Goal: Task Accomplishment & Management: Complete application form

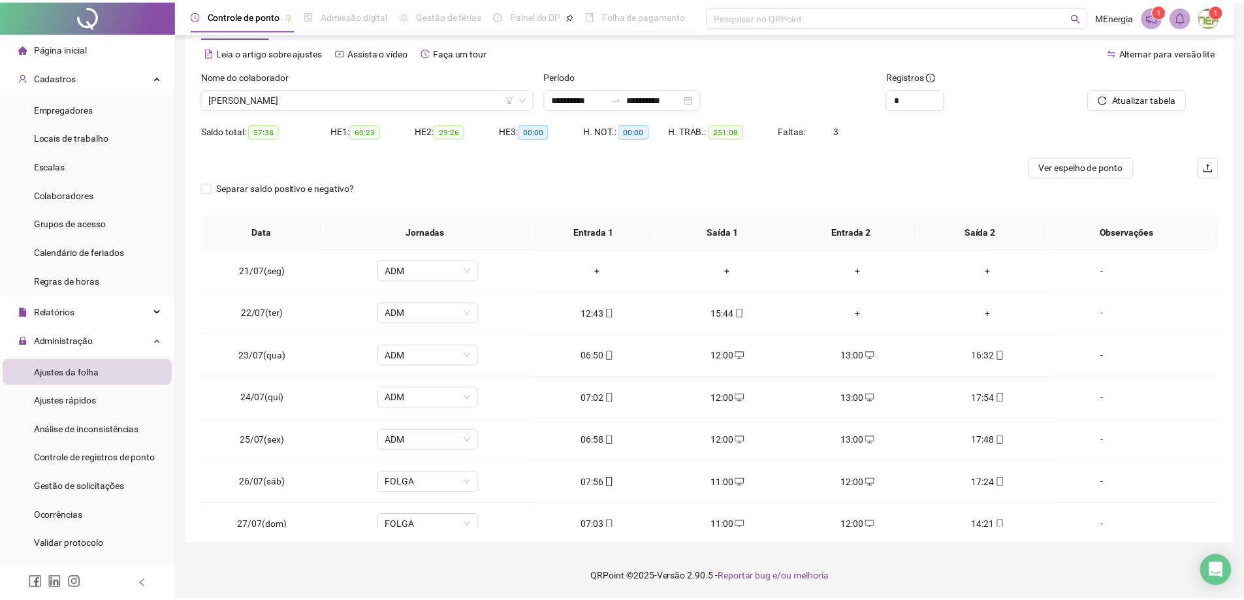
scroll to position [995, 0]
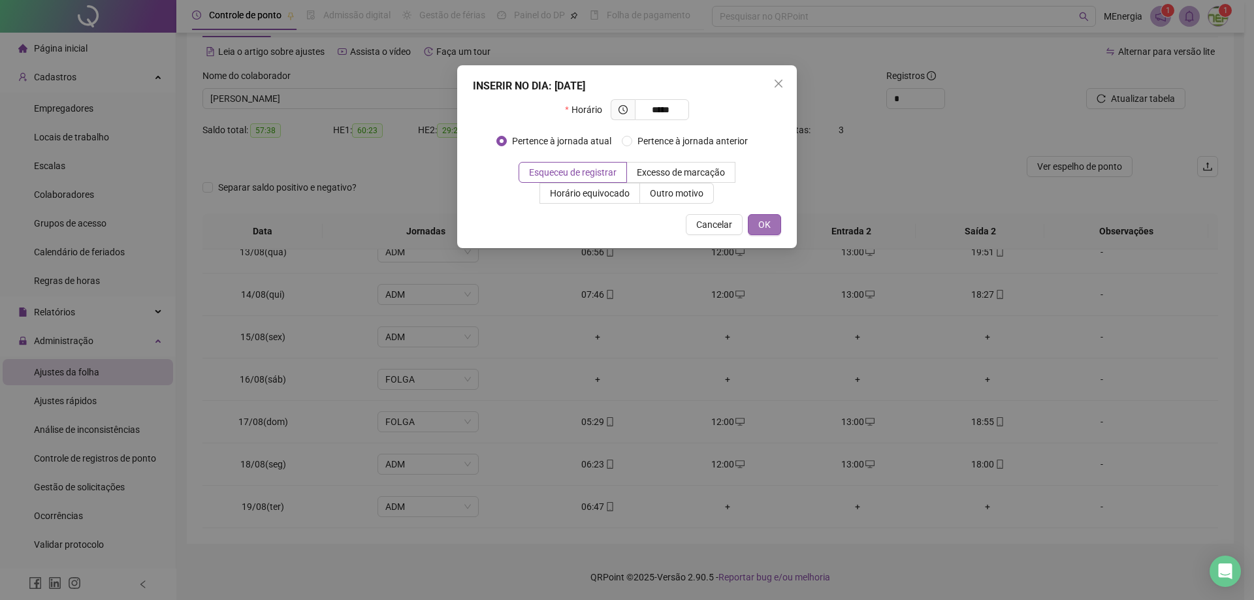
type input "*****"
click at [773, 225] on button "OK" at bounding box center [764, 224] width 33 height 21
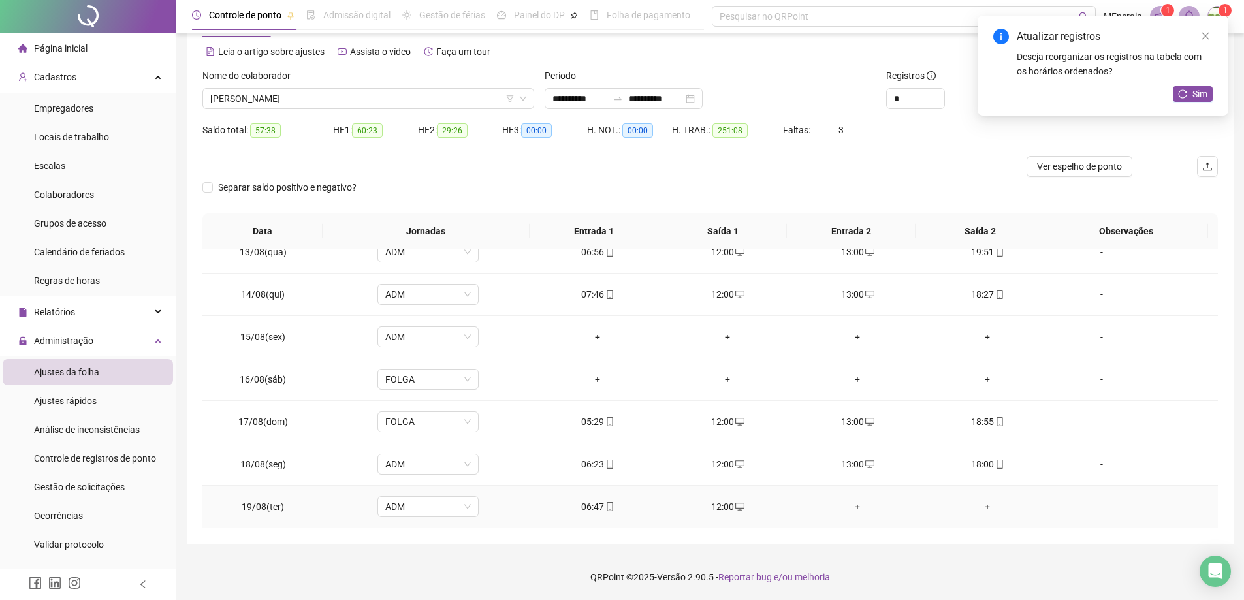
click at [852, 509] on div "+" at bounding box center [857, 507] width 109 height 14
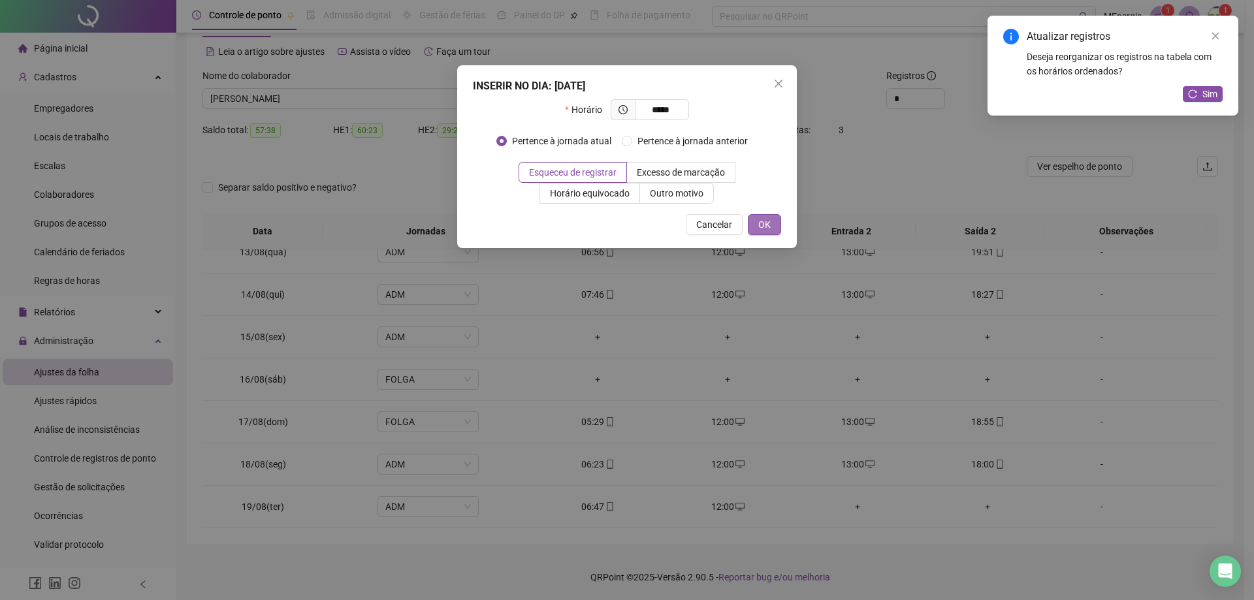
type input "*****"
click at [775, 227] on button "OK" at bounding box center [764, 224] width 33 height 21
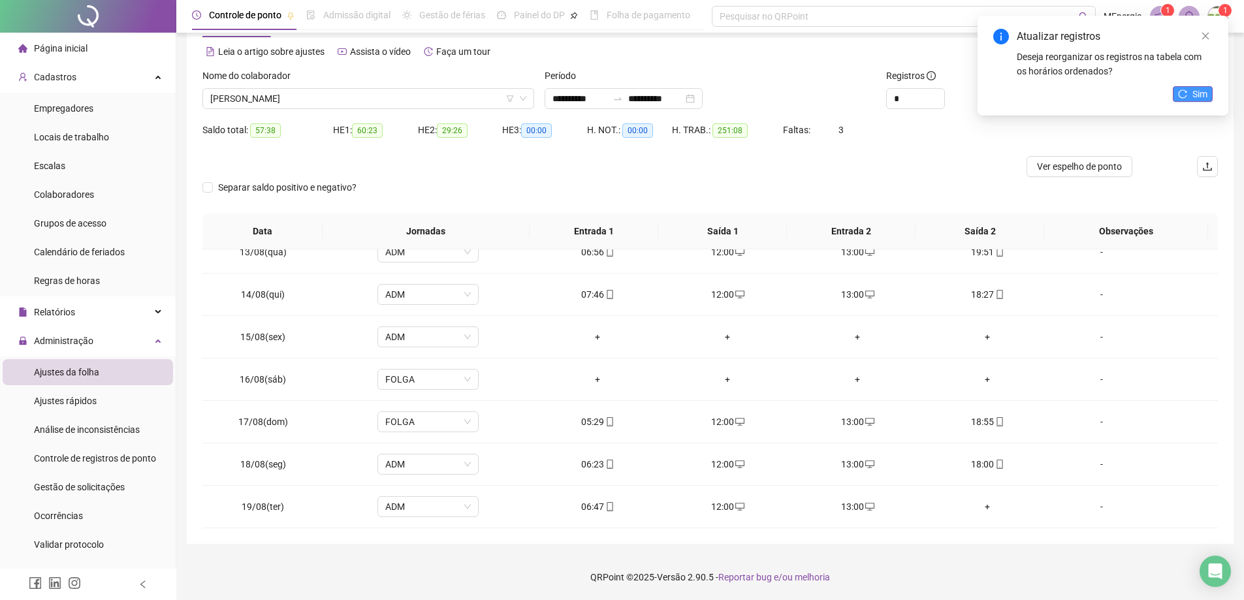
click at [1181, 97] on icon "reload" at bounding box center [1183, 93] width 8 height 8
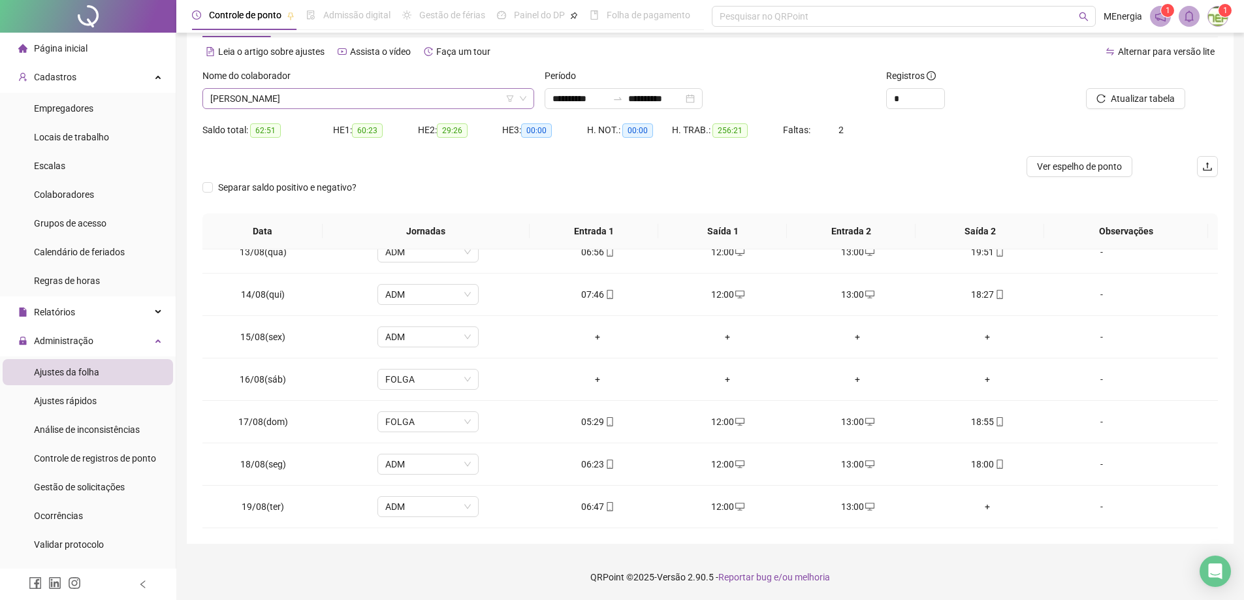
click at [529, 97] on div "[PERSON_NAME]" at bounding box center [368, 98] width 332 height 21
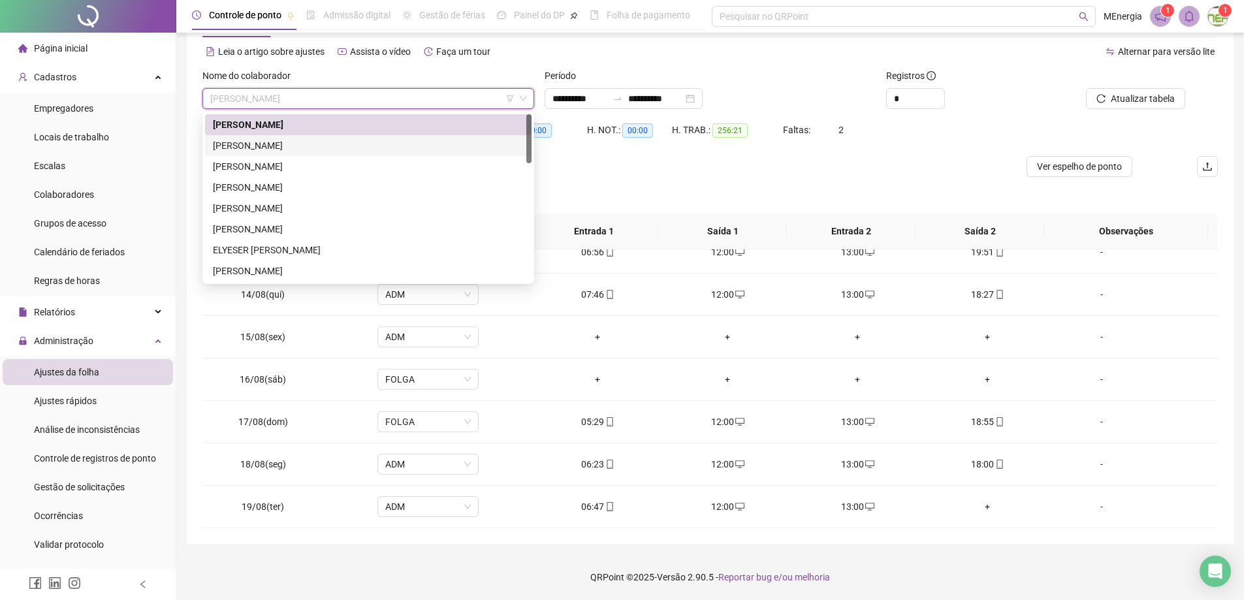
click at [317, 146] on div "[PERSON_NAME]" at bounding box center [368, 145] width 311 height 14
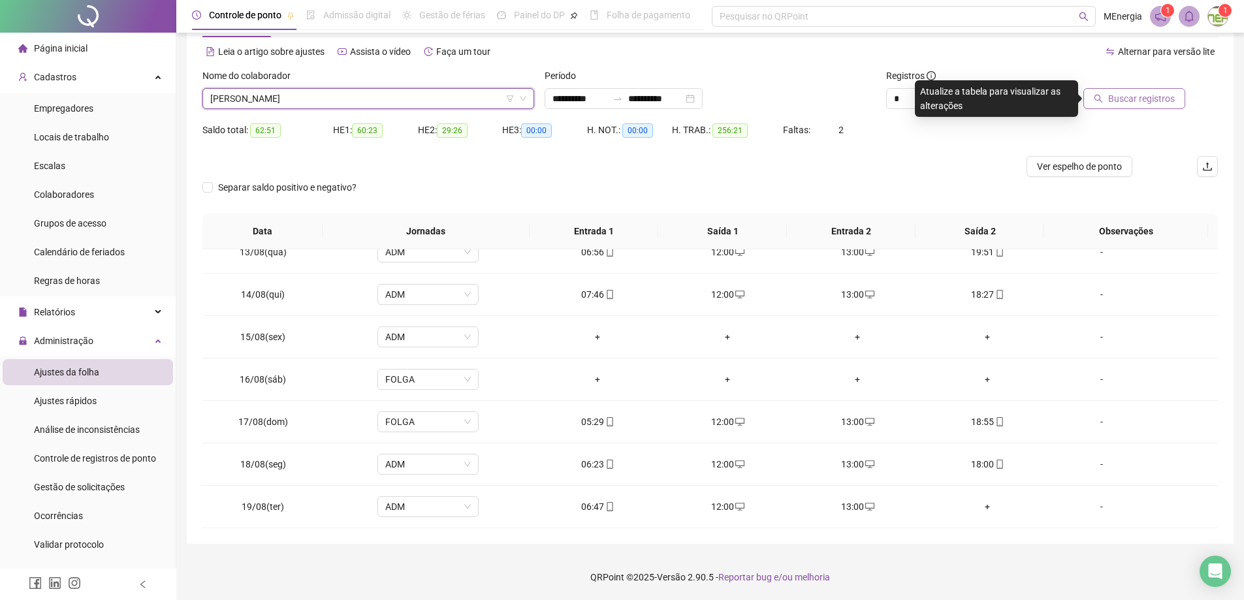
click at [1140, 101] on span "Buscar registros" at bounding box center [1141, 98] width 67 height 14
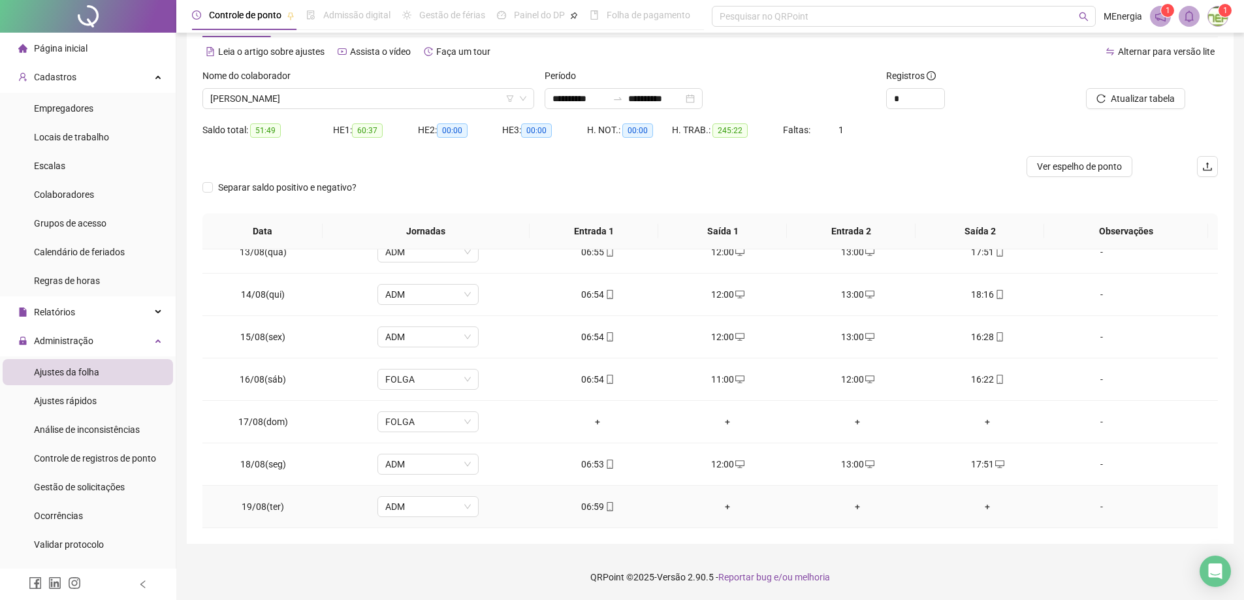
click at [722, 505] on div "+" at bounding box center [727, 507] width 109 height 14
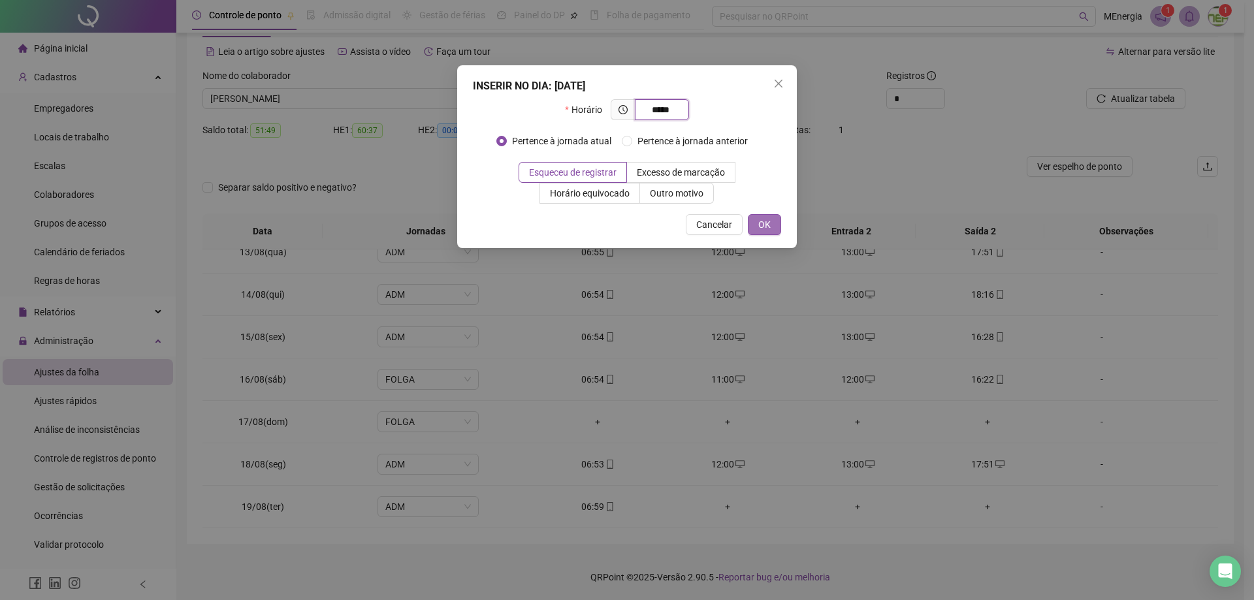
type input "*****"
click at [773, 228] on button "OK" at bounding box center [764, 224] width 33 height 21
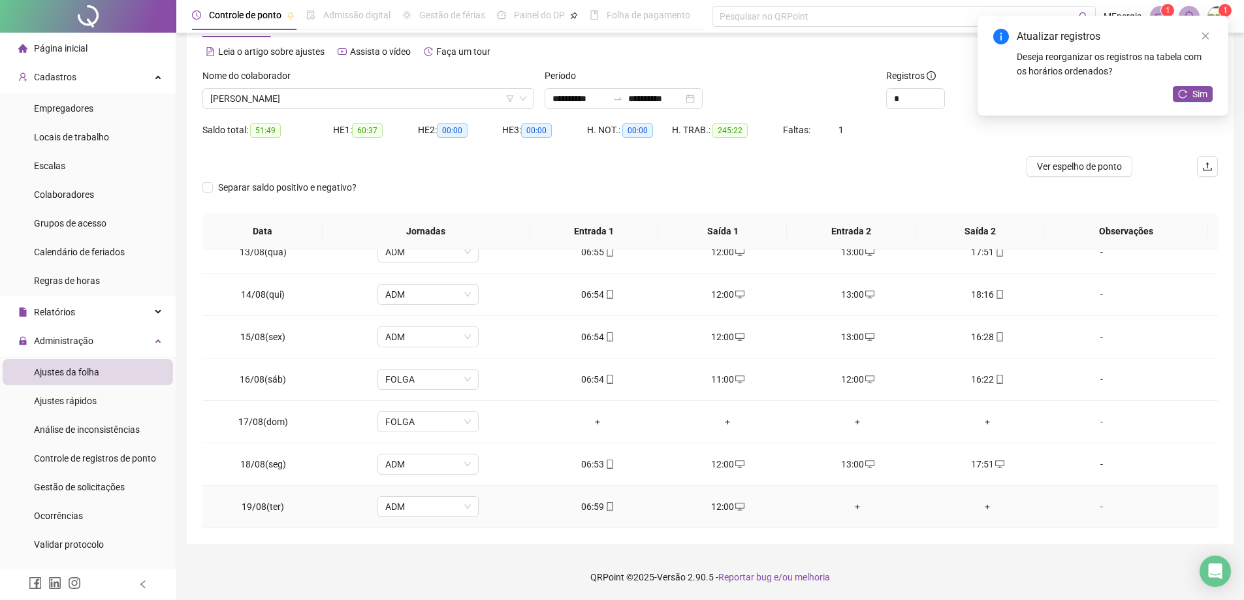
click at [854, 506] on div "+" at bounding box center [857, 507] width 109 height 14
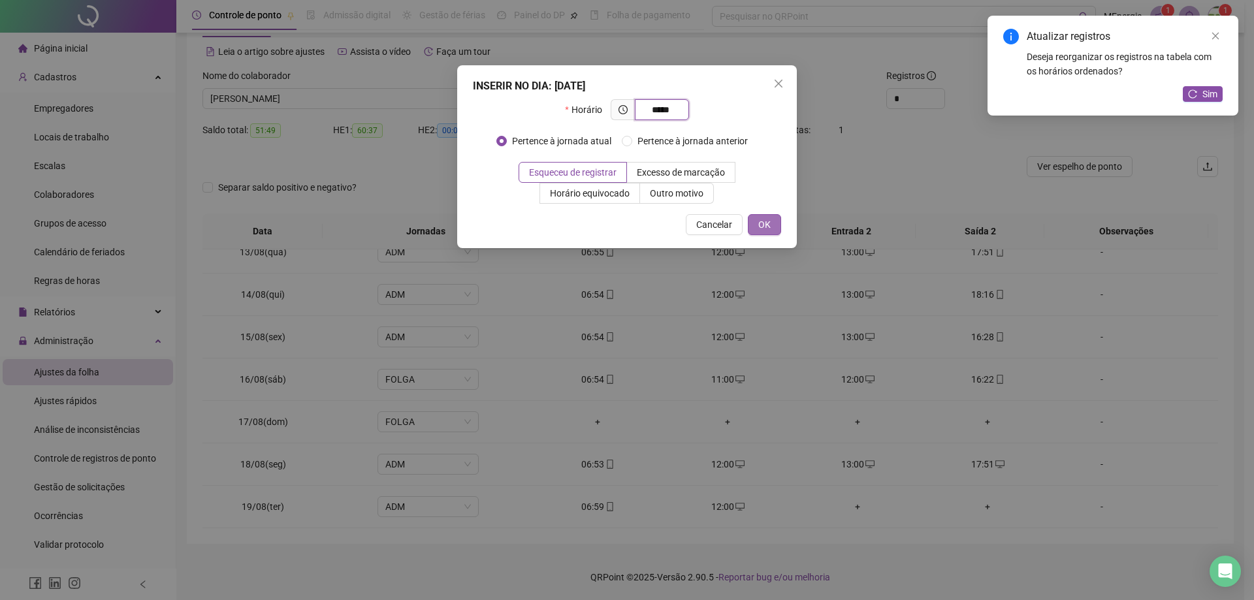
type input "*****"
click at [762, 223] on span "OK" at bounding box center [764, 224] width 12 height 14
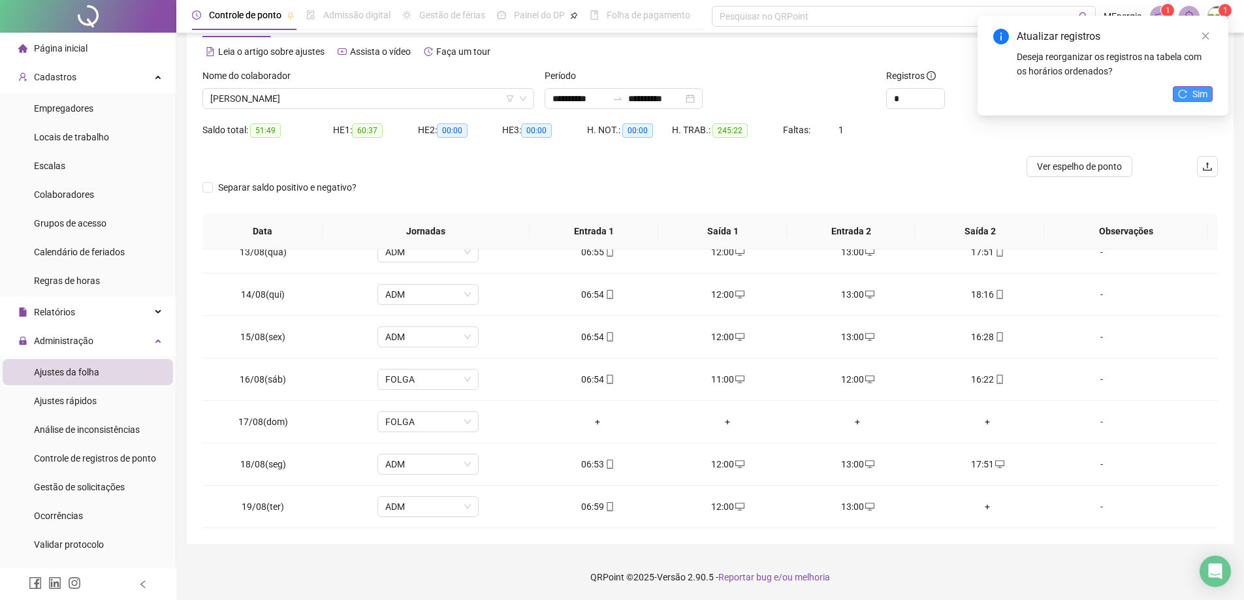
click at [1181, 95] on icon "reload" at bounding box center [1182, 93] width 9 height 9
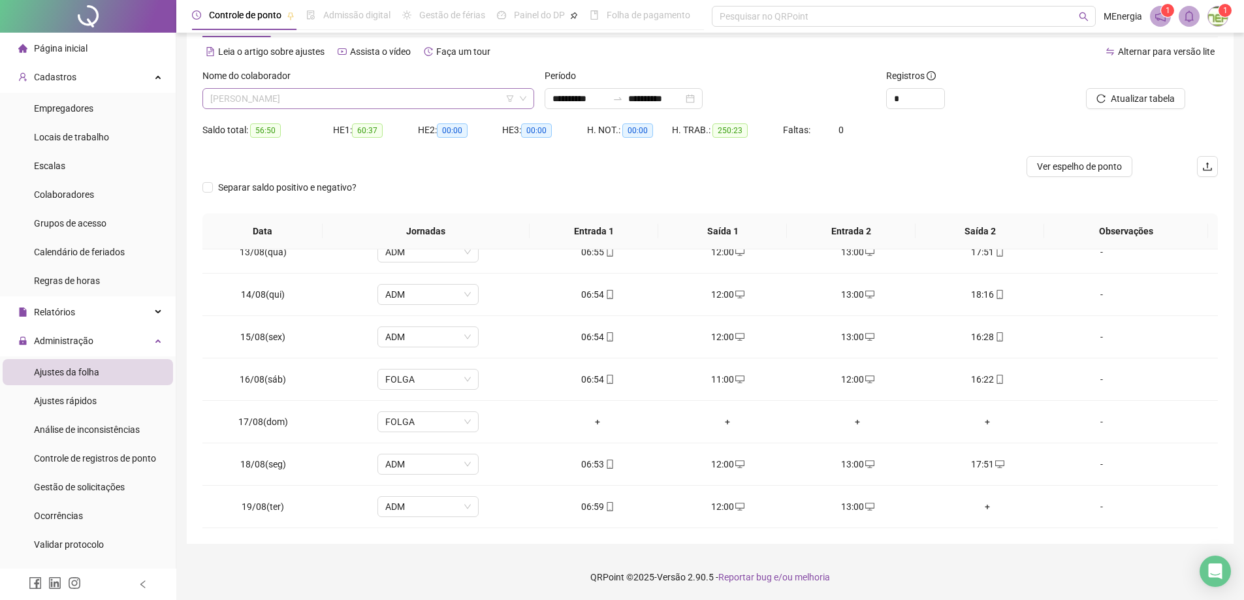
click at [528, 98] on div "[PERSON_NAME]" at bounding box center [368, 98] width 332 height 21
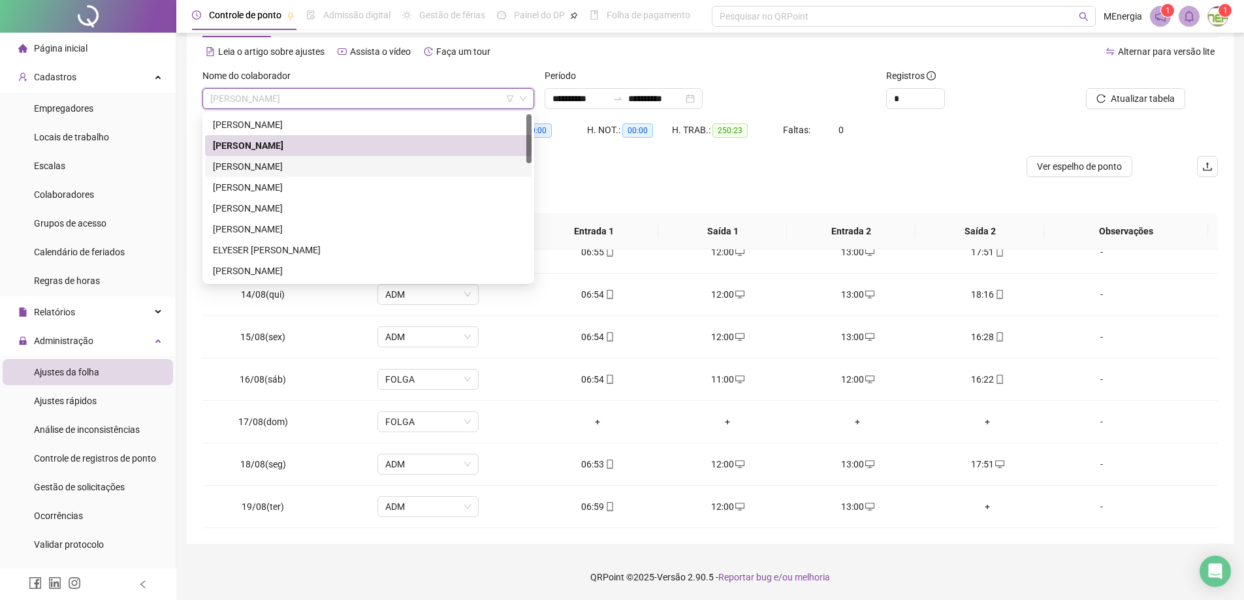
click at [331, 169] on div "[PERSON_NAME]" at bounding box center [368, 166] width 311 height 14
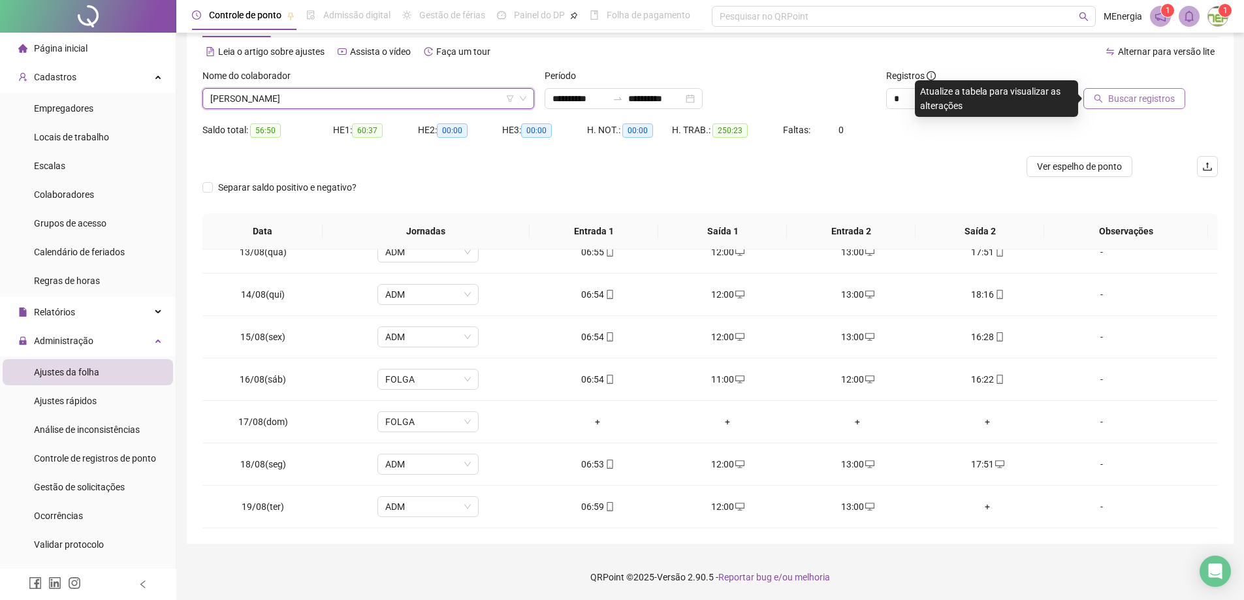
click at [1151, 96] on span "Buscar registros" at bounding box center [1141, 98] width 67 height 14
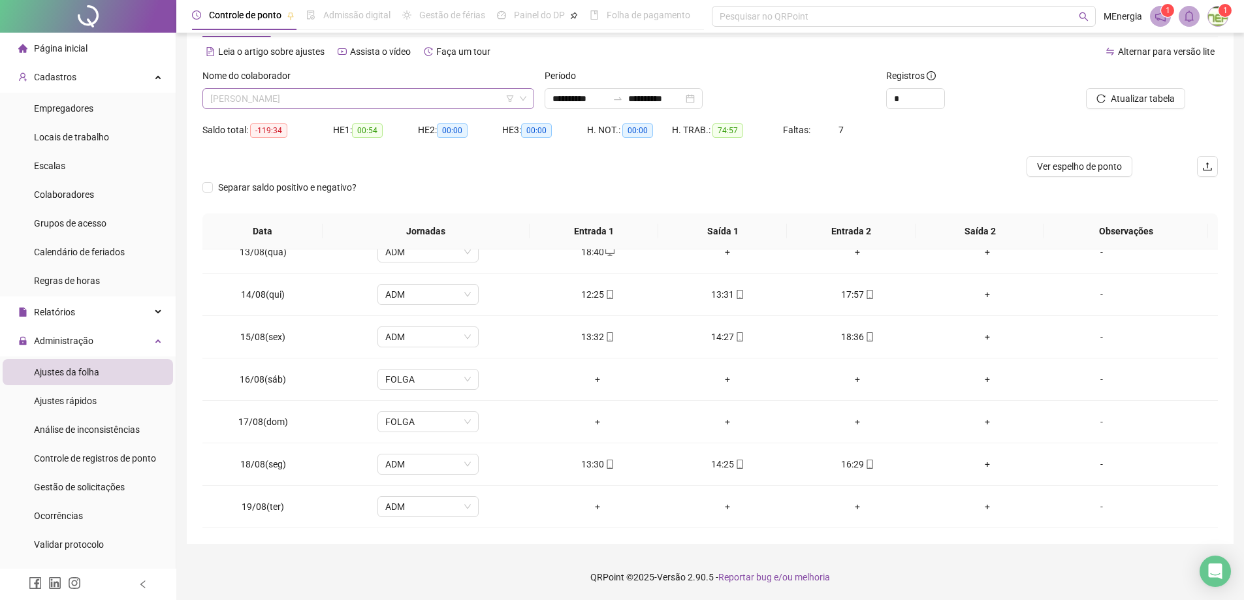
click at [528, 96] on div "[PERSON_NAME]" at bounding box center [368, 98] width 332 height 21
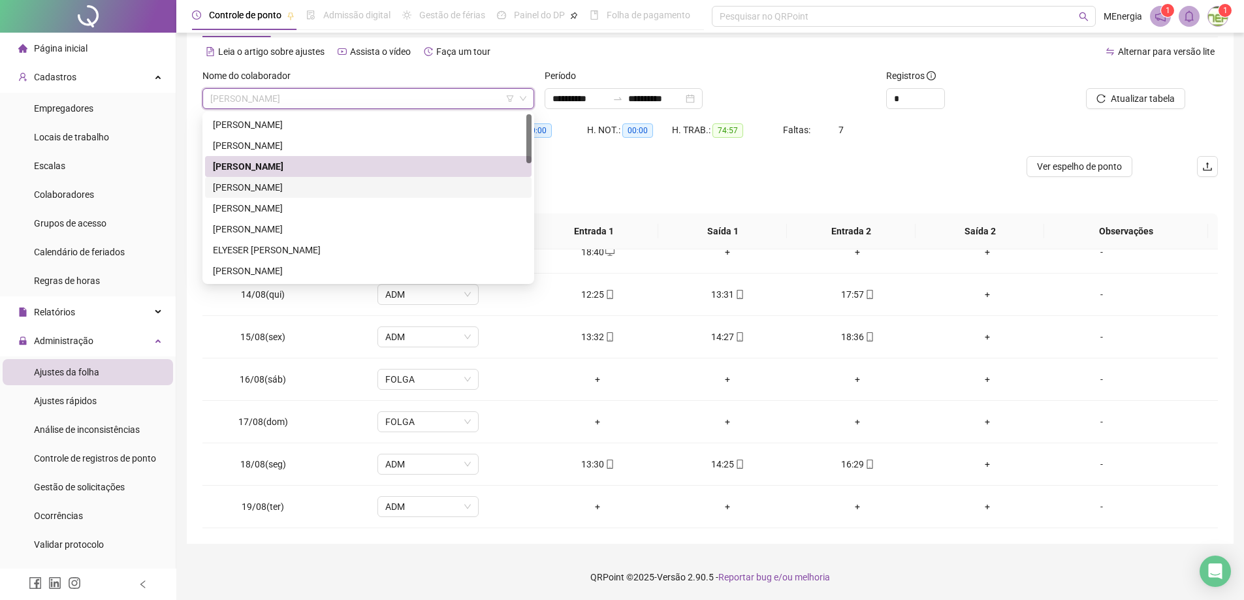
click at [283, 188] on div "[PERSON_NAME]" at bounding box center [368, 187] width 311 height 14
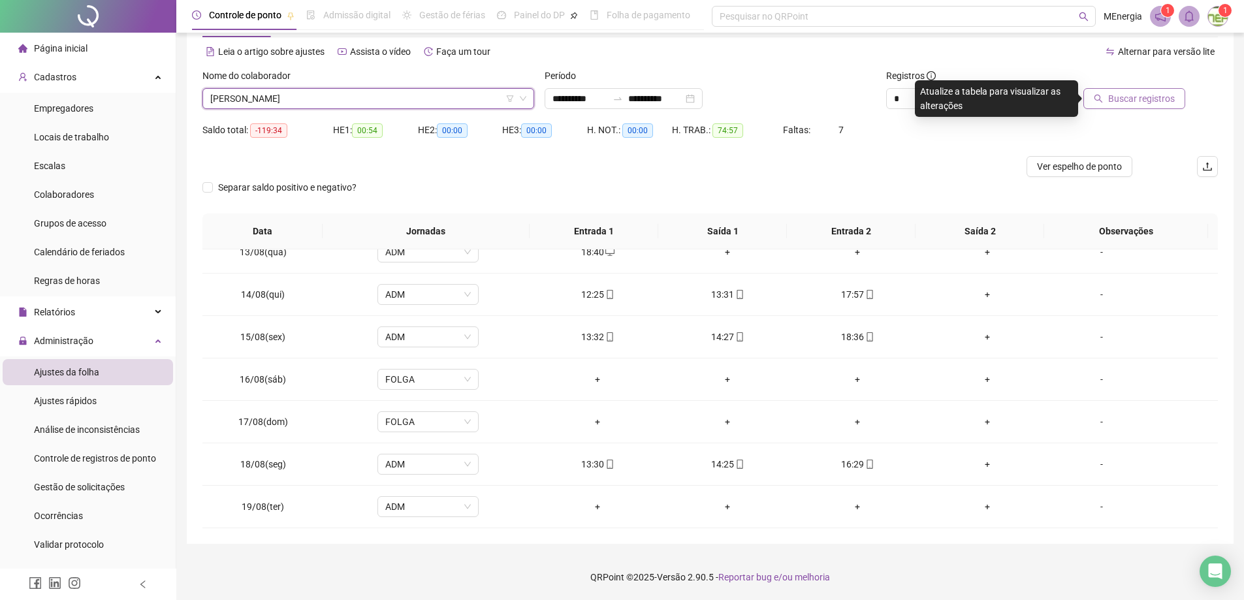
click at [1133, 98] on span "Buscar registros" at bounding box center [1141, 98] width 67 height 14
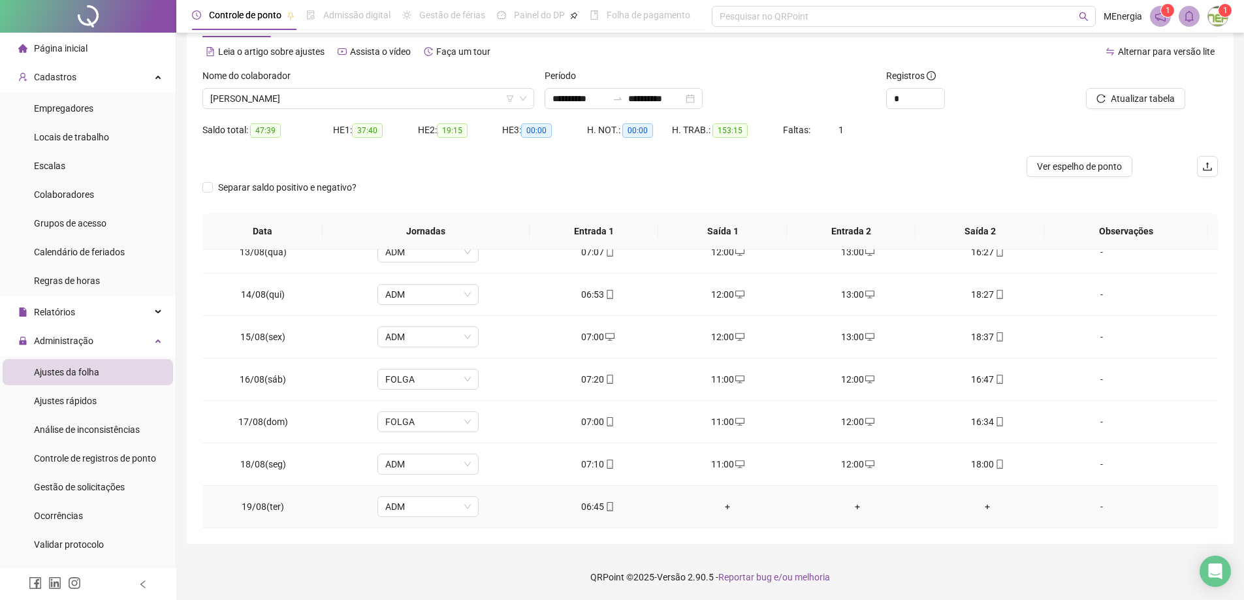
click at [722, 509] on div "+" at bounding box center [727, 507] width 109 height 14
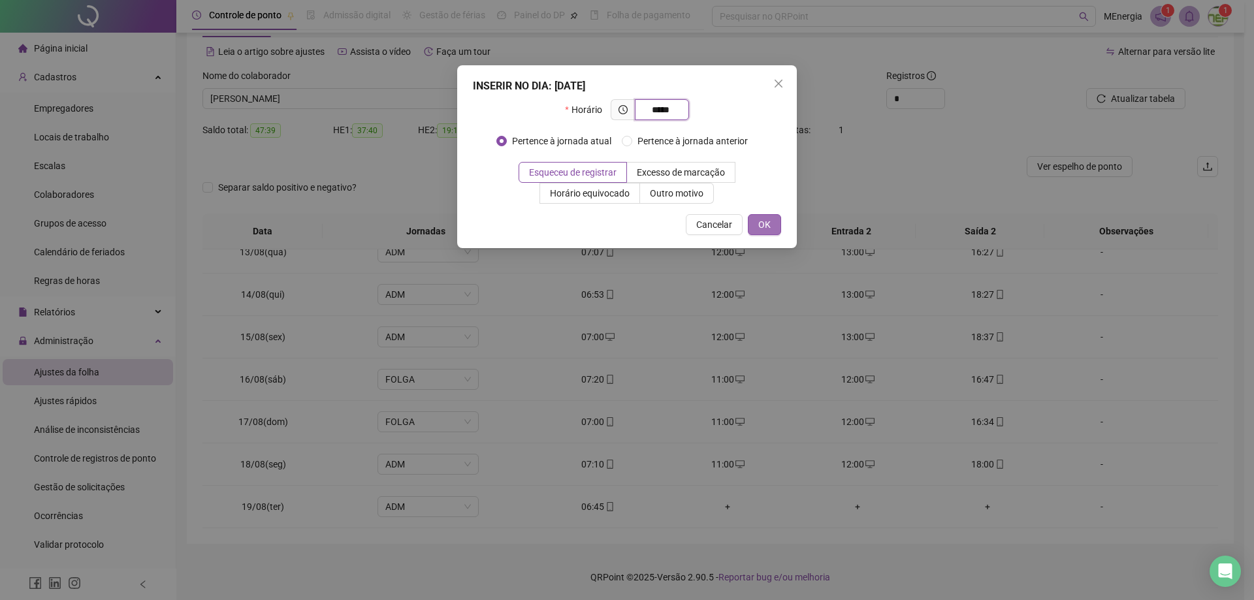
type input "*****"
click at [778, 227] on button "OK" at bounding box center [764, 224] width 33 height 21
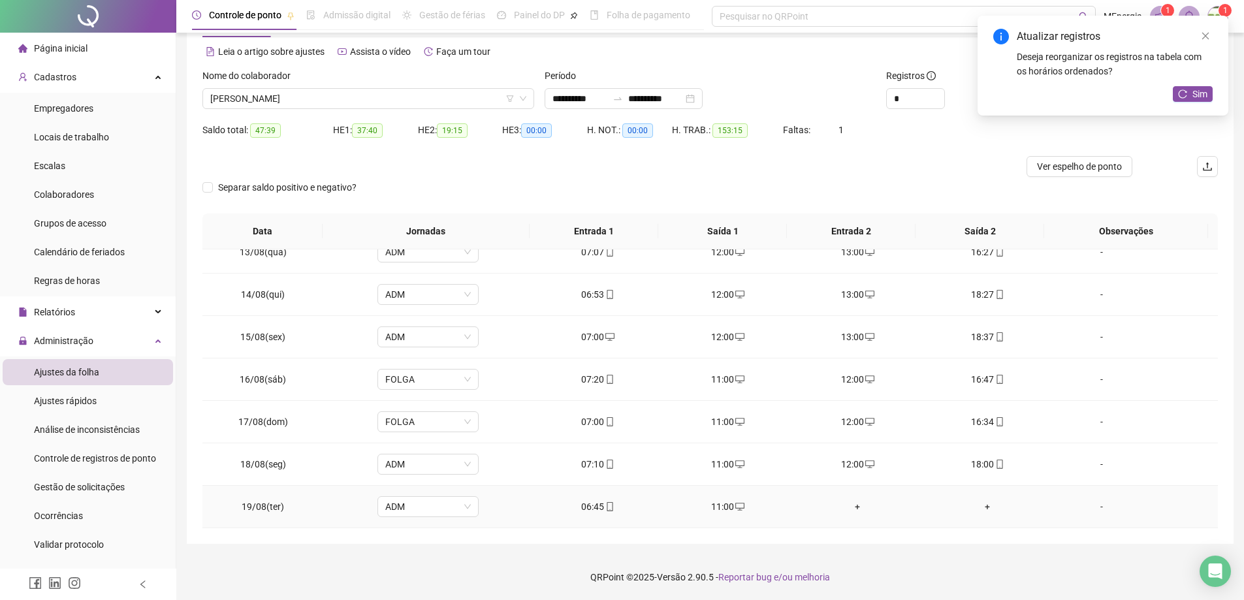
click at [854, 506] on div "+" at bounding box center [857, 507] width 109 height 14
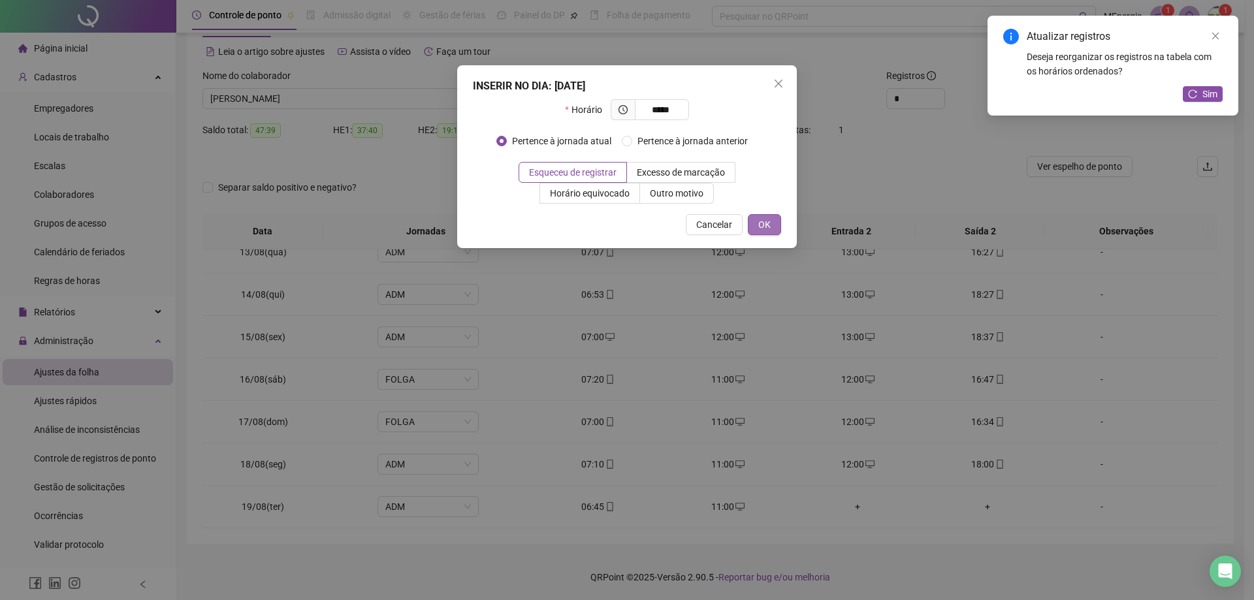
type input "*****"
click at [772, 223] on button "OK" at bounding box center [764, 224] width 33 height 21
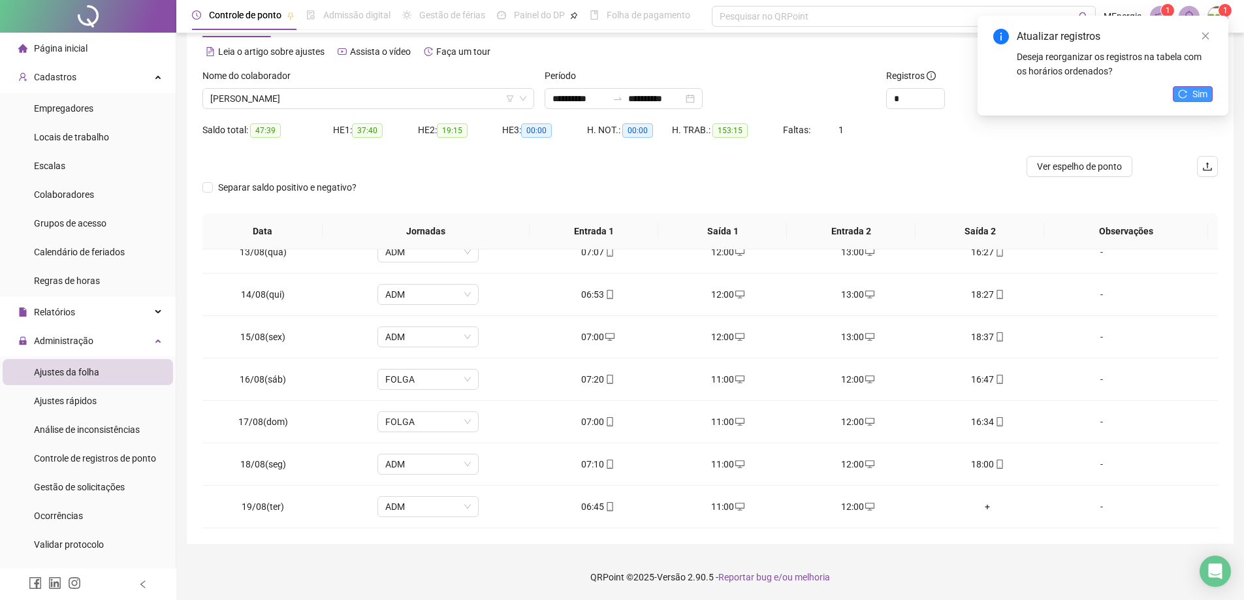
click at [1184, 95] on icon "reload" at bounding box center [1182, 93] width 9 height 9
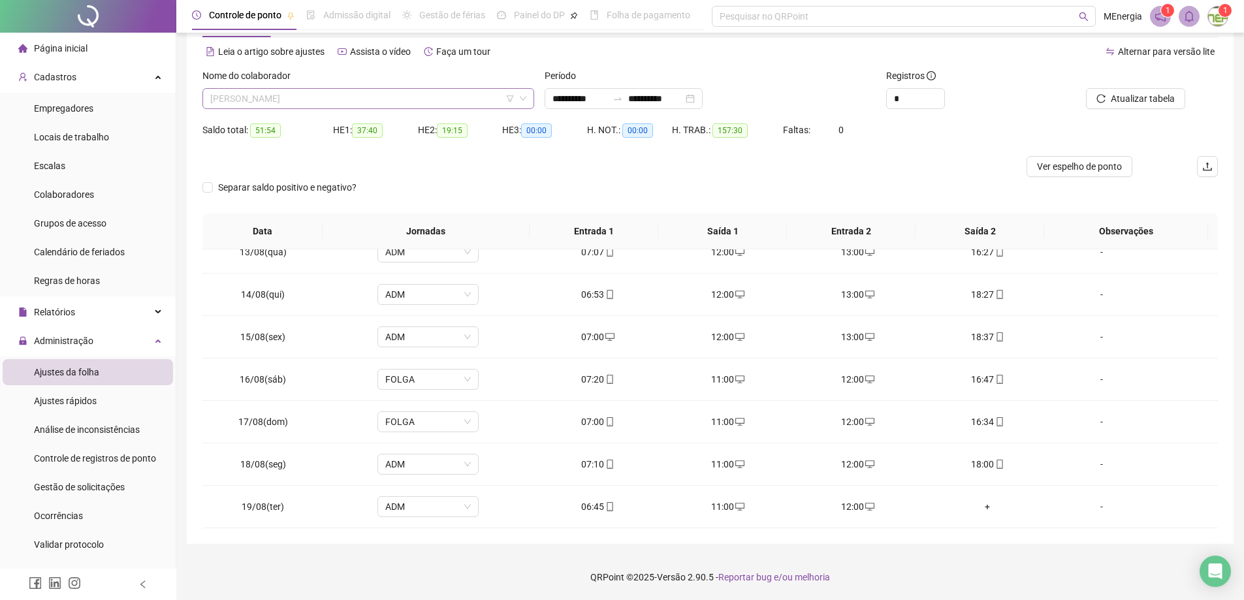
click at [529, 91] on div "[PERSON_NAME]" at bounding box center [368, 98] width 332 height 21
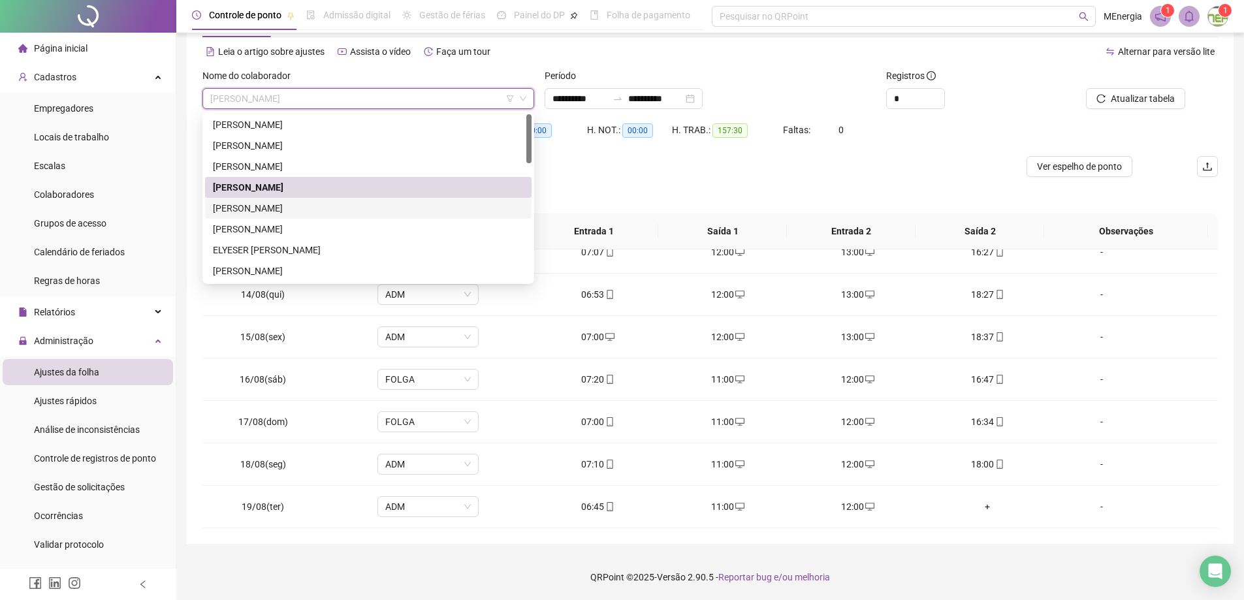
click at [336, 210] on div "[PERSON_NAME]" at bounding box center [368, 208] width 311 height 14
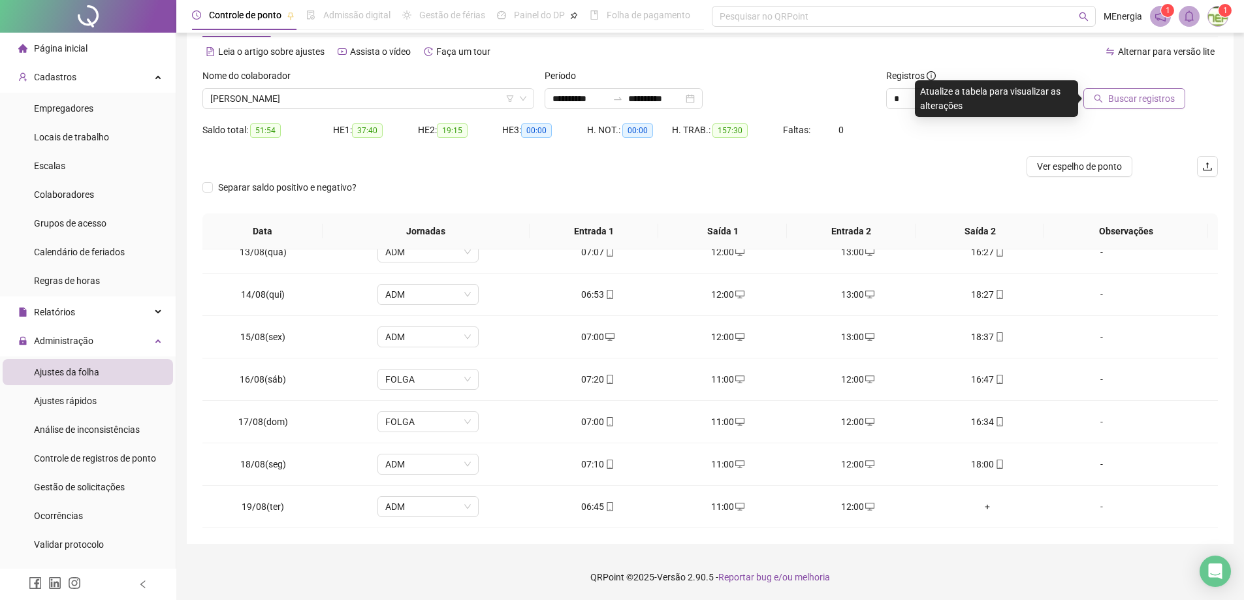
click at [1128, 103] on span "Buscar registros" at bounding box center [1141, 98] width 67 height 14
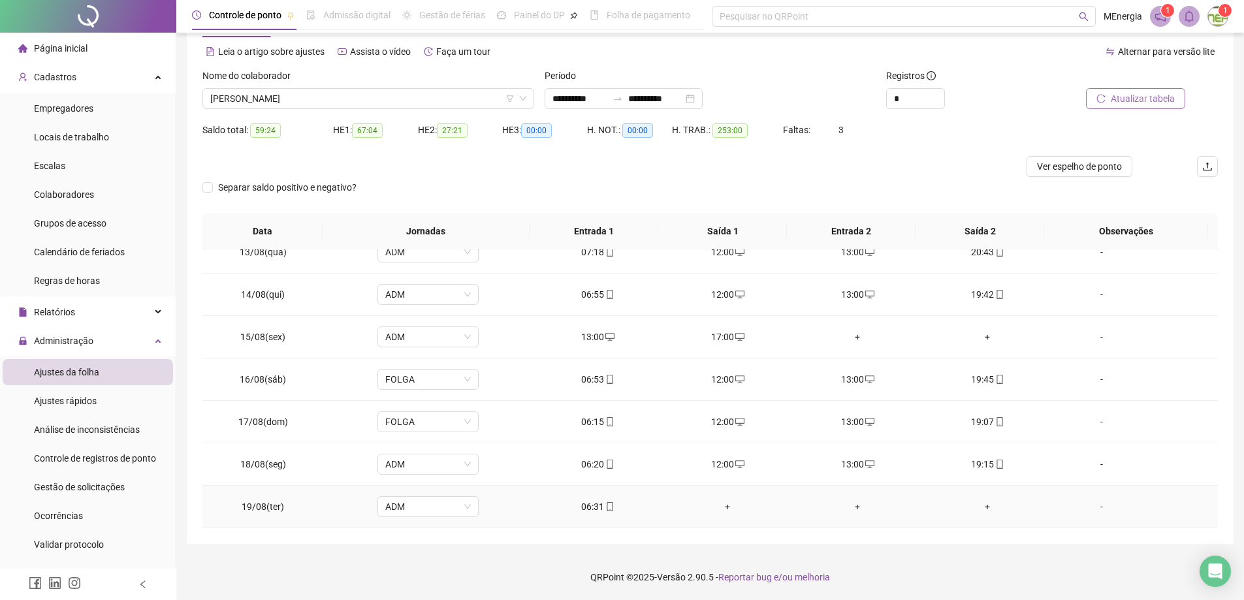
click at [725, 505] on div "+" at bounding box center [727, 507] width 109 height 14
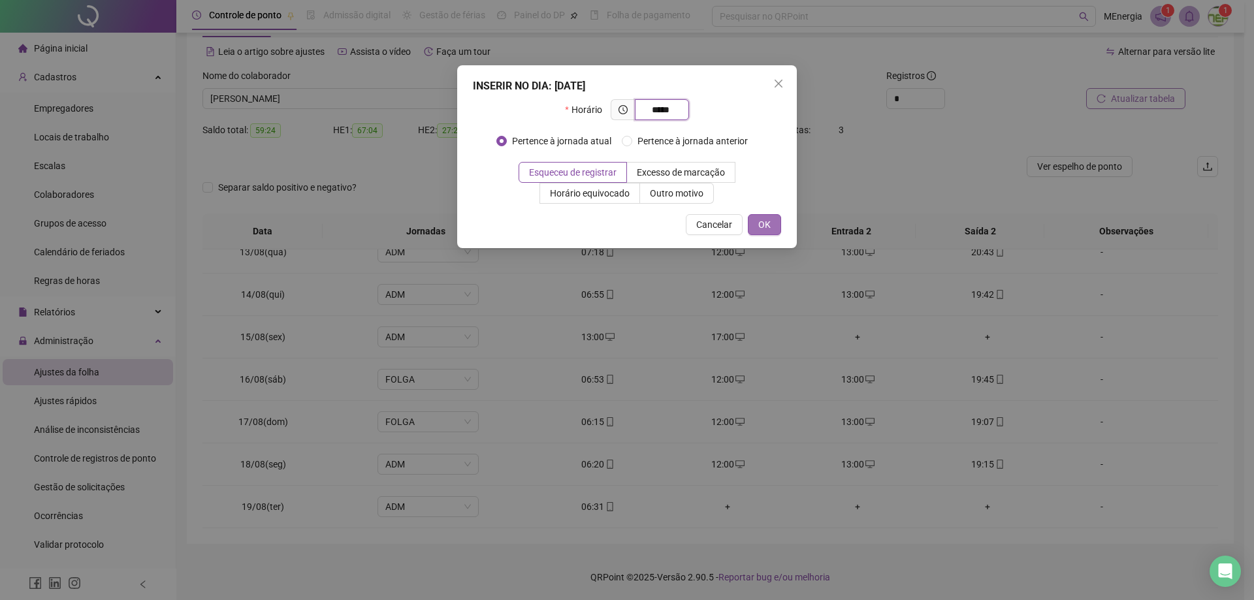
type input "*****"
click at [749, 226] on button "OK" at bounding box center [764, 224] width 33 height 21
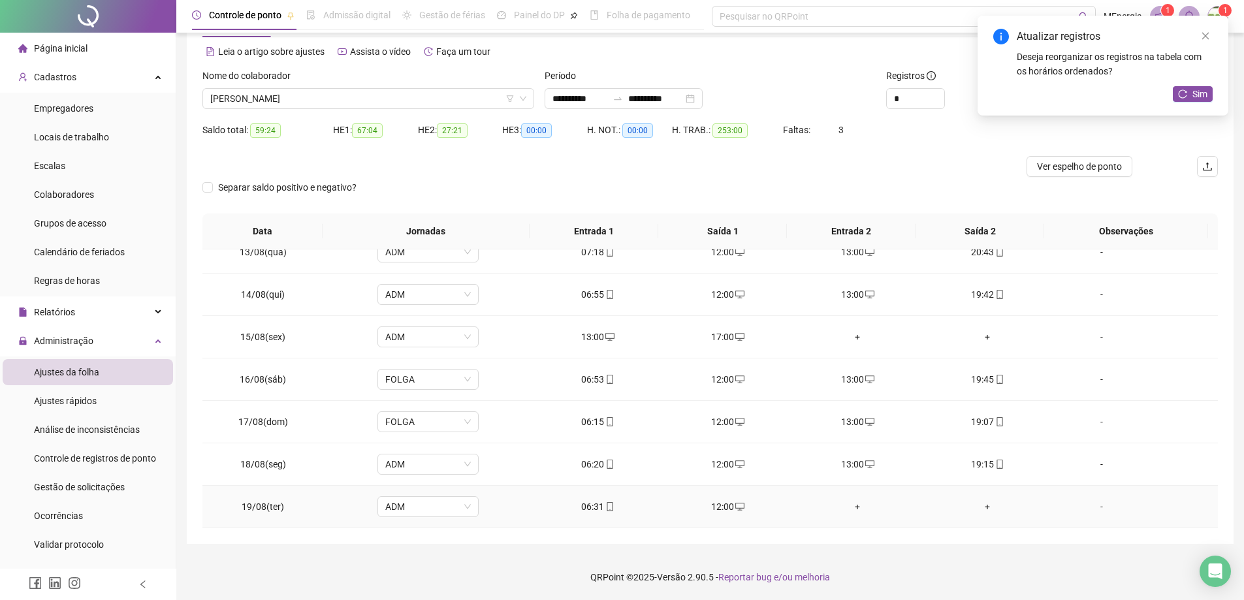
click at [849, 508] on div "+" at bounding box center [857, 507] width 109 height 14
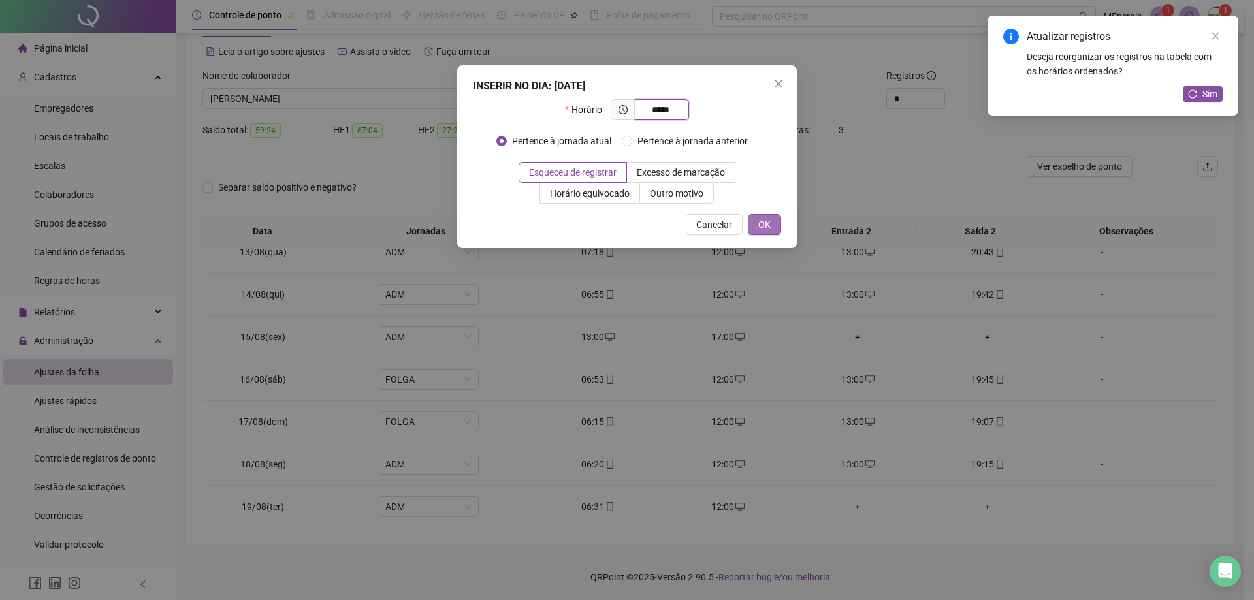
type input "*****"
click at [771, 226] on button "OK" at bounding box center [764, 224] width 33 height 21
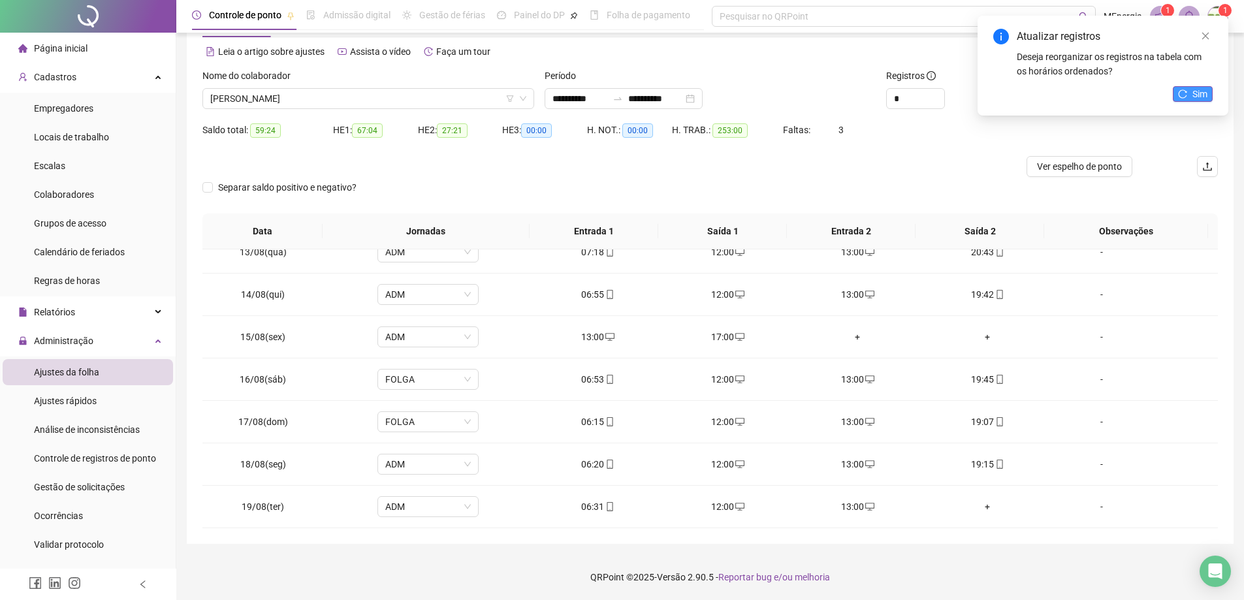
click at [1185, 92] on icon "reload" at bounding box center [1182, 93] width 9 height 9
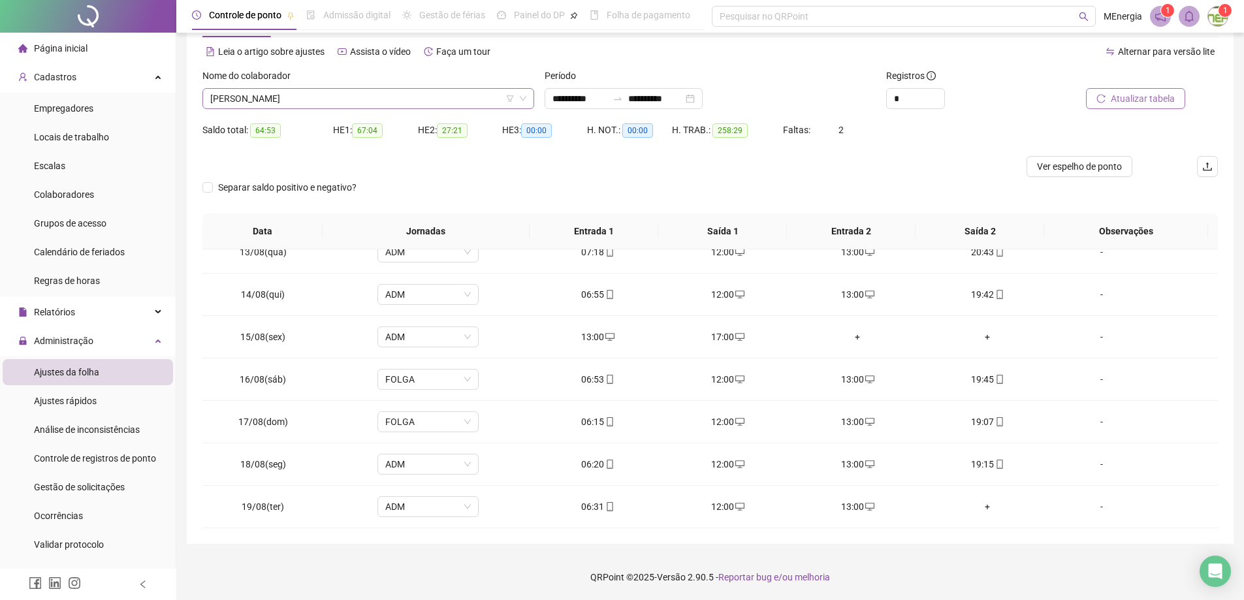
click at [529, 97] on div "[PERSON_NAME]" at bounding box center [368, 98] width 332 height 21
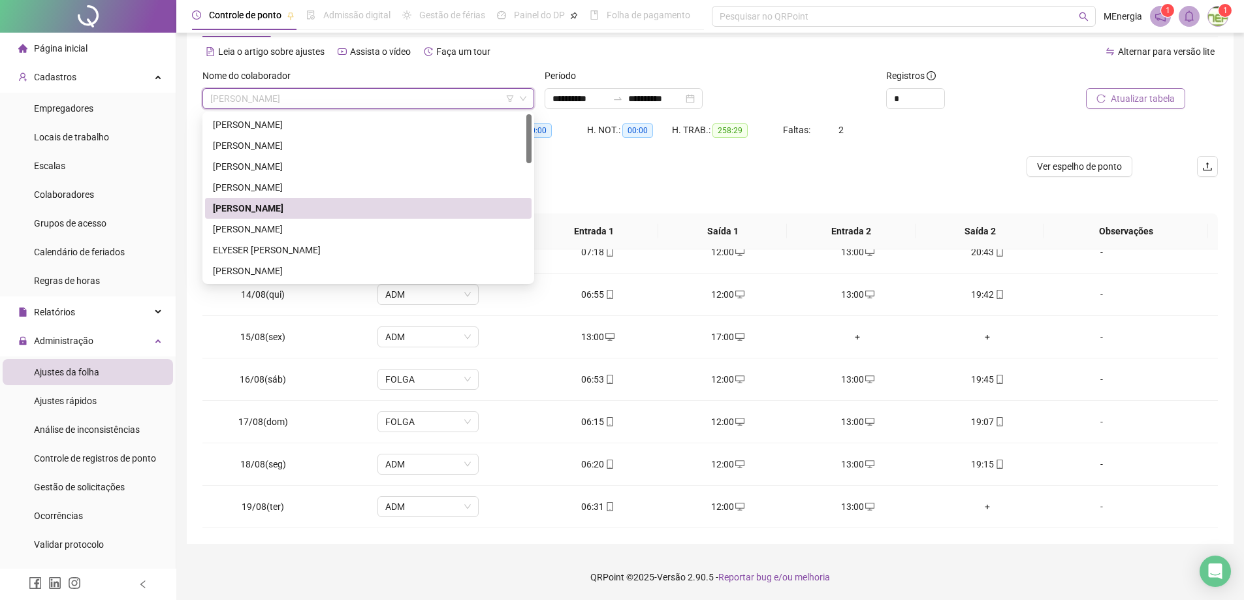
click at [1114, 100] on span "Atualizar tabela" at bounding box center [1143, 98] width 64 height 14
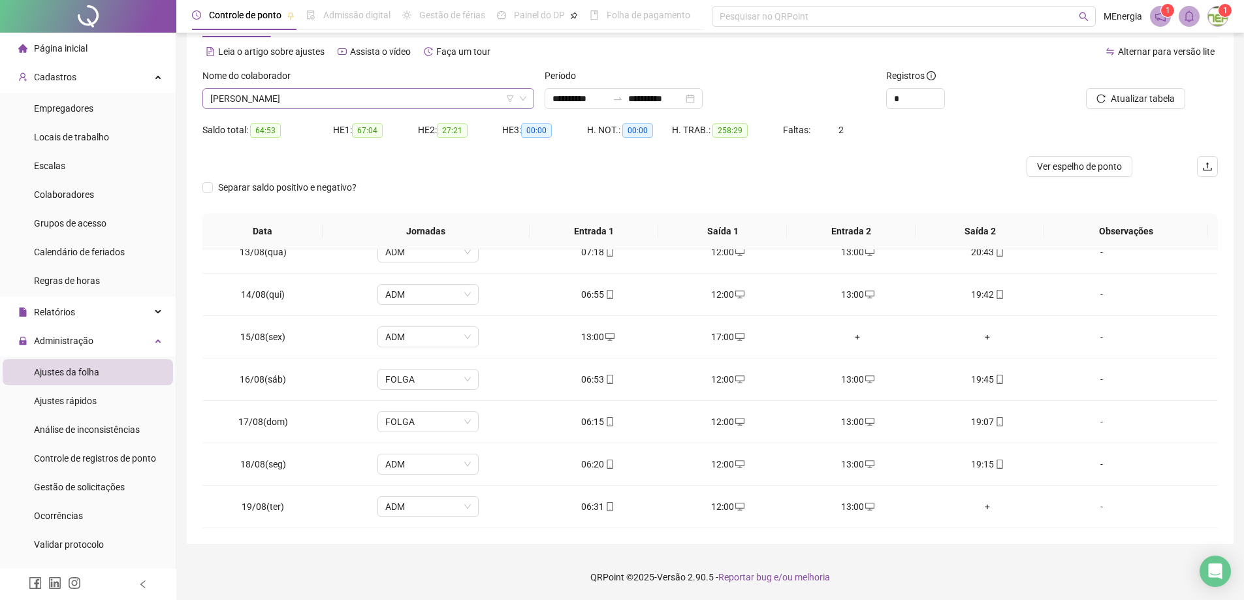
click at [530, 94] on div "[PERSON_NAME]" at bounding box center [368, 98] width 332 height 21
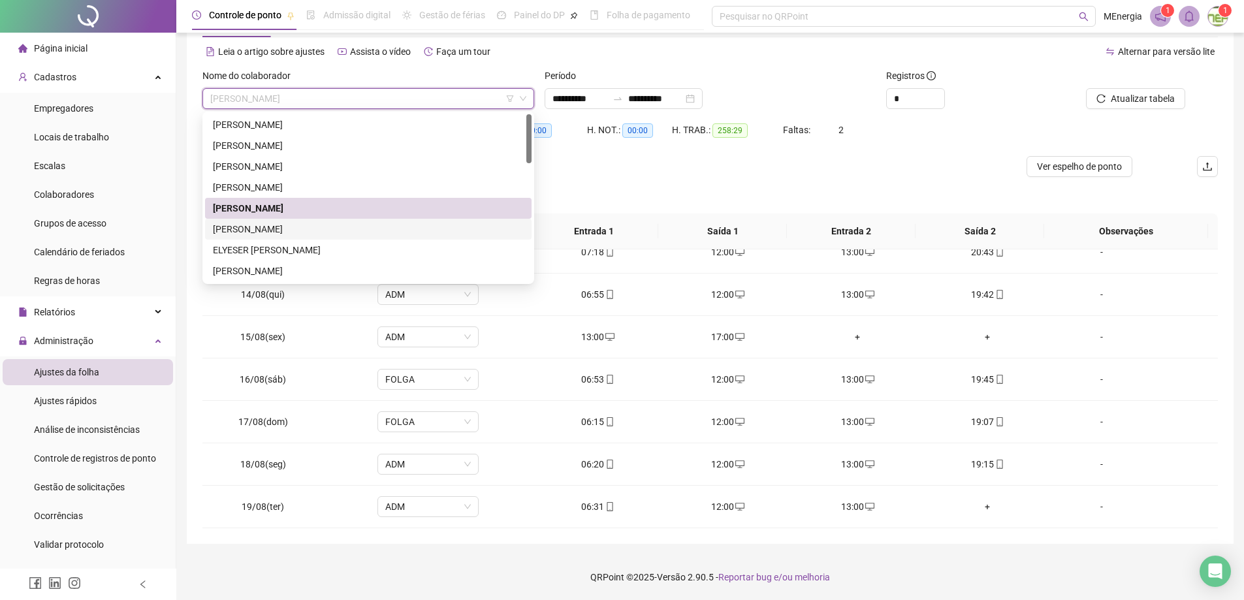
click at [300, 231] on div "[PERSON_NAME]" at bounding box center [368, 229] width 311 height 14
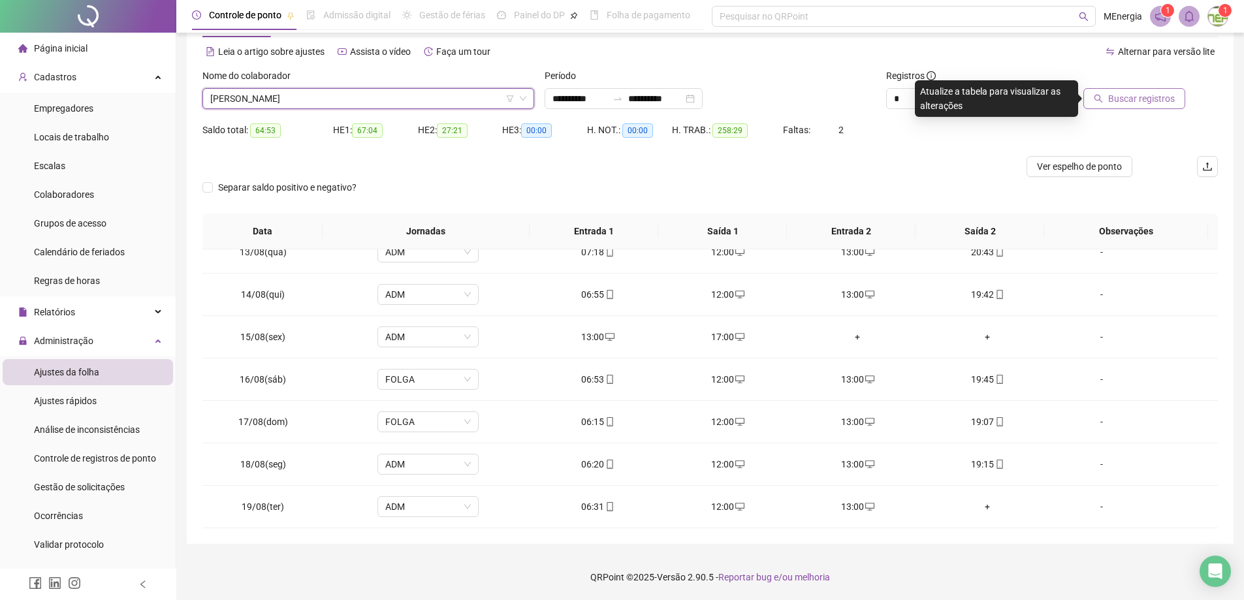
click at [1159, 98] on span "Buscar registros" at bounding box center [1141, 98] width 67 height 14
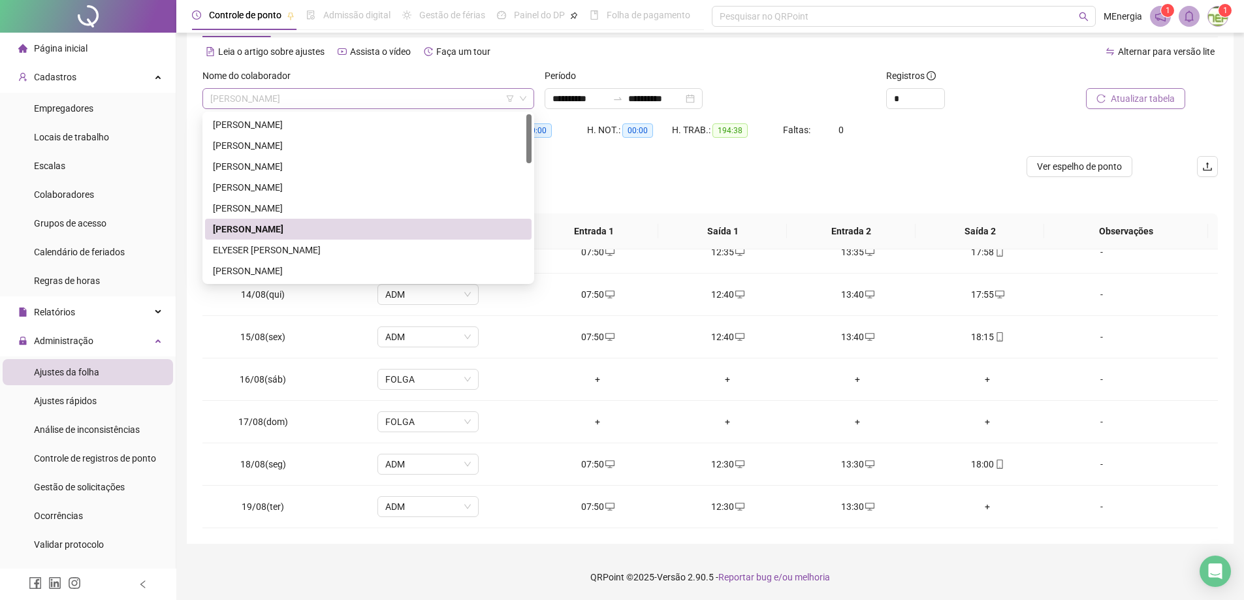
click at [527, 97] on div "[PERSON_NAME]" at bounding box center [368, 98] width 332 height 21
click at [323, 249] on div "ELYESER [PERSON_NAME]" at bounding box center [368, 250] width 311 height 14
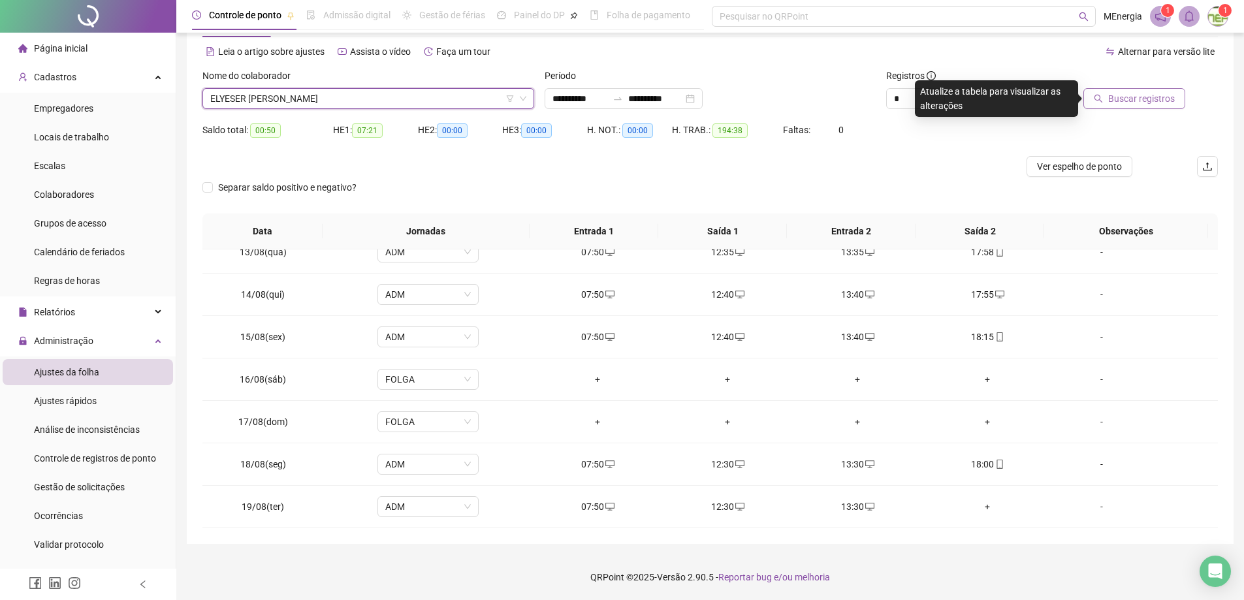
click at [1141, 100] on span "Buscar registros" at bounding box center [1141, 98] width 67 height 14
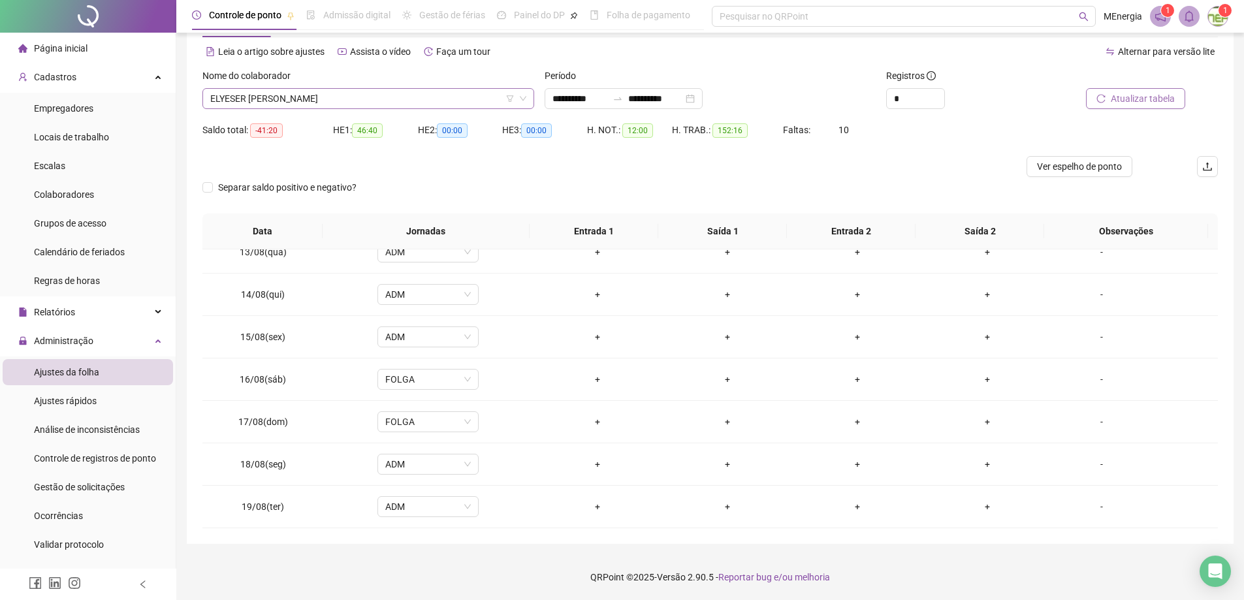
click at [530, 96] on div "ELYESER [PERSON_NAME]" at bounding box center [368, 98] width 332 height 21
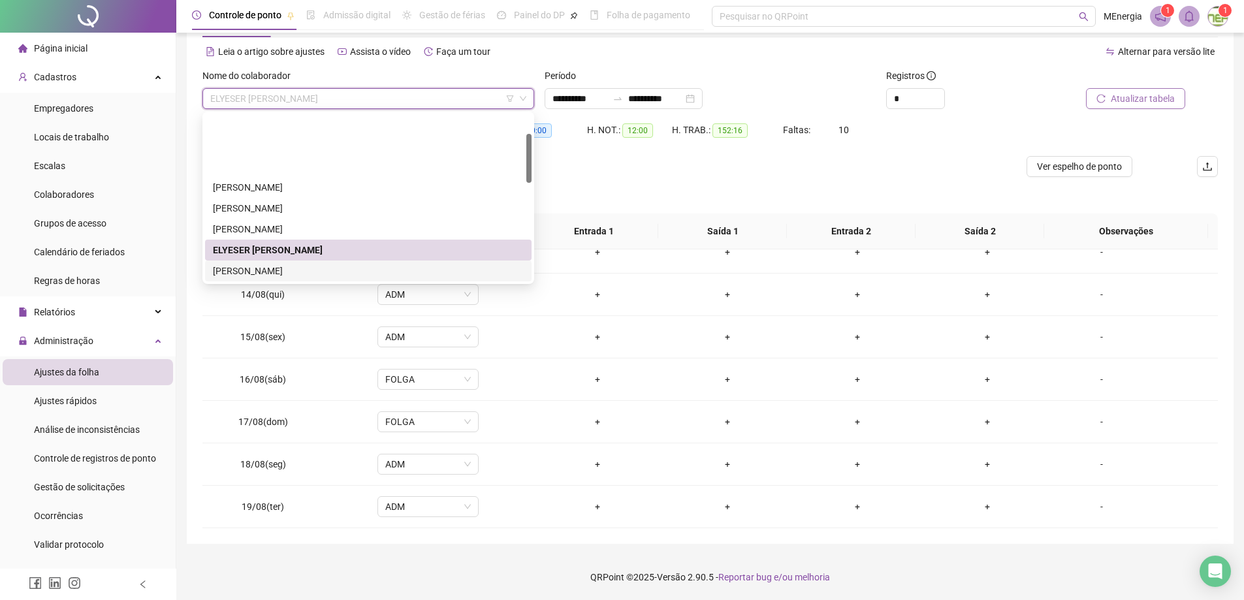
scroll to position [65, 0]
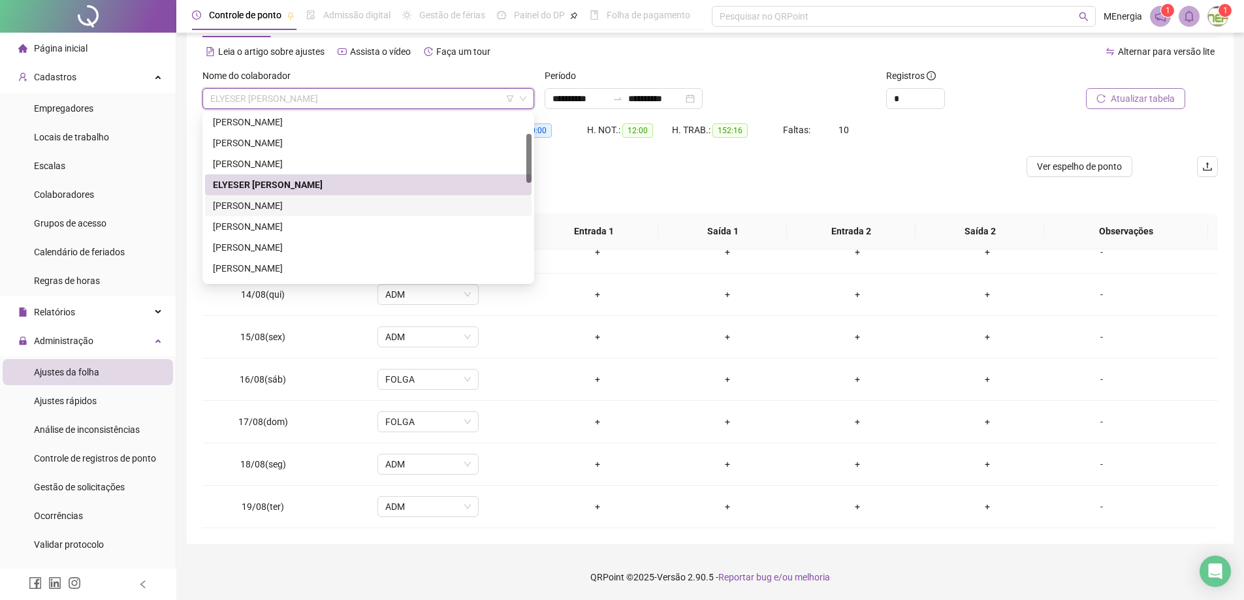
click at [310, 206] on div "[PERSON_NAME]" at bounding box center [368, 206] width 311 height 14
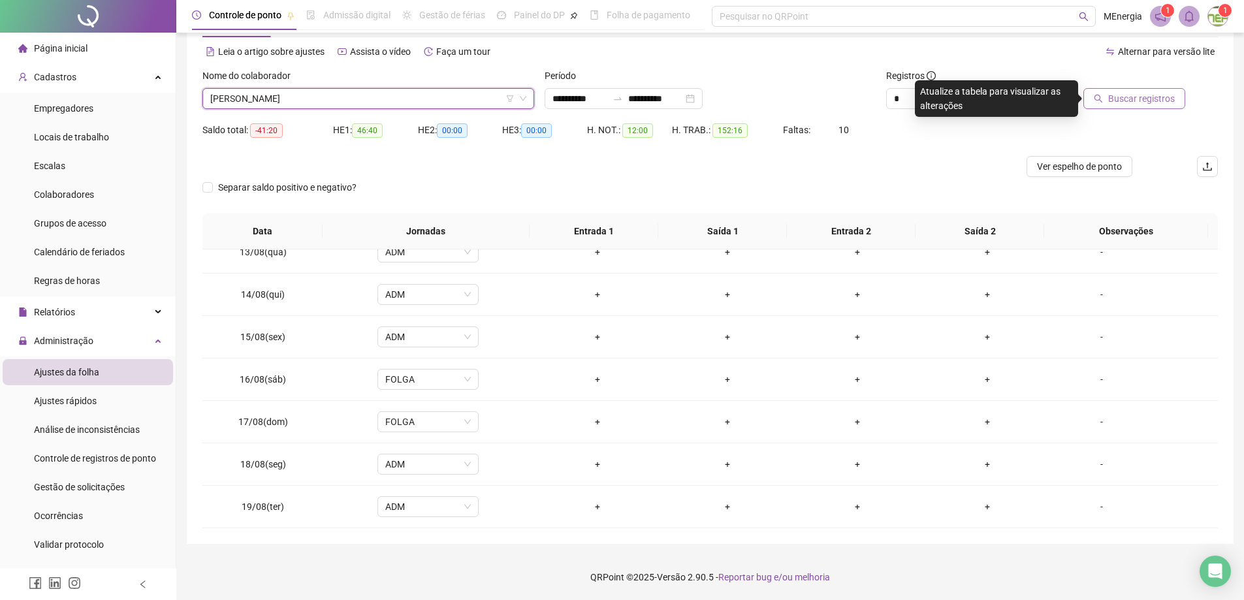
click at [1121, 99] on span "Buscar registros" at bounding box center [1141, 98] width 67 height 14
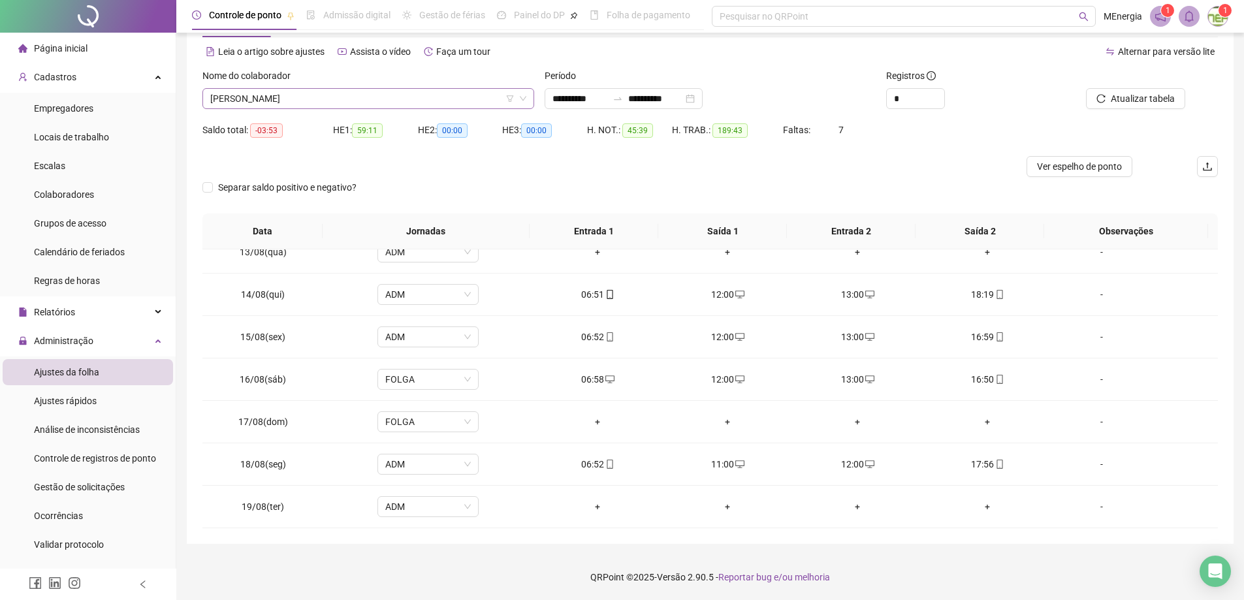
click at [530, 99] on div "[PERSON_NAME]" at bounding box center [368, 98] width 332 height 21
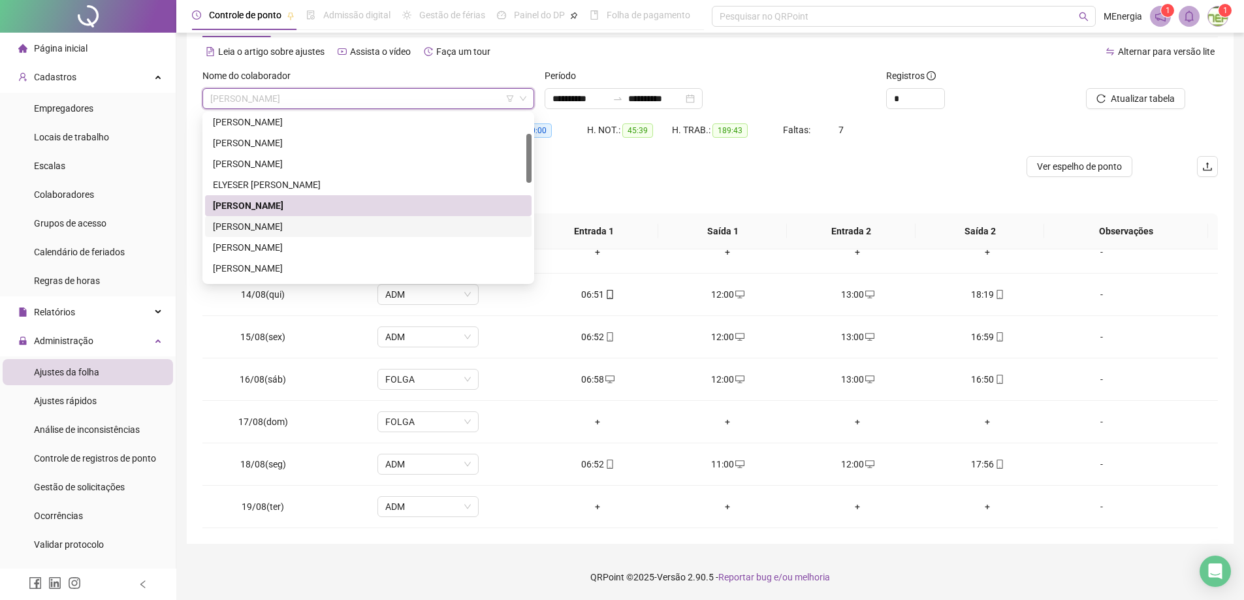
click at [316, 227] on div "[PERSON_NAME]" at bounding box center [368, 226] width 311 height 14
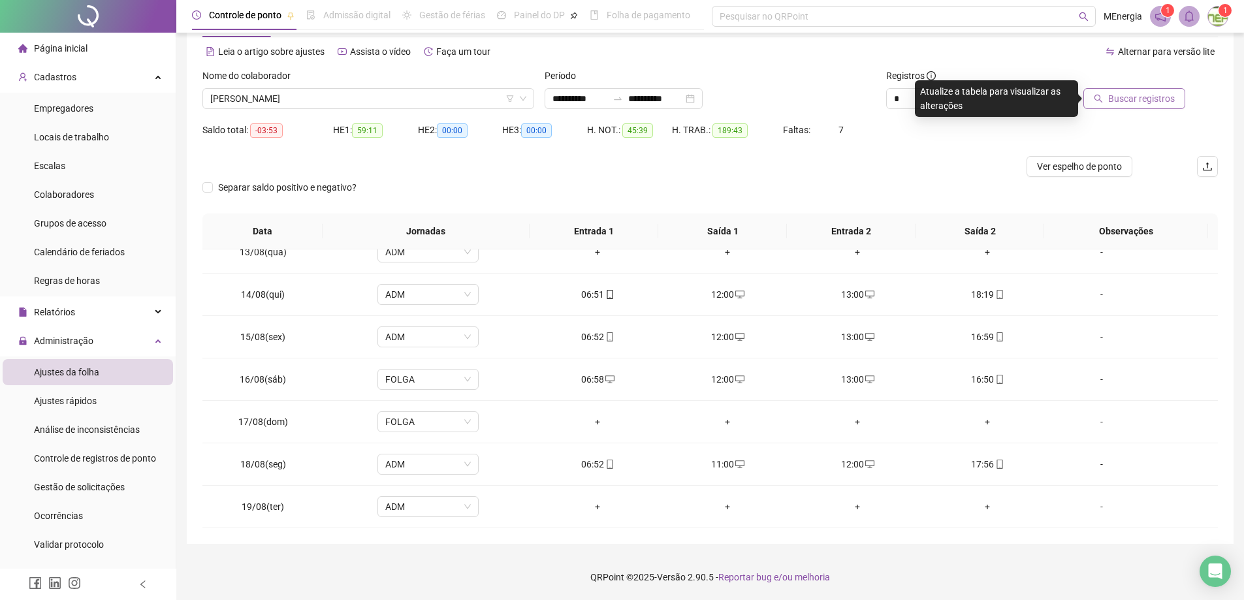
click at [1142, 99] on span "Buscar registros" at bounding box center [1141, 98] width 67 height 14
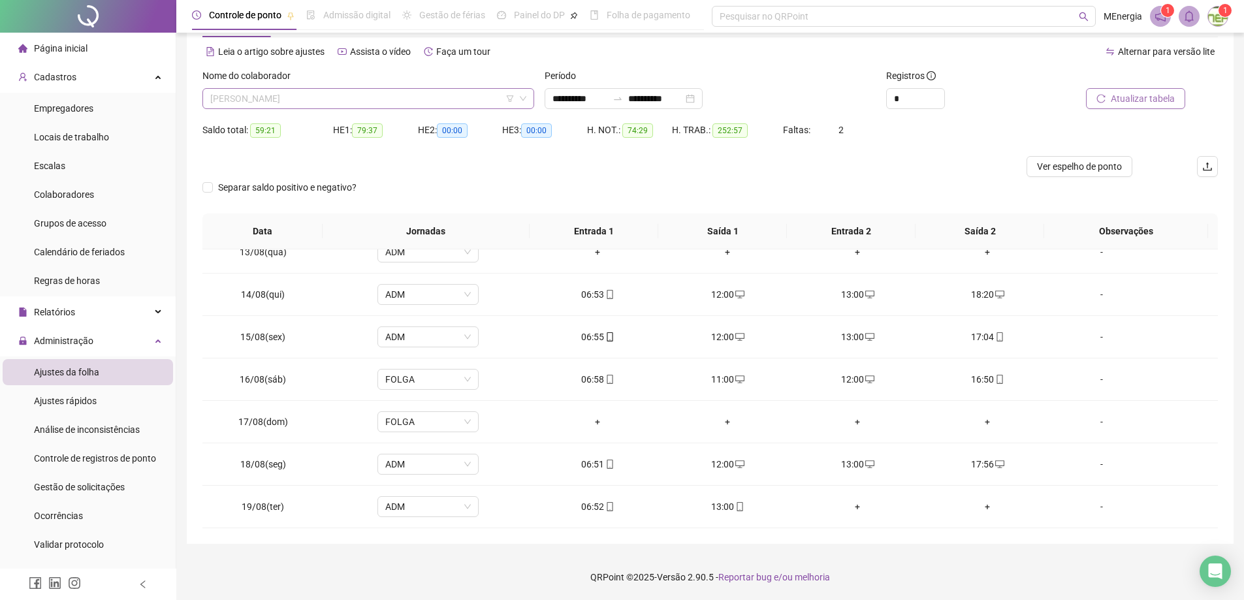
click at [527, 97] on div "[PERSON_NAME]" at bounding box center [368, 98] width 332 height 21
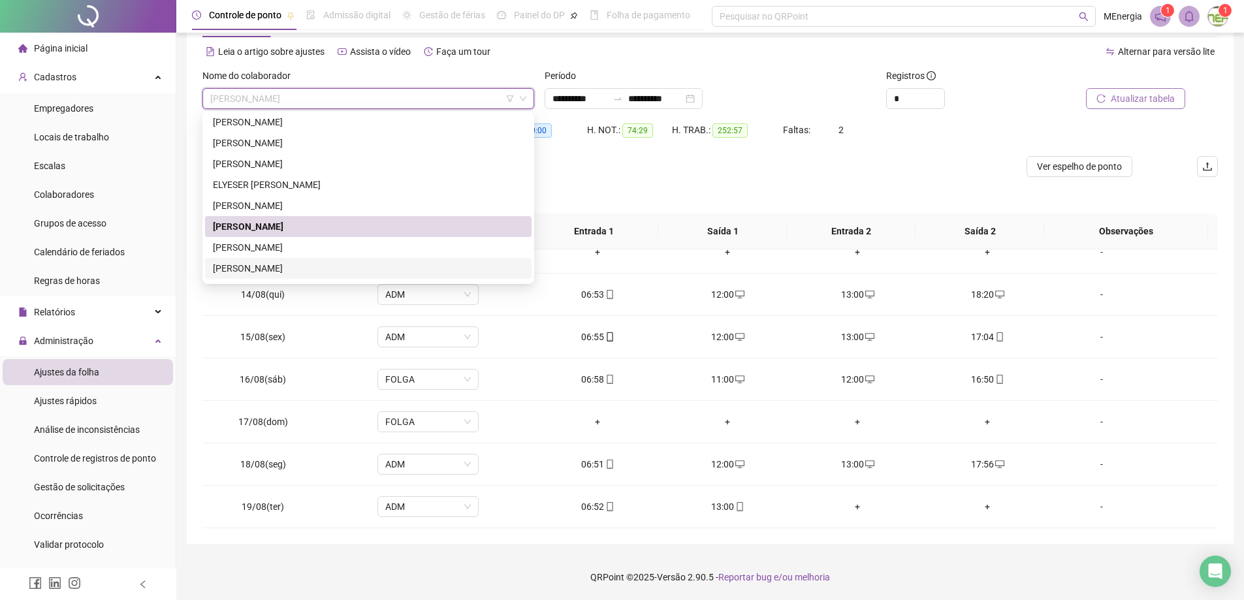
click at [318, 269] on div "[PERSON_NAME]" at bounding box center [368, 268] width 311 height 14
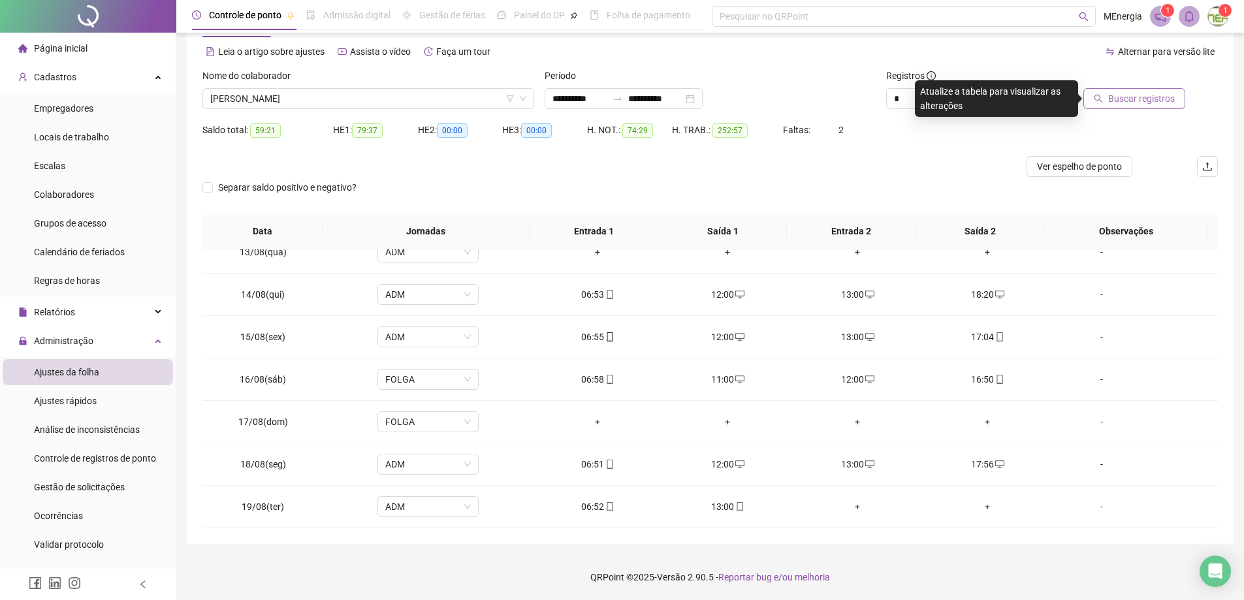
click at [1151, 101] on span "Buscar registros" at bounding box center [1141, 98] width 67 height 14
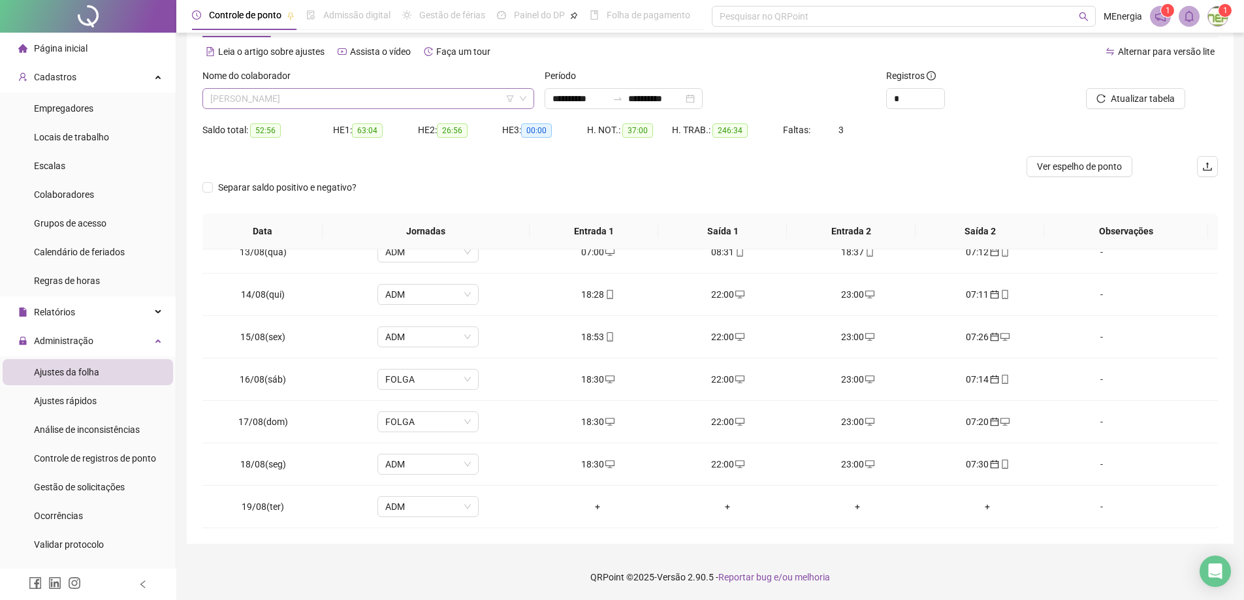
click at [530, 94] on div "[PERSON_NAME]" at bounding box center [368, 98] width 332 height 21
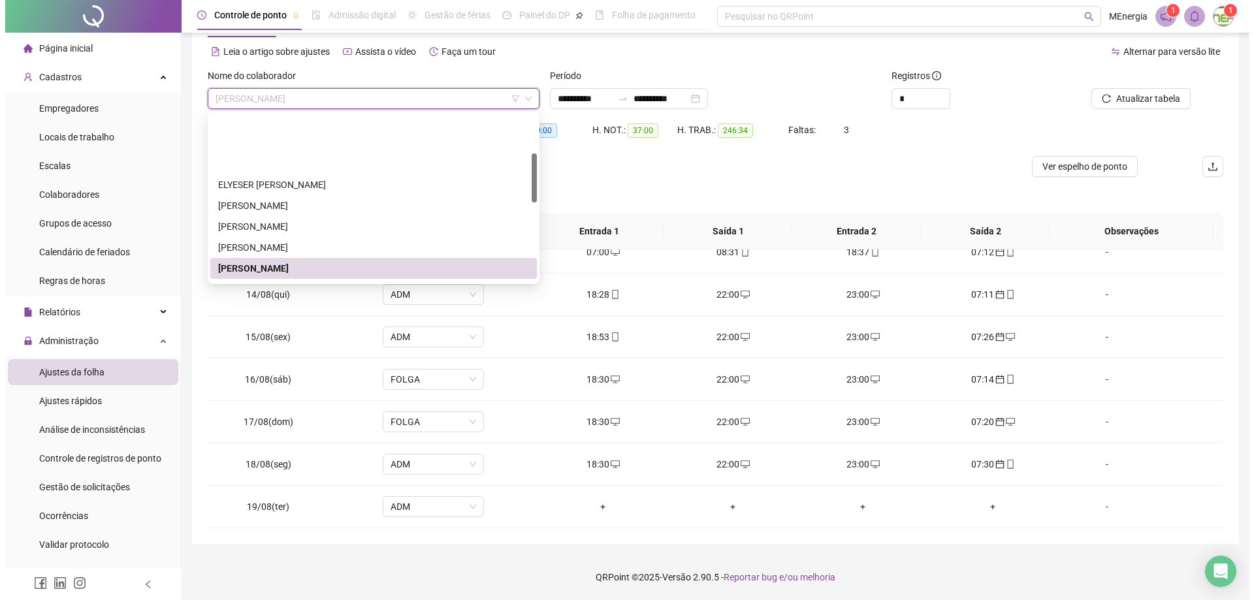
scroll to position [131, 0]
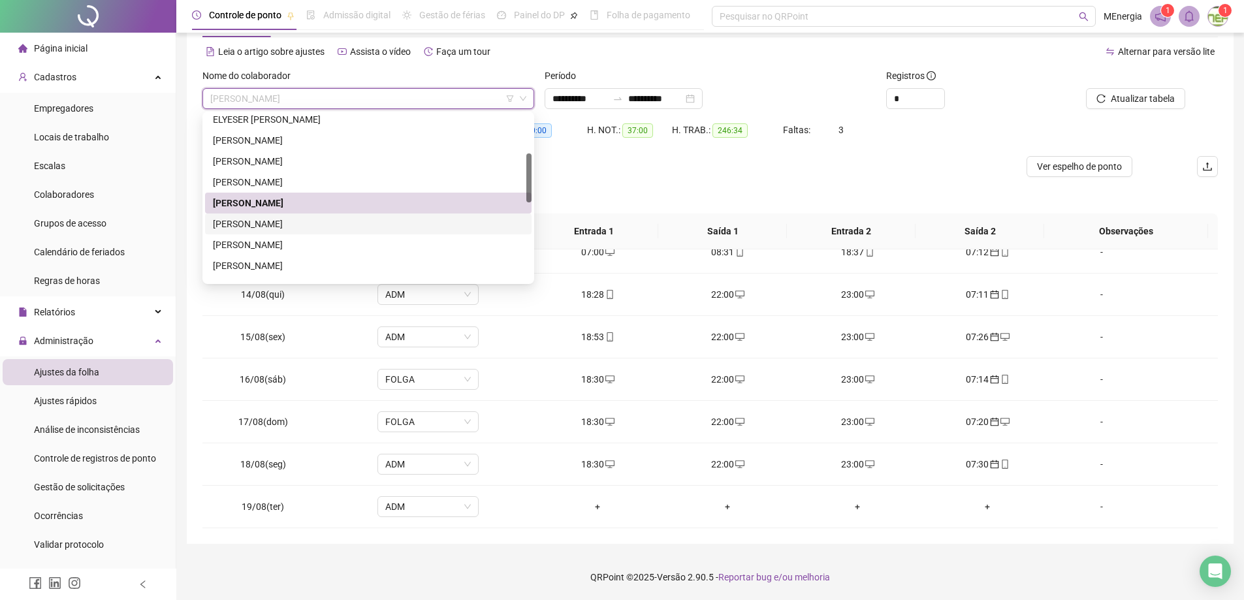
click at [306, 224] on div "[PERSON_NAME]" at bounding box center [368, 224] width 311 height 14
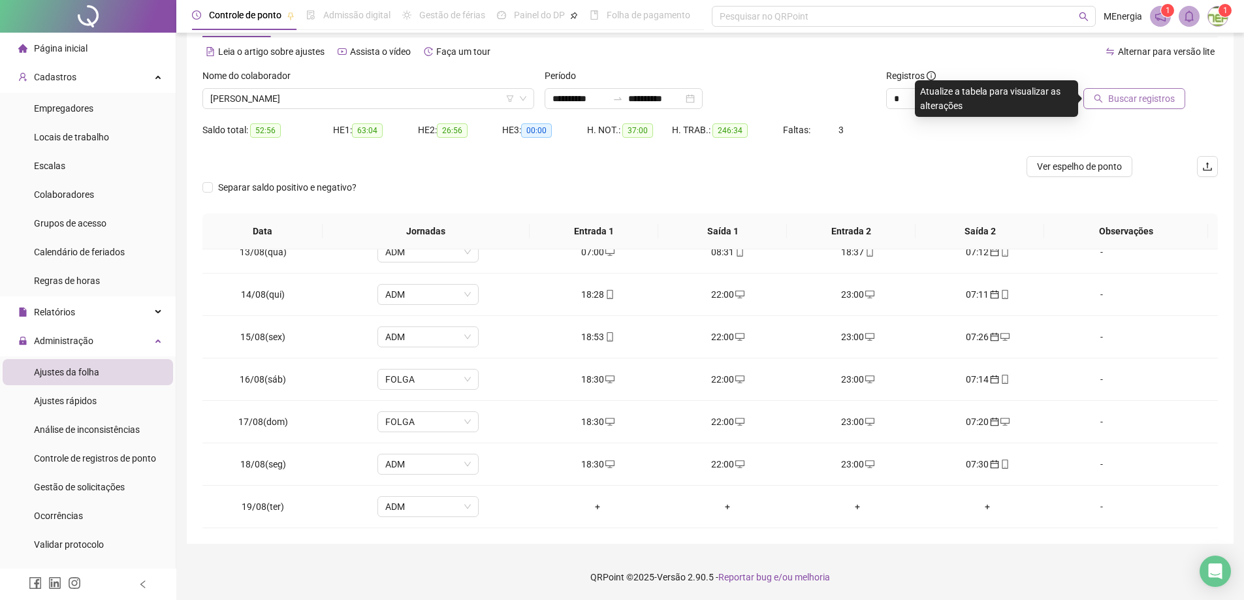
click at [1144, 101] on span "Buscar registros" at bounding box center [1141, 98] width 67 height 14
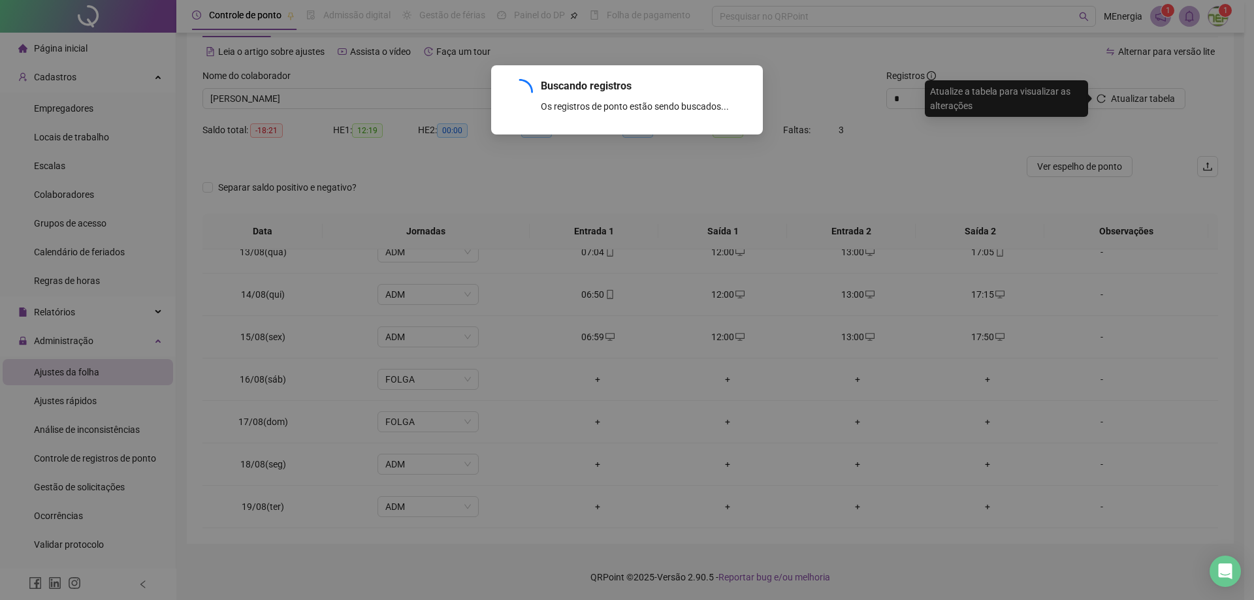
scroll to position [315, 0]
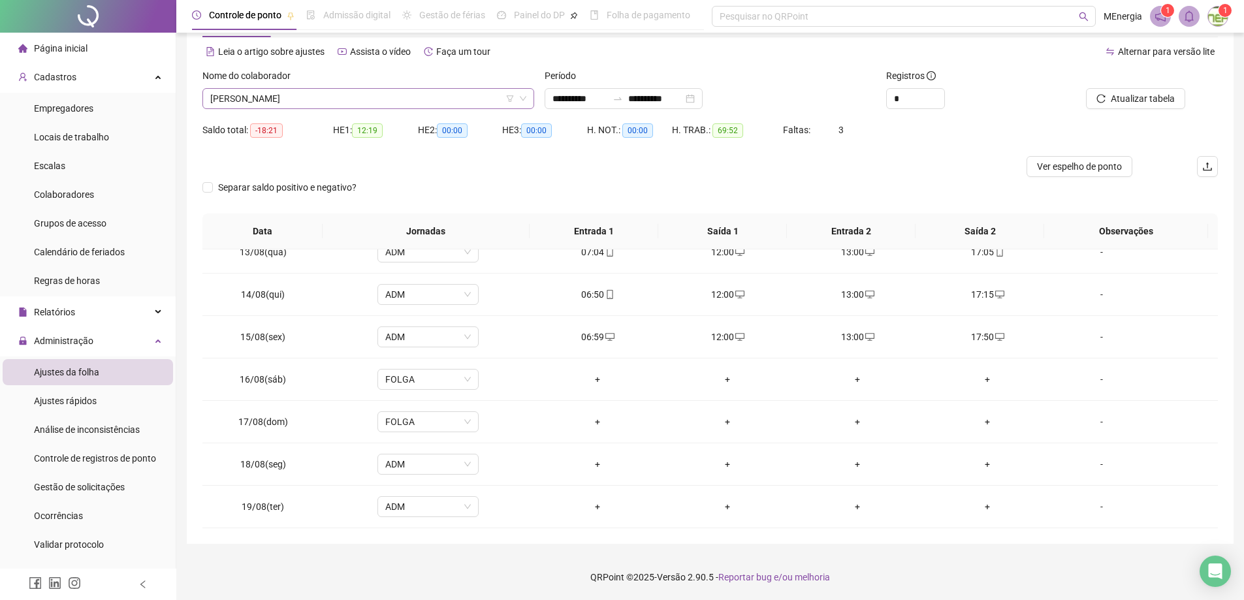
click at [527, 96] on div "[PERSON_NAME]" at bounding box center [368, 98] width 332 height 21
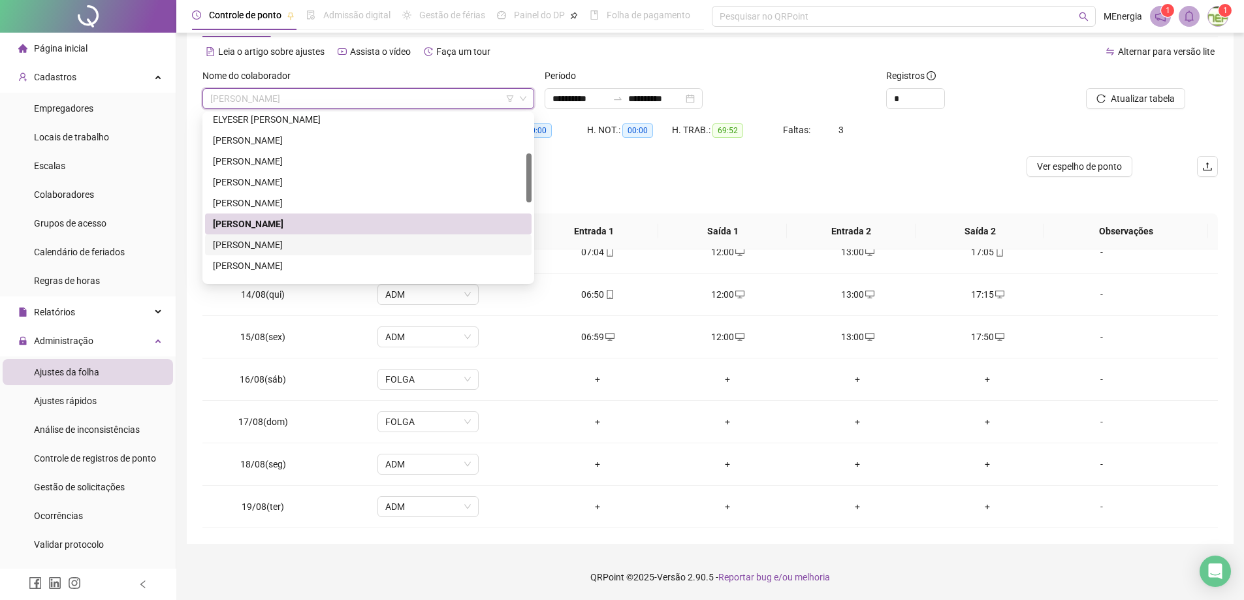
click at [306, 242] on div "[PERSON_NAME]" at bounding box center [368, 245] width 311 height 14
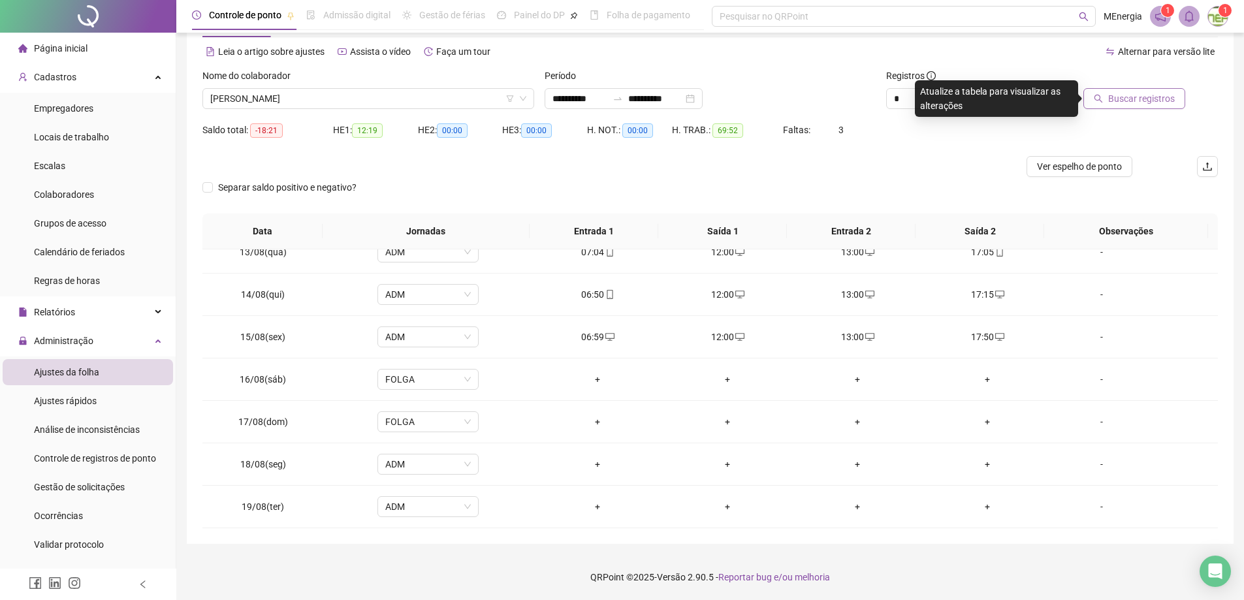
click at [1110, 97] on button "Buscar registros" at bounding box center [1134, 98] width 102 height 21
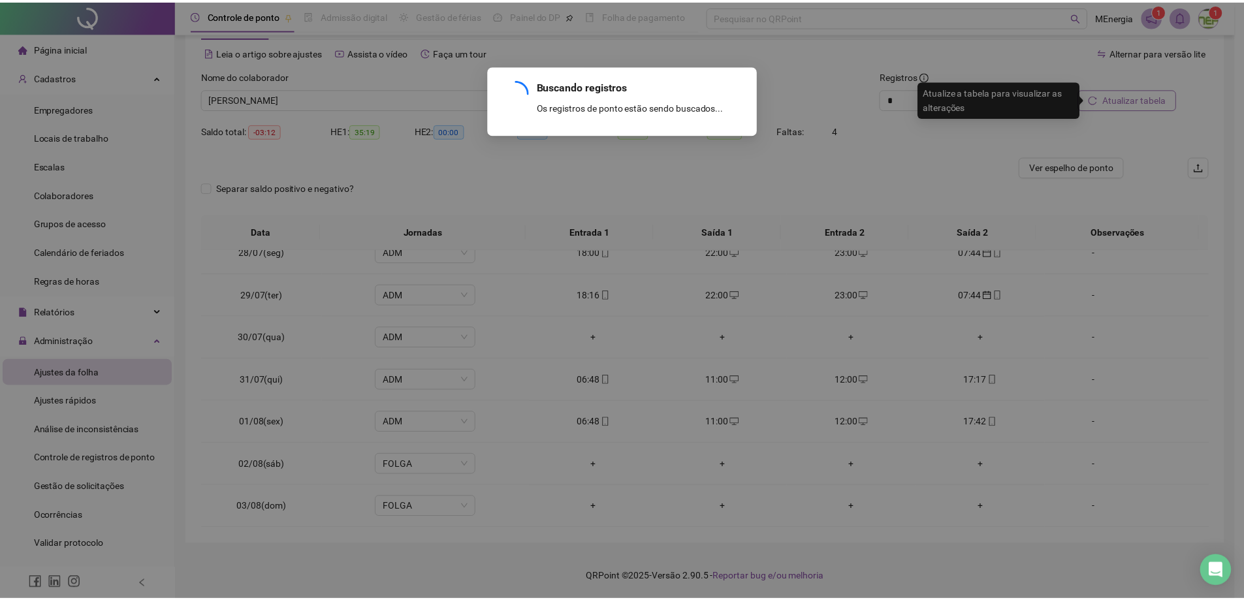
scroll to position [995, 0]
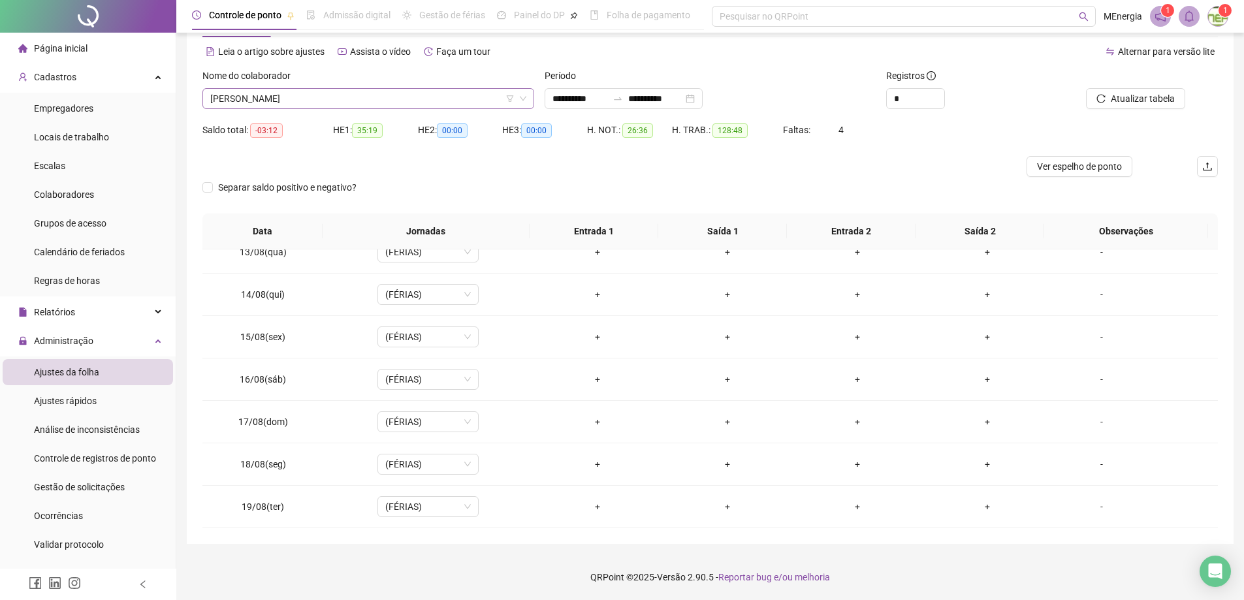
click at [530, 95] on div "[PERSON_NAME]" at bounding box center [368, 98] width 332 height 21
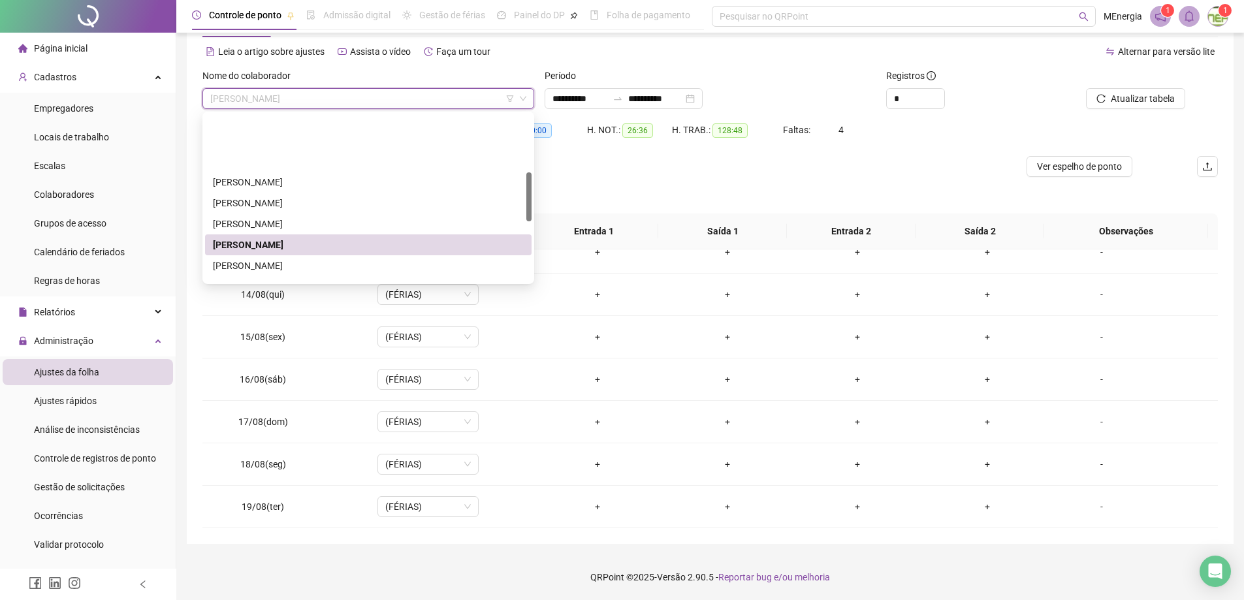
scroll to position [196, 0]
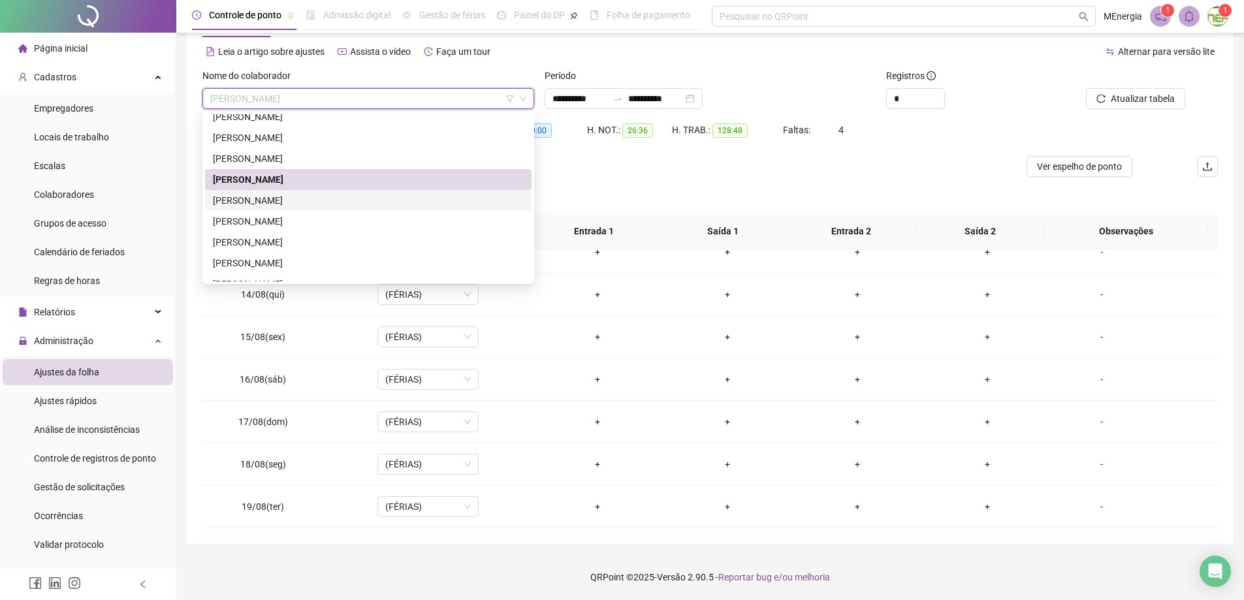
click at [288, 200] on div "[PERSON_NAME]" at bounding box center [368, 200] width 311 height 14
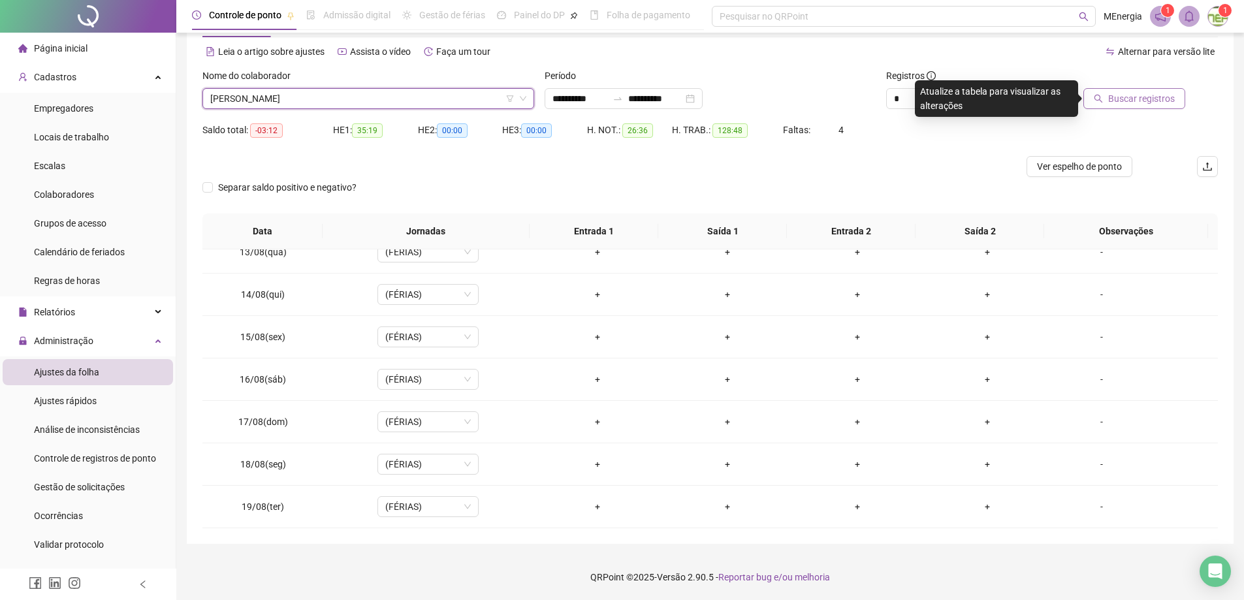
click at [1117, 100] on span "Buscar registros" at bounding box center [1141, 98] width 67 height 14
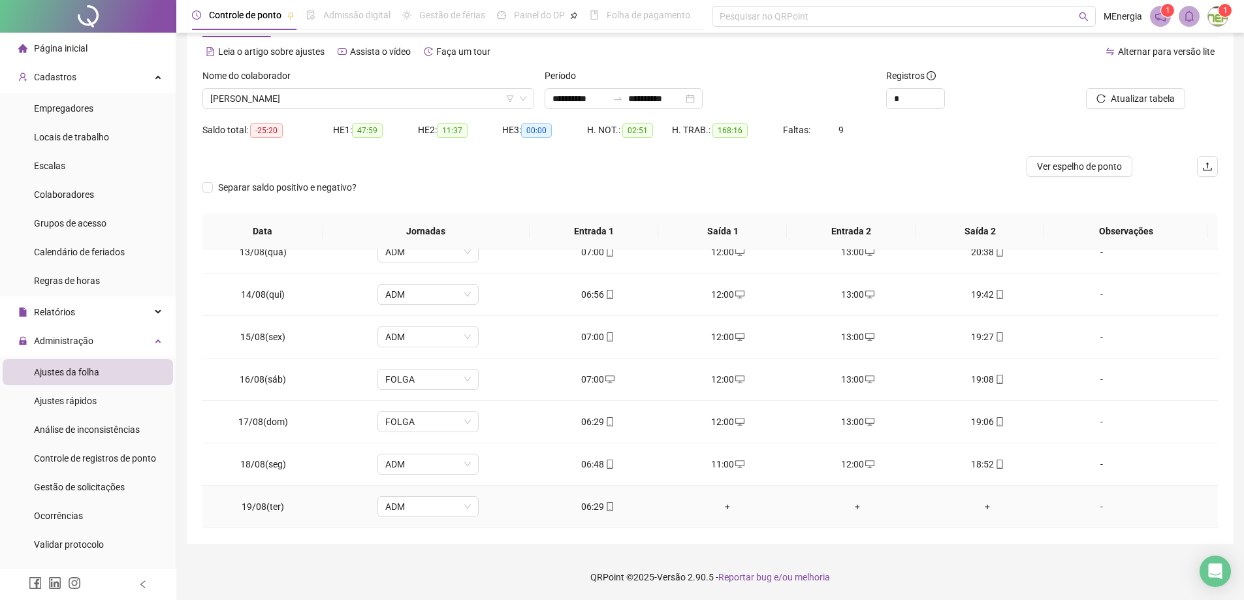
click at [724, 511] on div "+" at bounding box center [727, 507] width 109 height 14
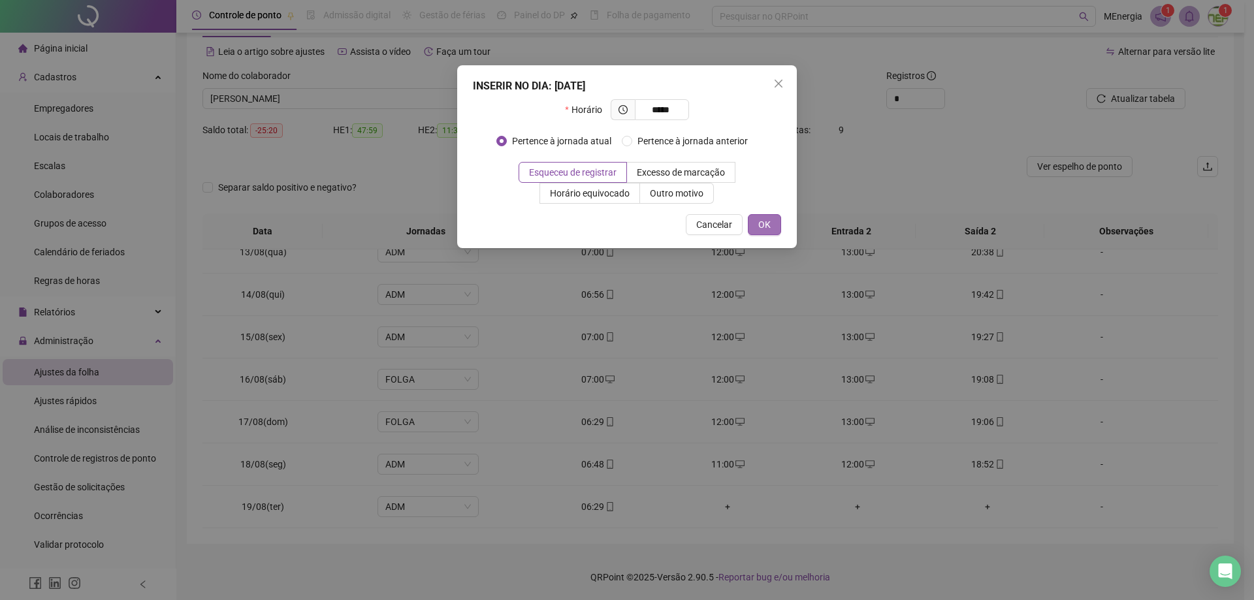
type input "*****"
click at [765, 228] on span "OK" at bounding box center [764, 224] width 12 height 14
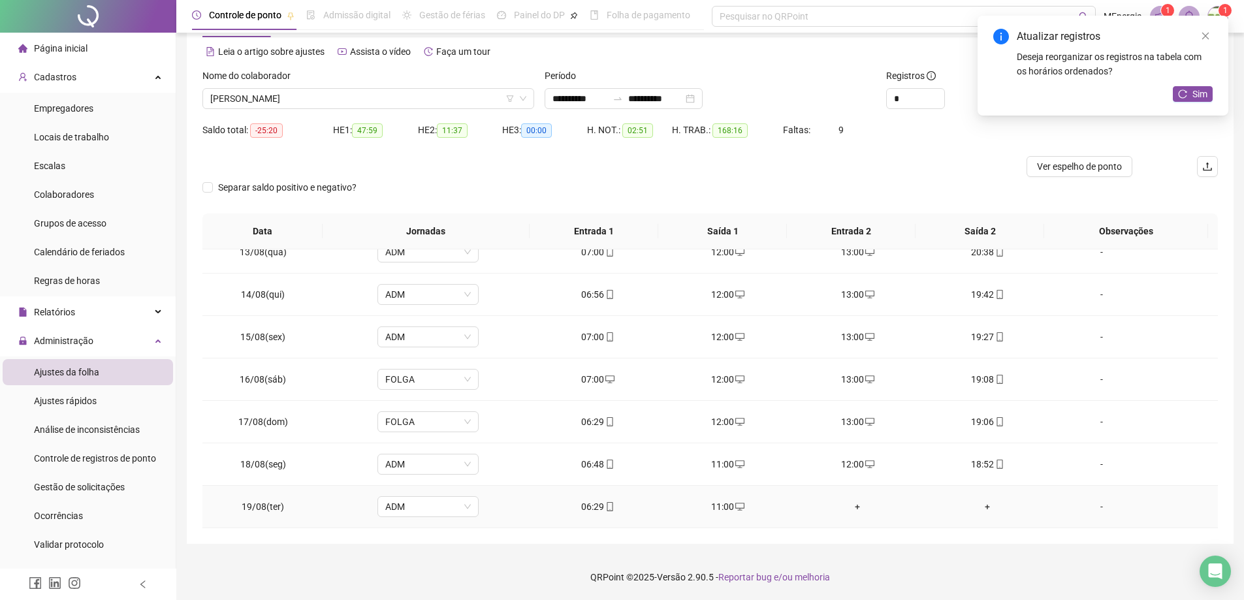
click at [850, 509] on div "+" at bounding box center [857, 507] width 109 height 14
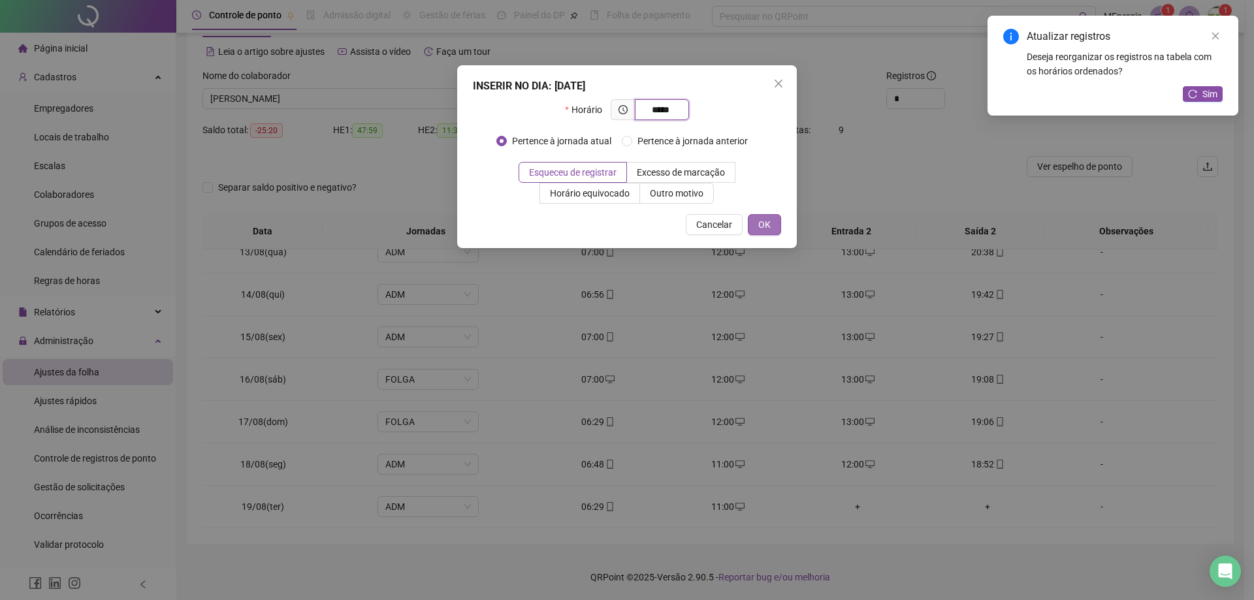
type input "*****"
click at [771, 223] on button "OK" at bounding box center [764, 224] width 33 height 21
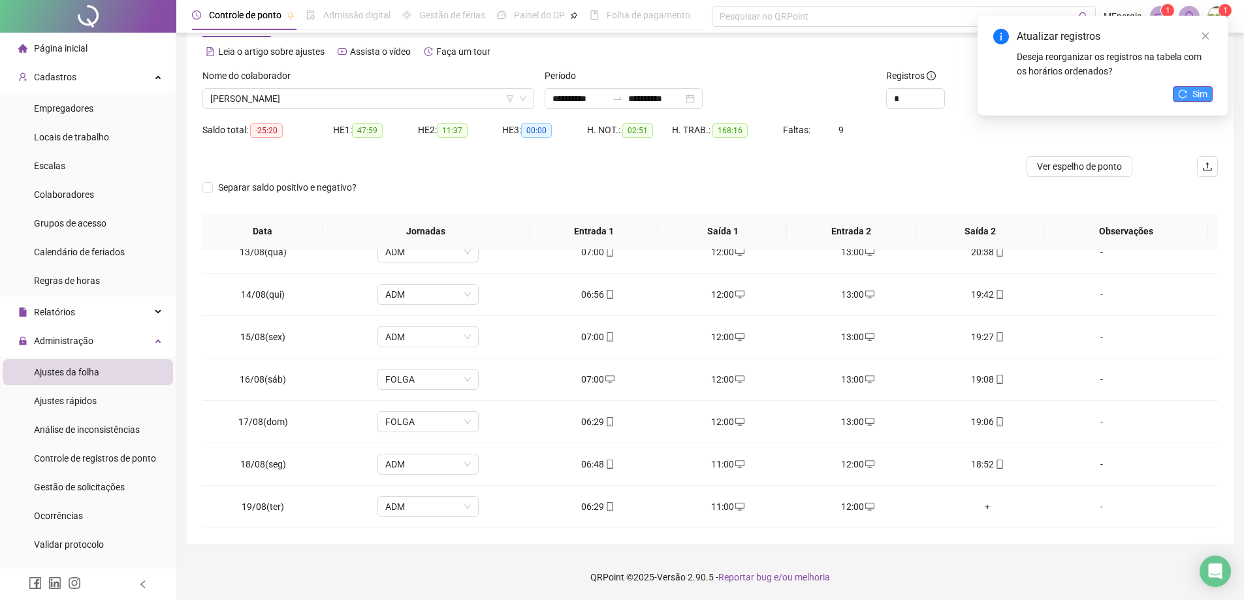
click at [1205, 96] on span "Sim" at bounding box center [1199, 94] width 15 height 14
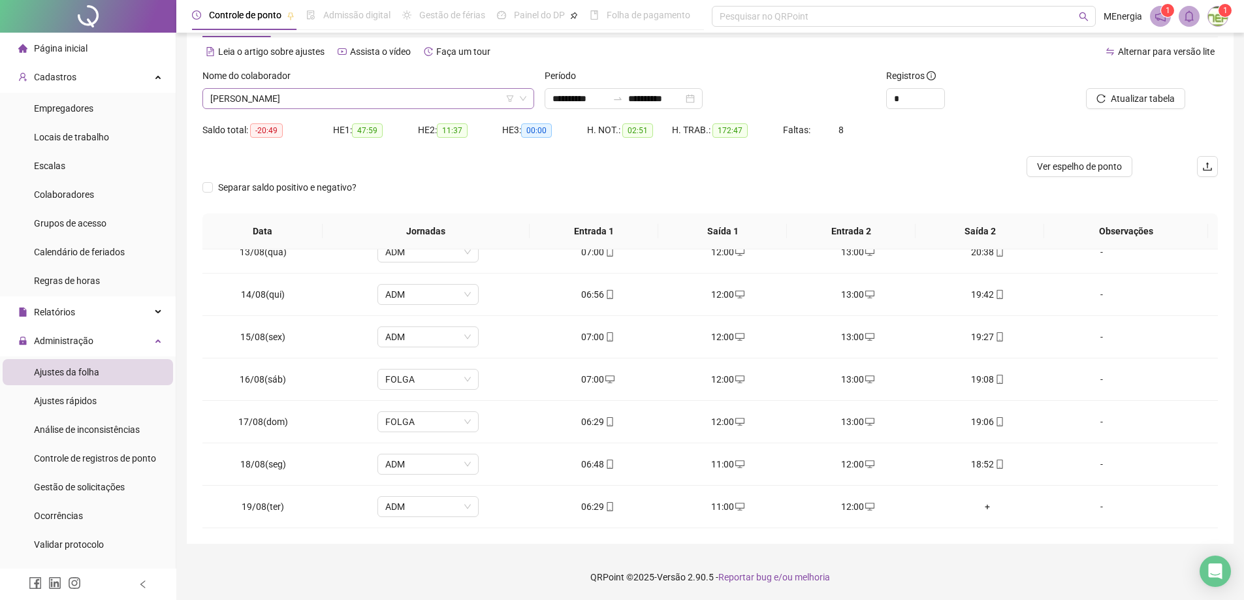
click at [530, 96] on div "[PERSON_NAME]" at bounding box center [368, 98] width 332 height 21
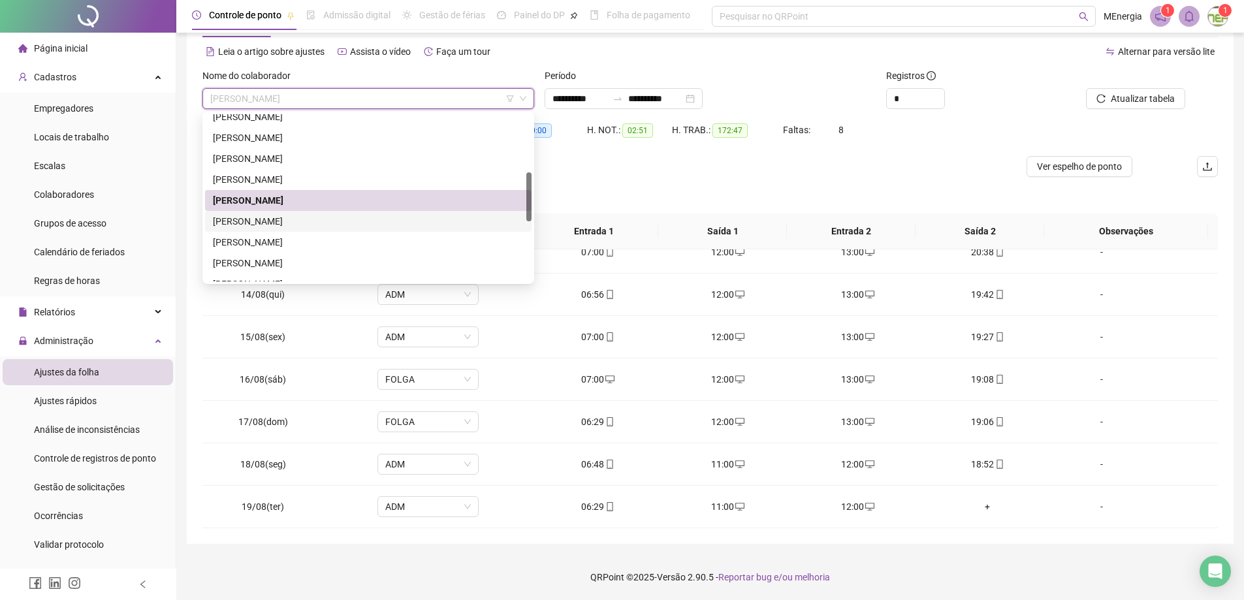
click at [328, 221] on div "[PERSON_NAME]" at bounding box center [368, 221] width 311 height 14
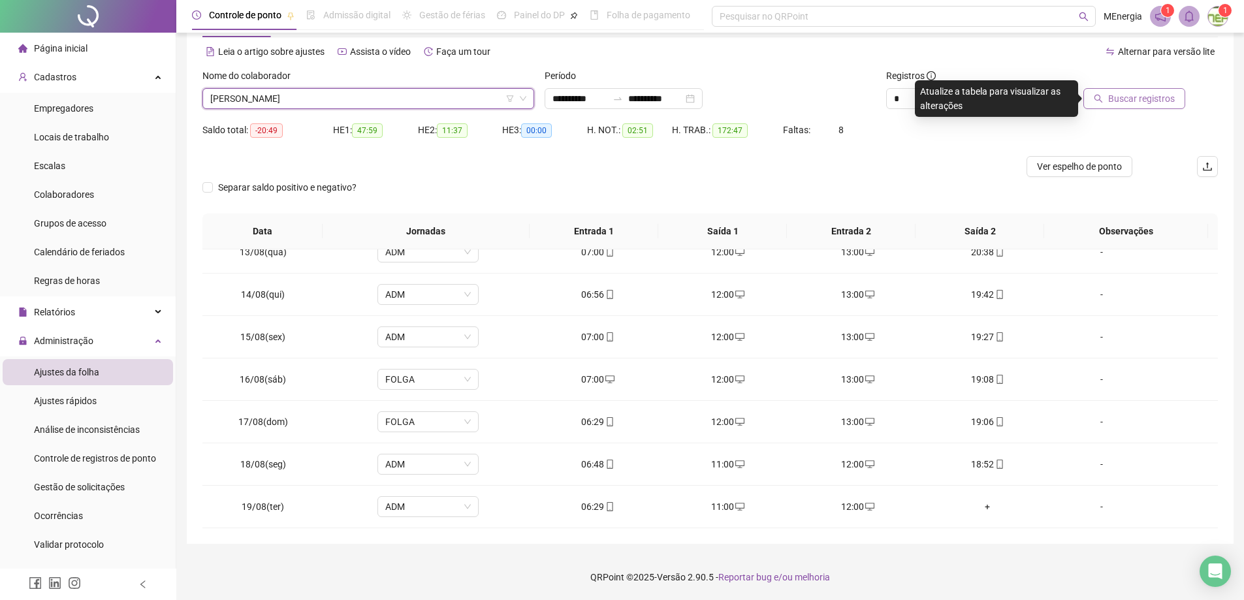
click at [1114, 101] on span "Buscar registros" at bounding box center [1141, 98] width 67 height 14
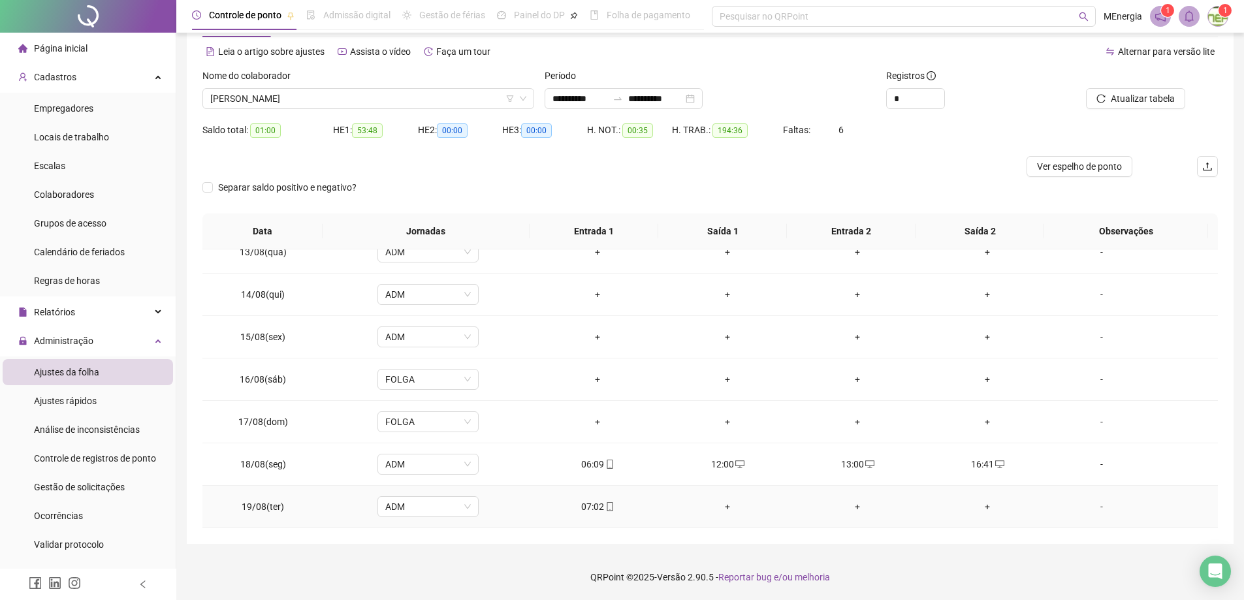
click at [724, 507] on div "+" at bounding box center [727, 507] width 109 height 14
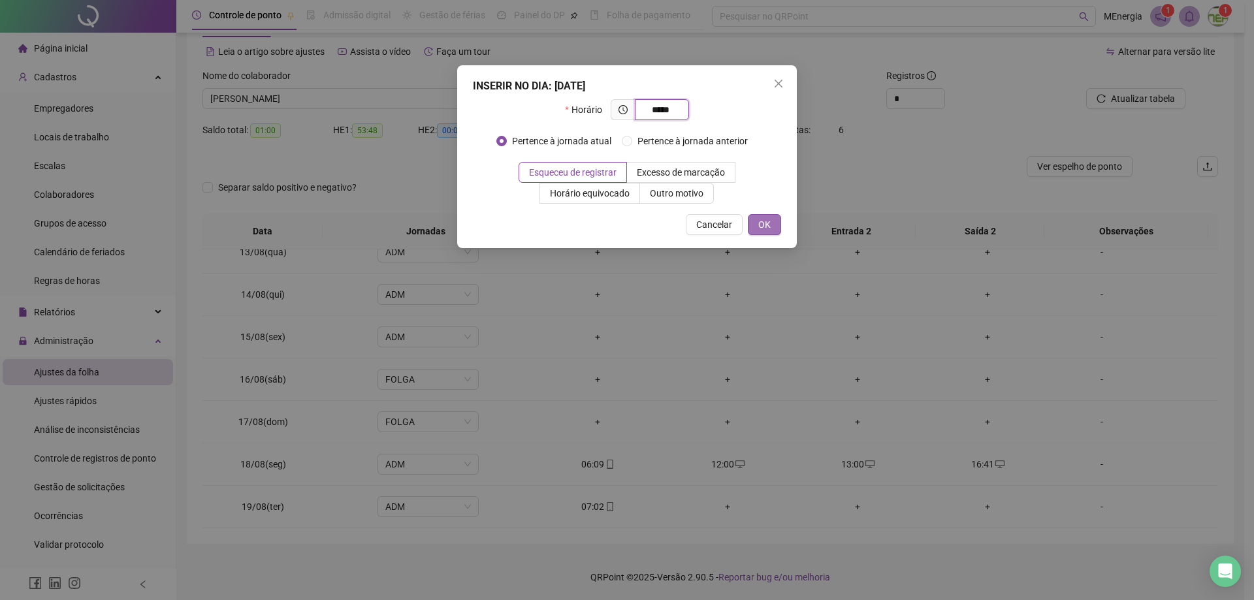
type input "*****"
click at [772, 229] on button "OK" at bounding box center [764, 224] width 33 height 21
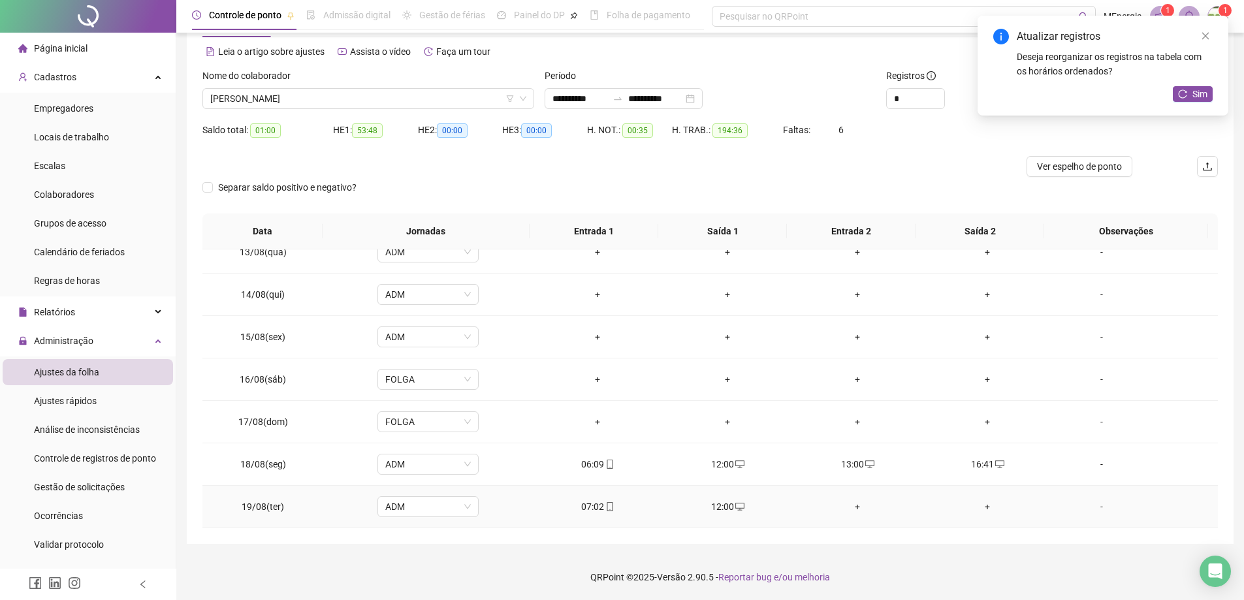
click at [852, 506] on div "+" at bounding box center [857, 507] width 109 height 14
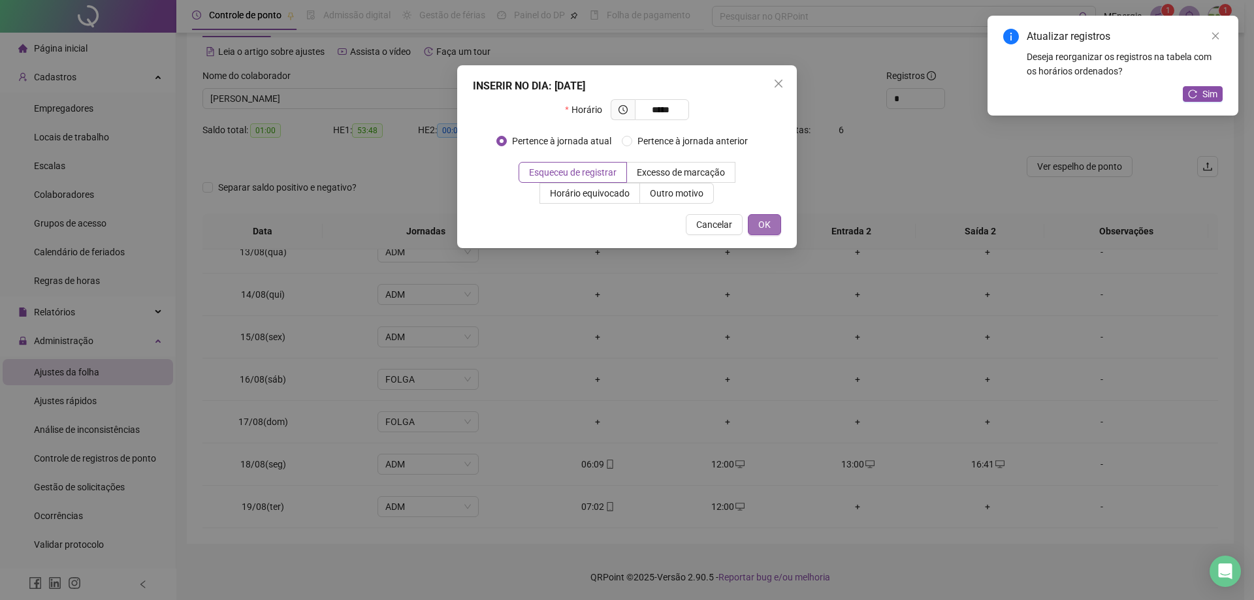
type input "*****"
click at [767, 225] on span "OK" at bounding box center [764, 224] width 12 height 14
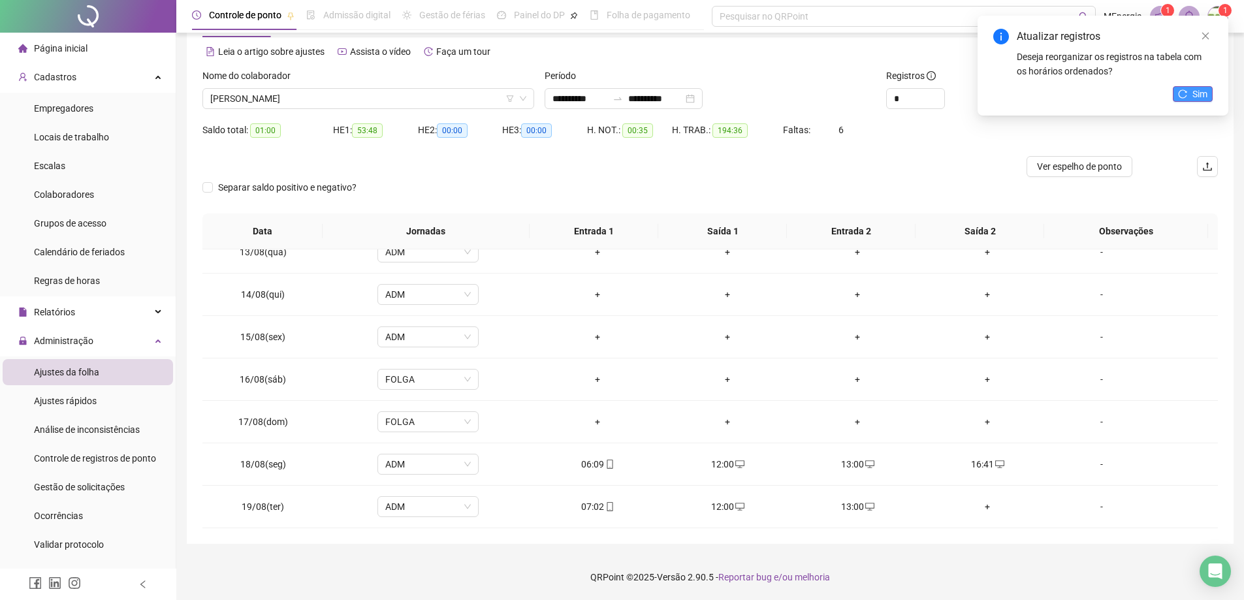
click at [1190, 94] on button "Sim" at bounding box center [1193, 94] width 40 height 16
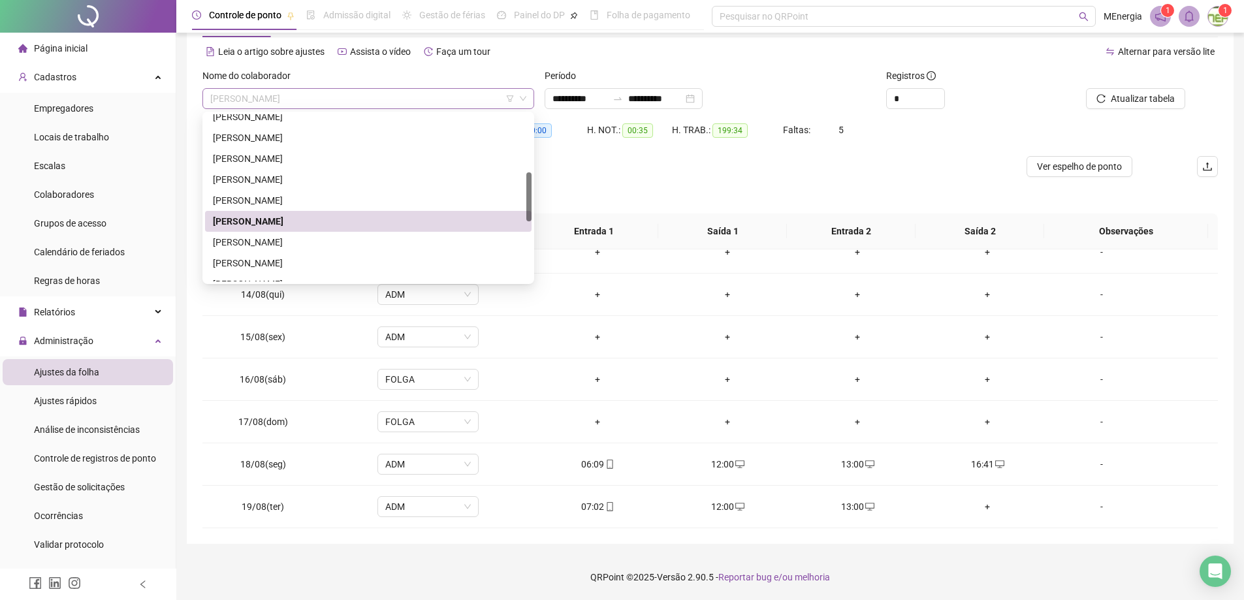
click at [530, 99] on div "[PERSON_NAME]" at bounding box center [368, 98] width 332 height 21
click at [329, 241] on div "[PERSON_NAME]" at bounding box center [368, 242] width 311 height 14
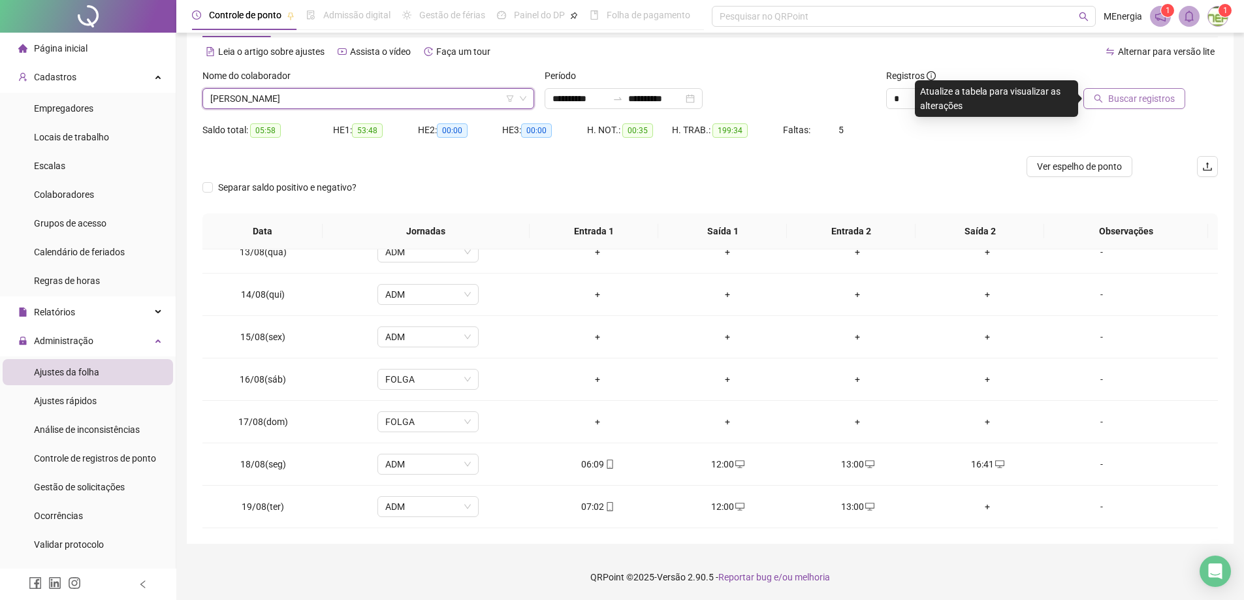
click at [1165, 103] on span "Buscar registros" at bounding box center [1141, 98] width 67 height 14
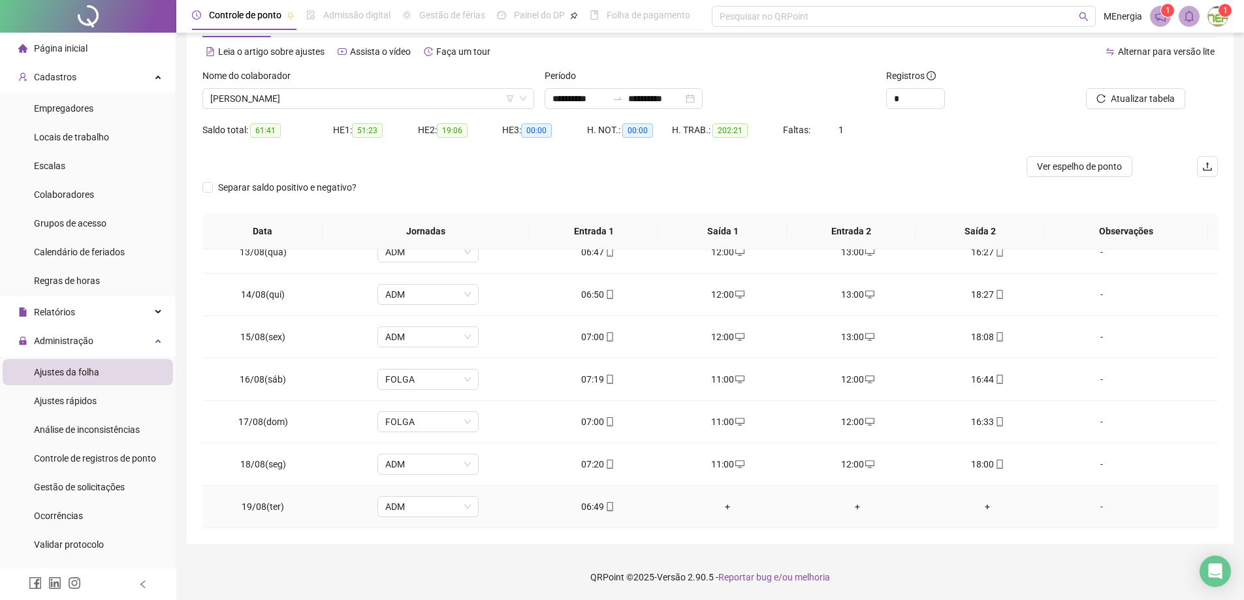
click at [724, 507] on div "+" at bounding box center [727, 507] width 109 height 14
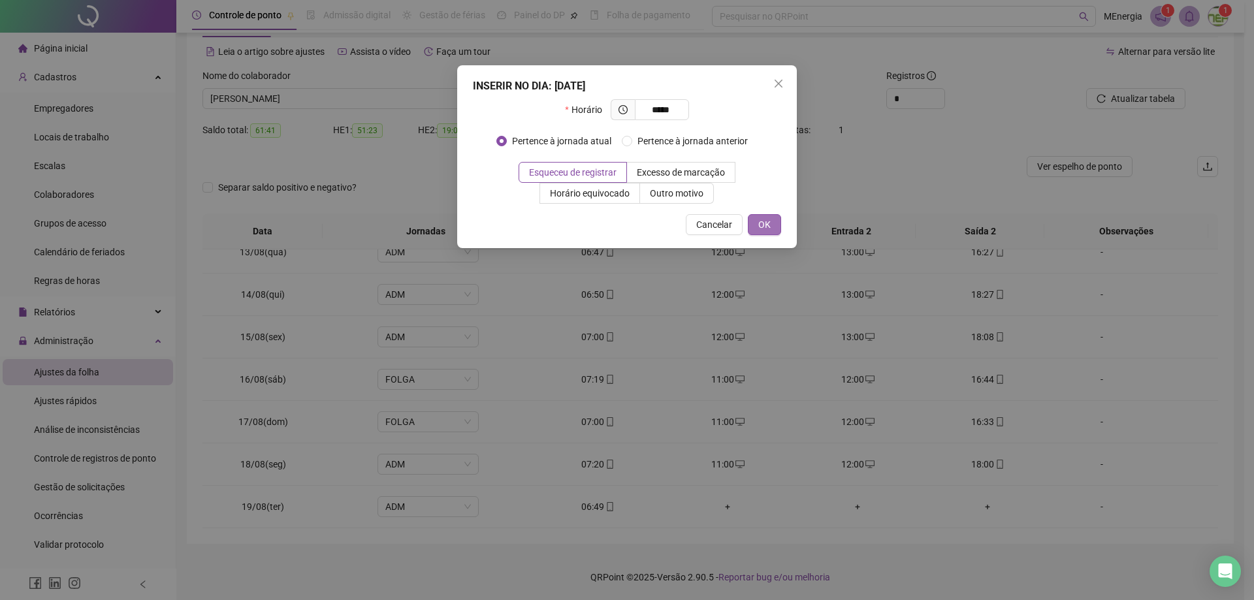
type input "*****"
click at [767, 222] on span "OK" at bounding box center [764, 224] width 12 height 14
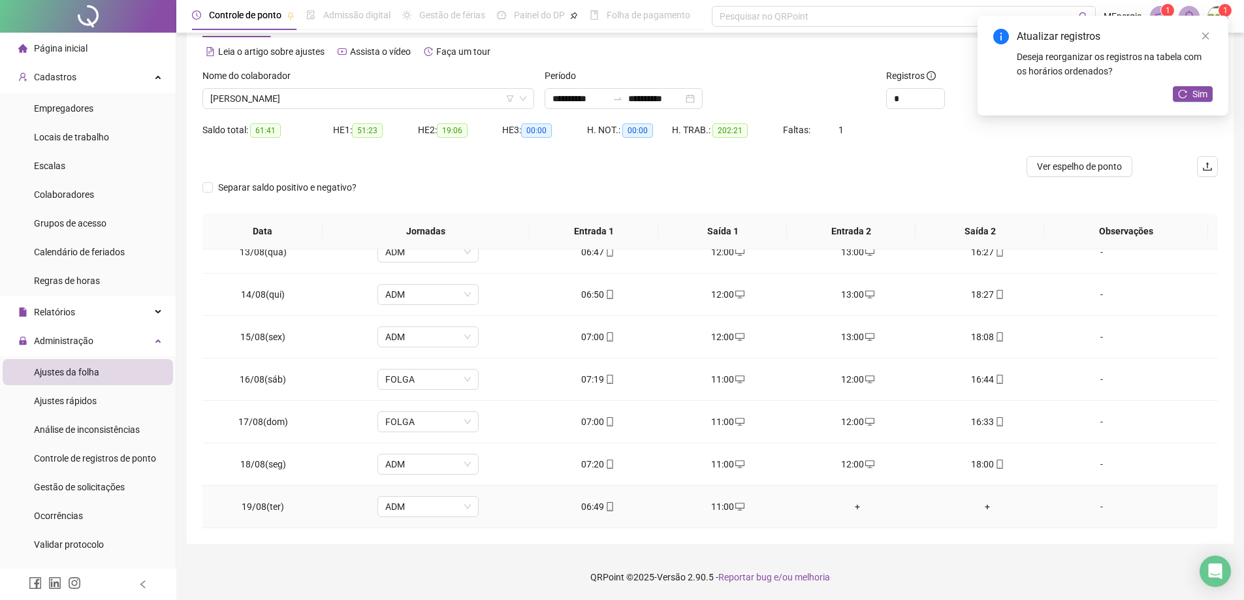
click at [852, 508] on div "+" at bounding box center [857, 507] width 109 height 14
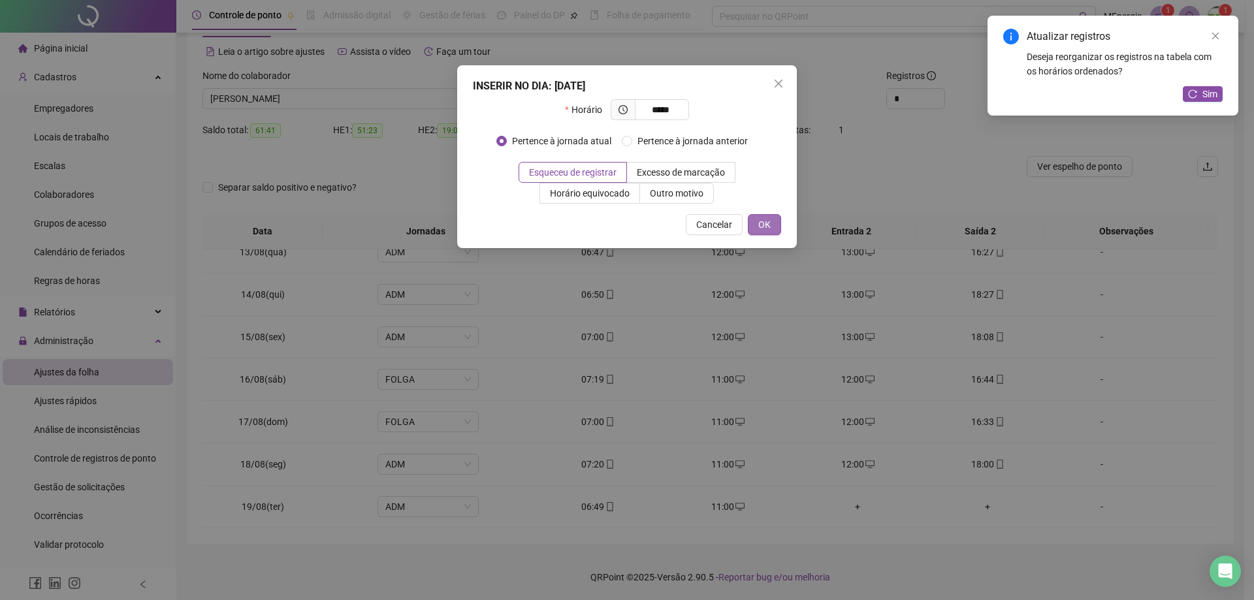
type input "*****"
click at [770, 230] on span "OK" at bounding box center [764, 224] width 12 height 14
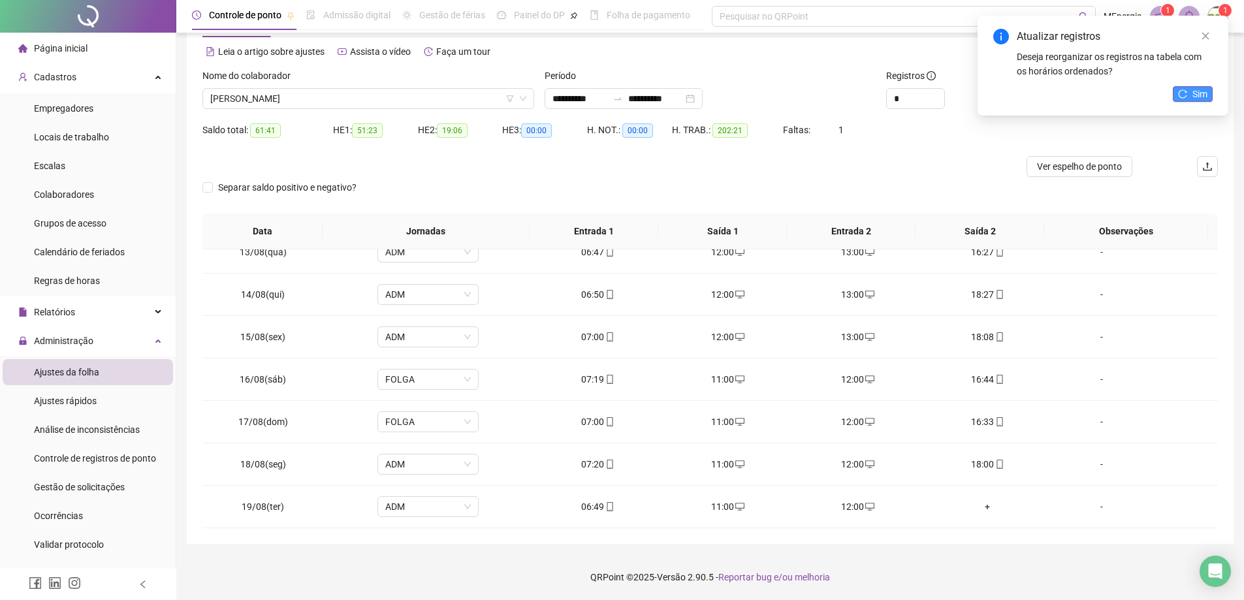
click at [1190, 98] on button "Sim" at bounding box center [1193, 94] width 40 height 16
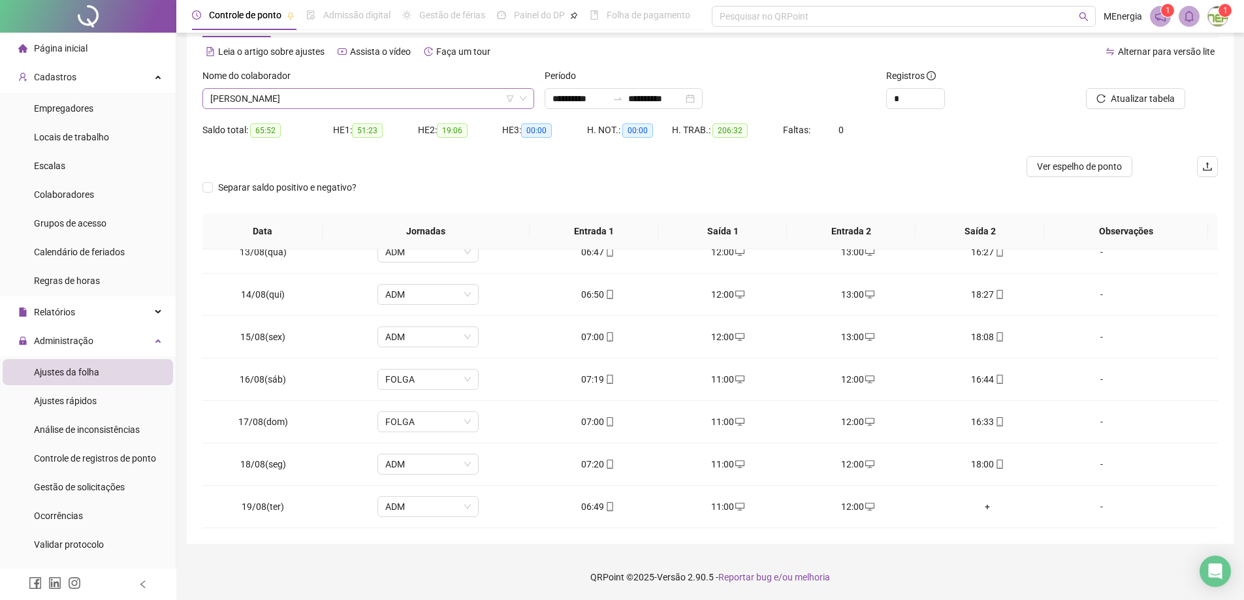
click at [529, 96] on div "[PERSON_NAME]" at bounding box center [368, 98] width 332 height 21
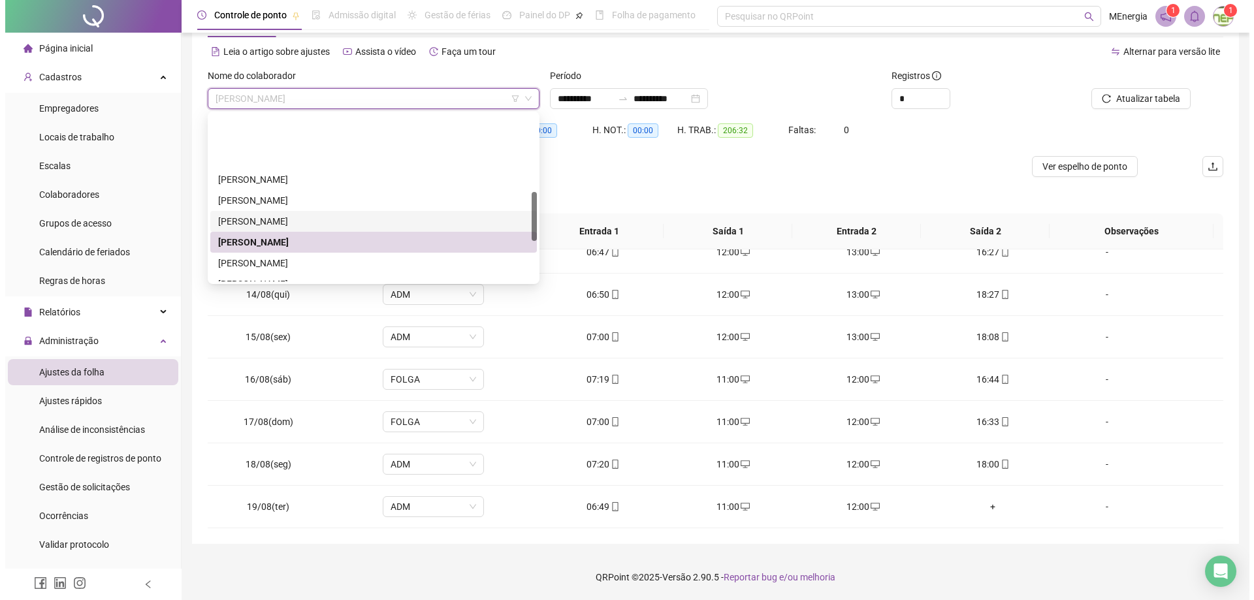
scroll to position [261, 0]
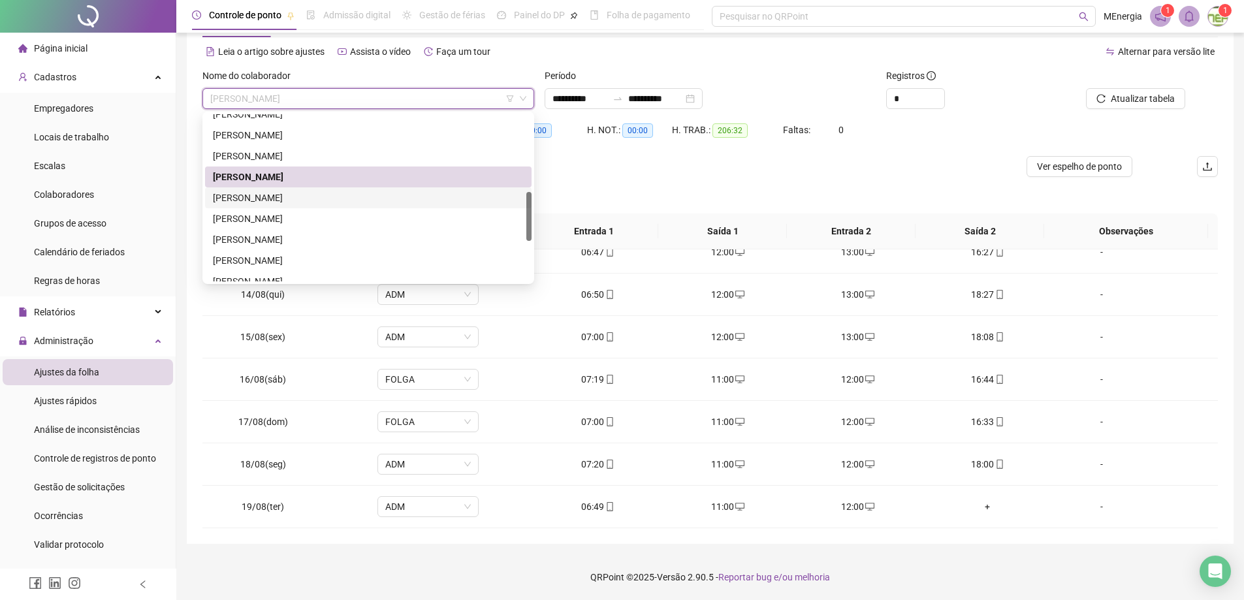
click at [358, 195] on div "[PERSON_NAME]" at bounding box center [368, 198] width 311 height 14
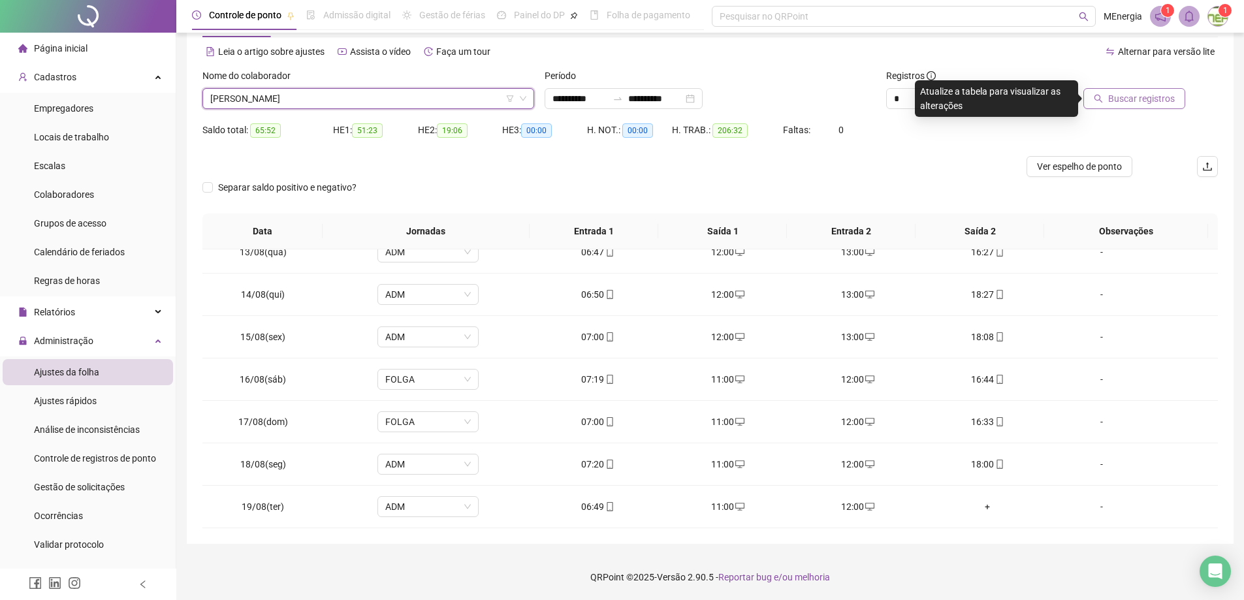
click at [1150, 94] on span "Buscar registros" at bounding box center [1141, 98] width 67 height 14
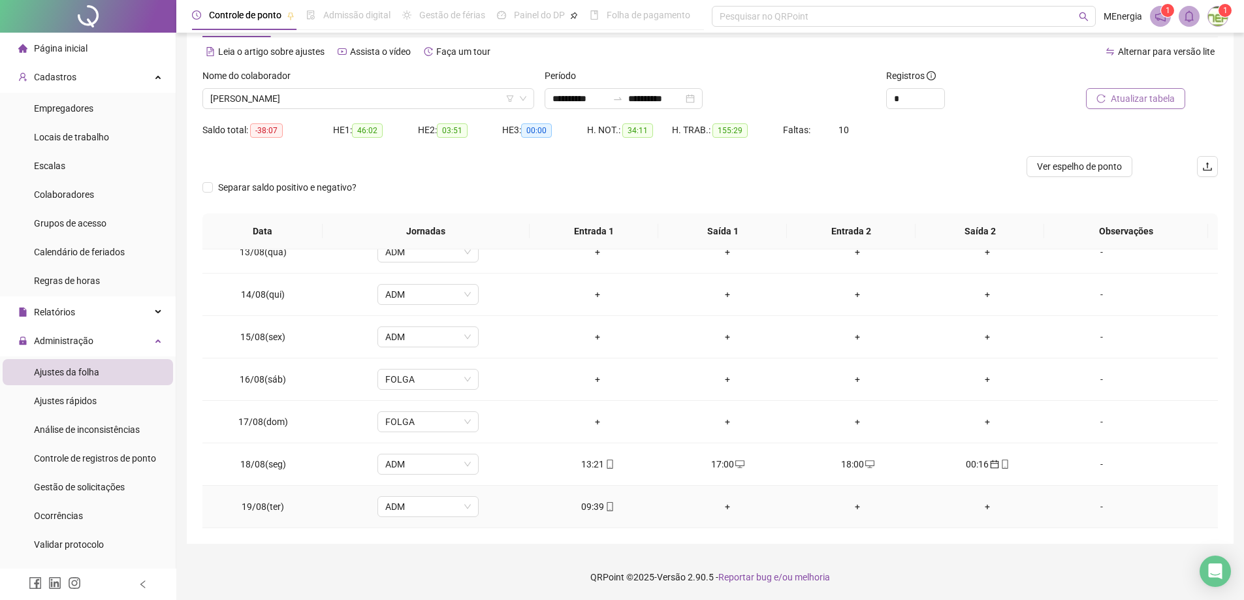
click at [721, 507] on div "+" at bounding box center [727, 507] width 109 height 14
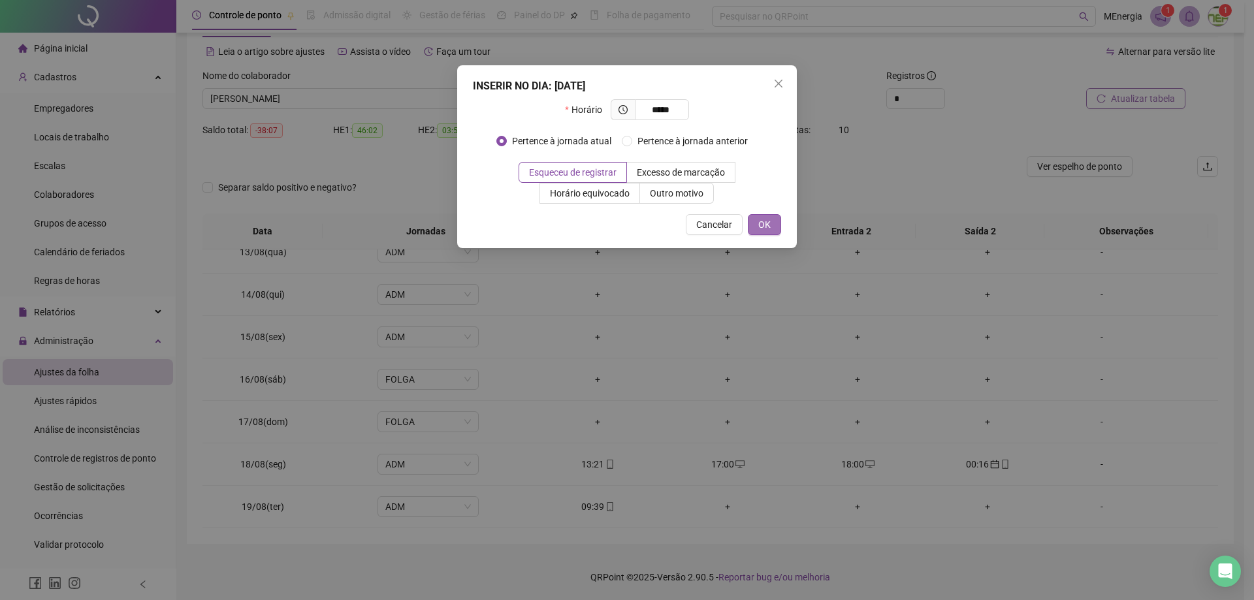
type input "*****"
click at [775, 227] on button "OK" at bounding box center [764, 224] width 33 height 21
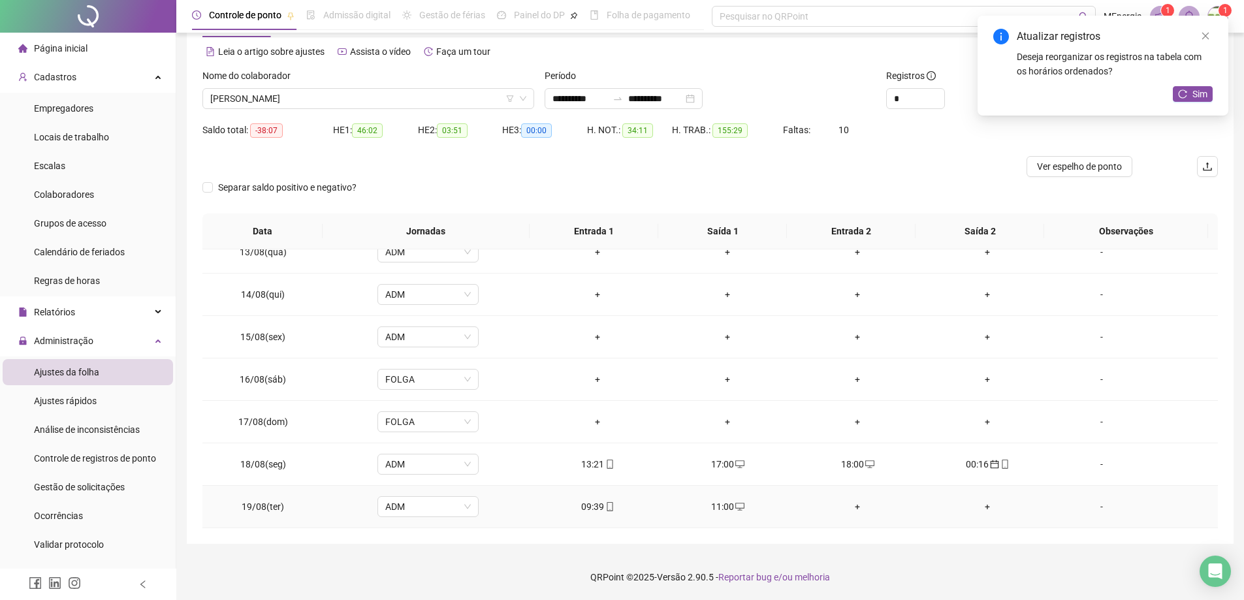
click at [847, 506] on div "+" at bounding box center [857, 507] width 109 height 14
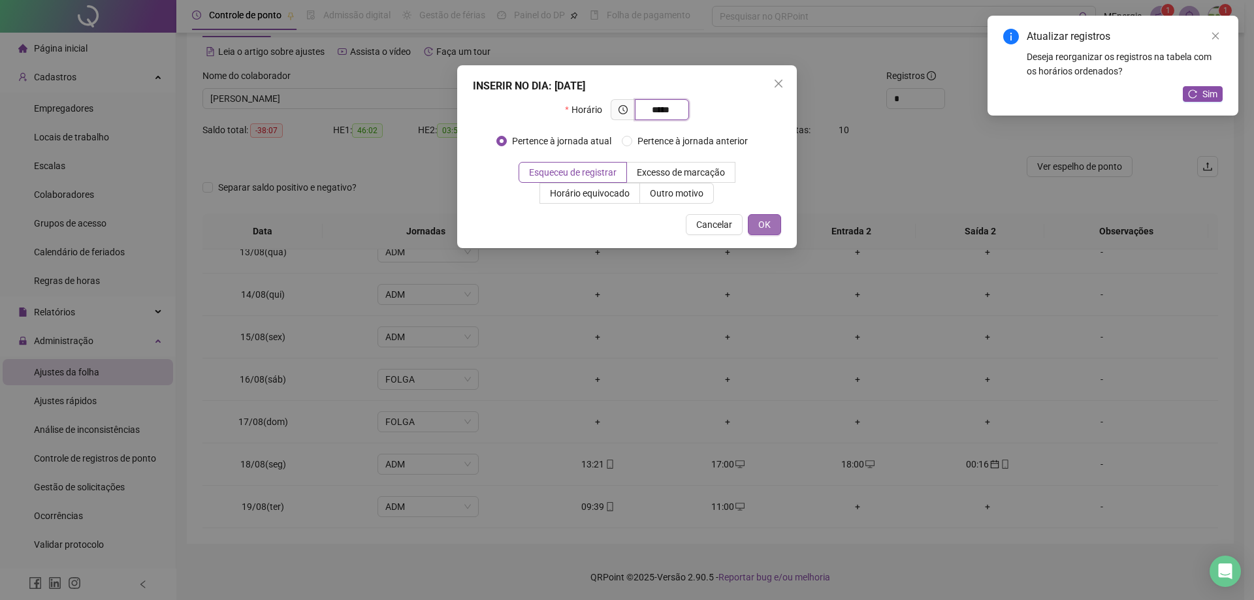
type input "*****"
click at [772, 229] on button "OK" at bounding box center [764, 224] width 33 height 21
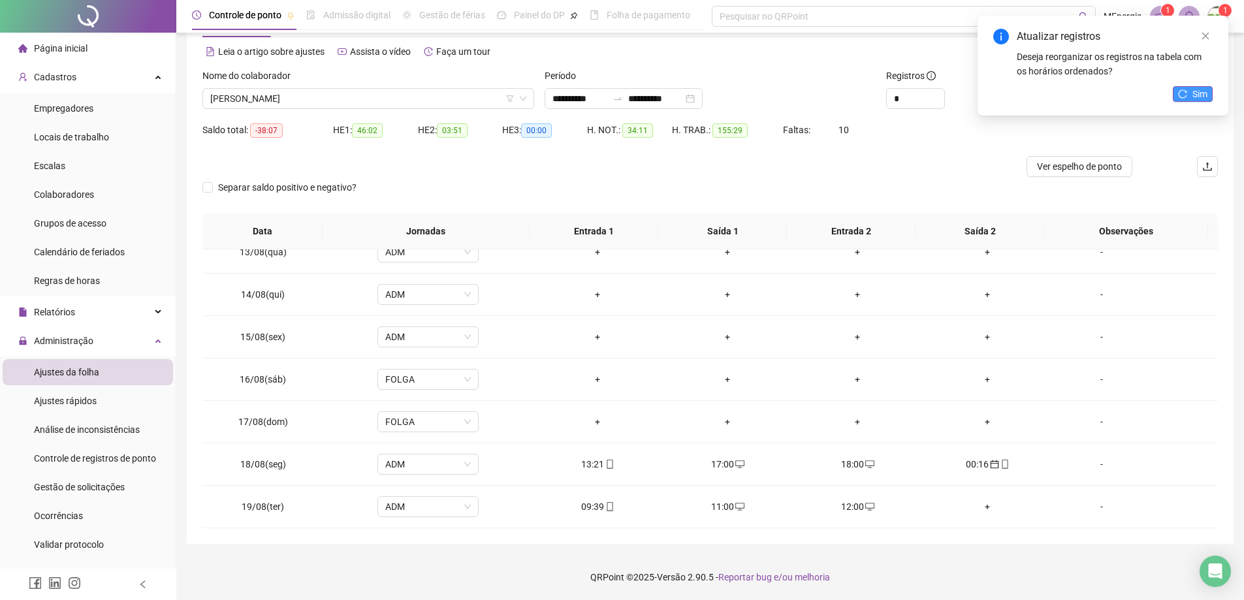
click at [1195, 93] on span "Sim" at bounding box center [1199, 94] width 15 height 14
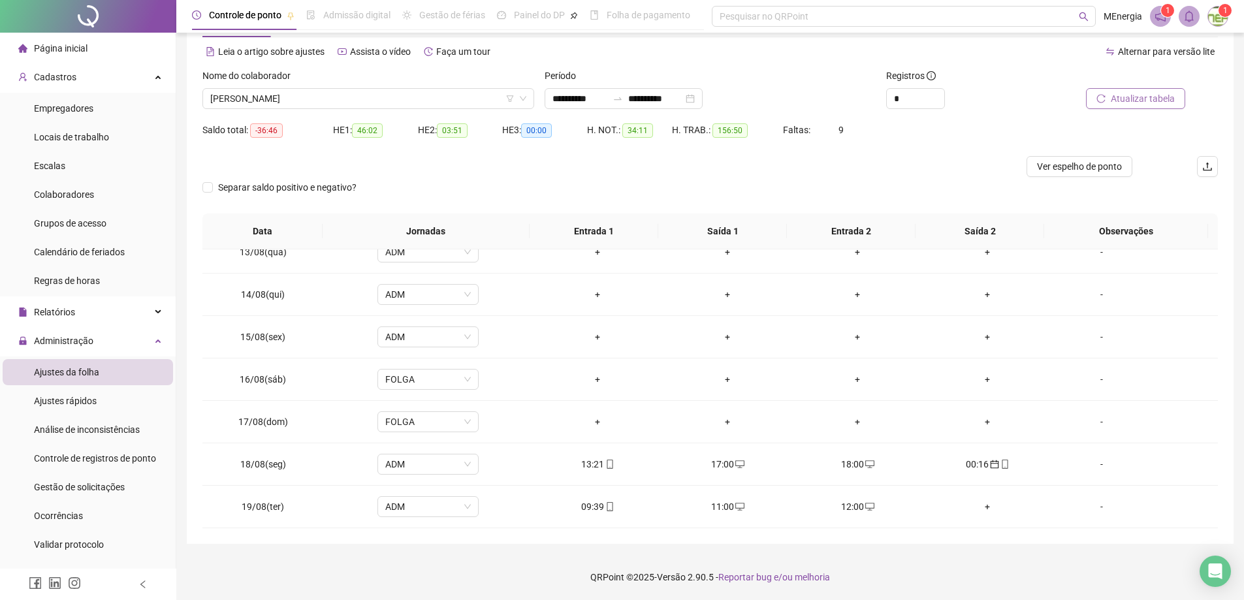
click at [1217, 16] on img at bounding box center [1218, 17] width 20 height 20
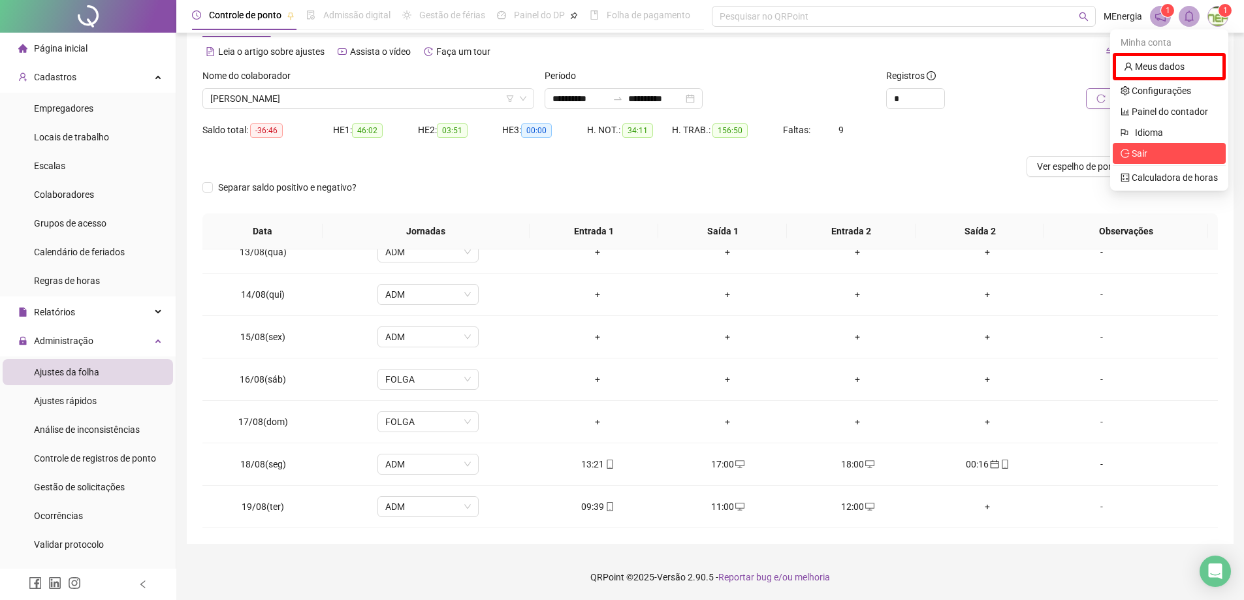
click at [1148, 155] on span "Sair" at bounding box center [1169, 153] width 97 height 14
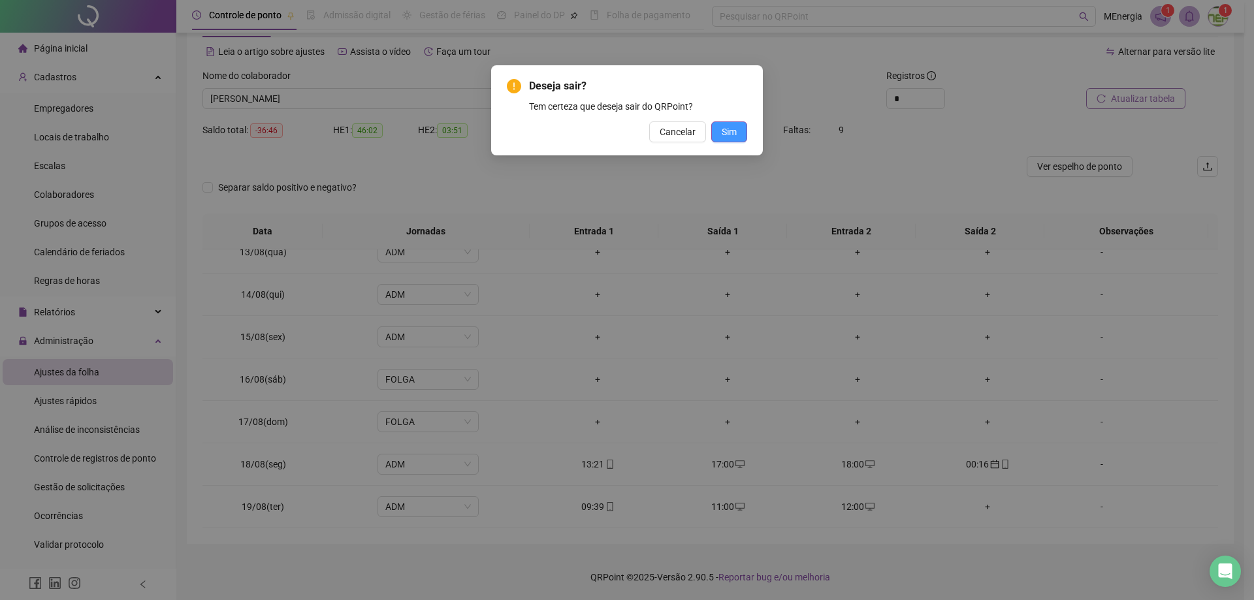
click at [729, 133] on span "Sim" at bounding box center [729, 132] width 15 height 14
